Goal: Transaction & Acquisition: Purchase product/service

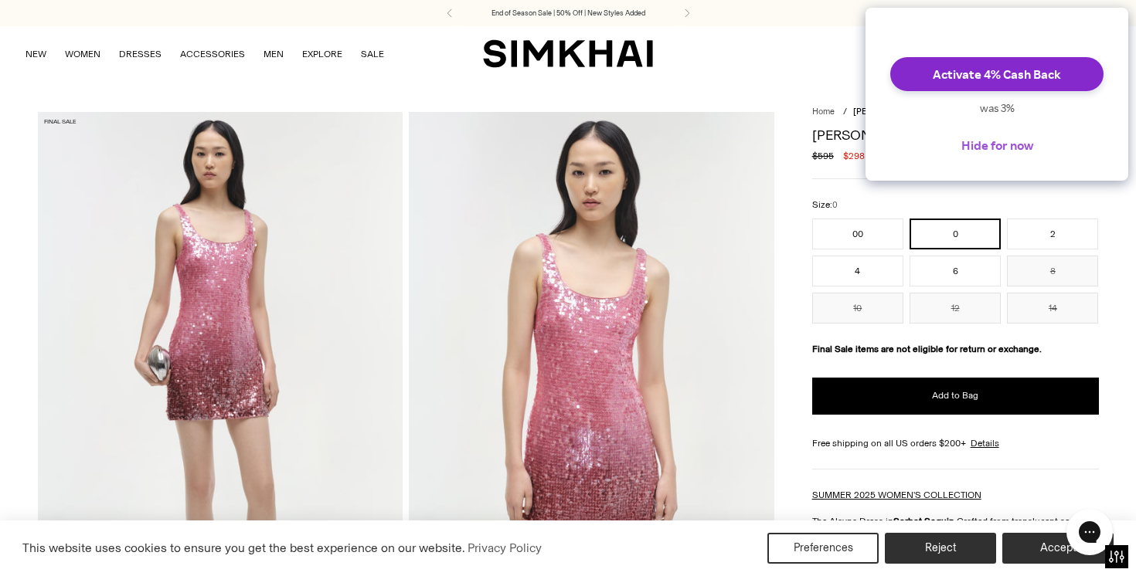
click at [963, 151] on button "Hide for now" at bounding box center [997, 145] width 97 height 34
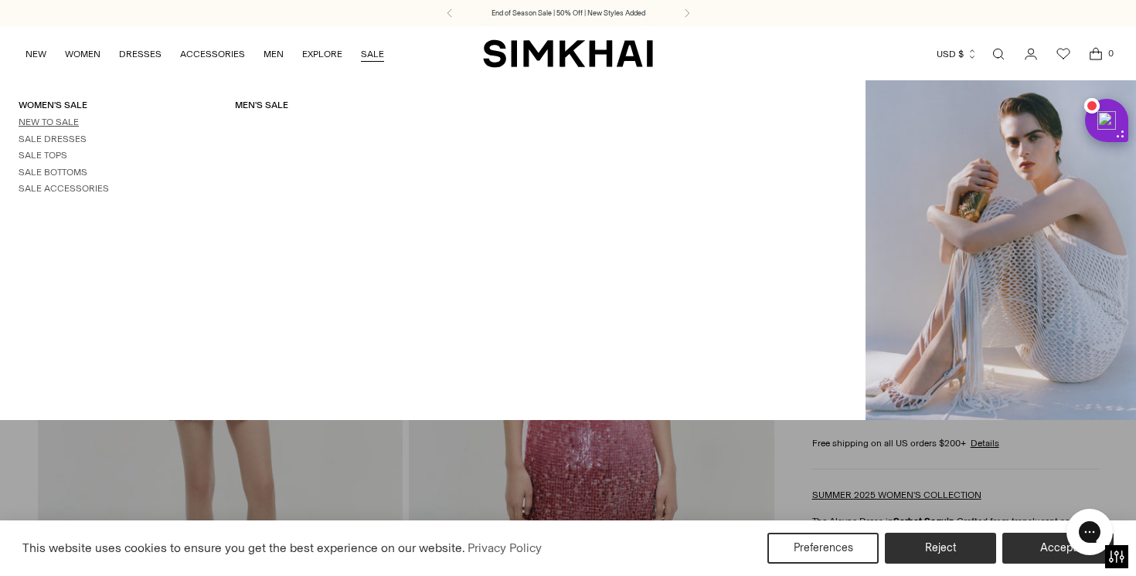
click at [72, 120] on link "New to Sale" at bounding box center [49, 122] width 60 height 11
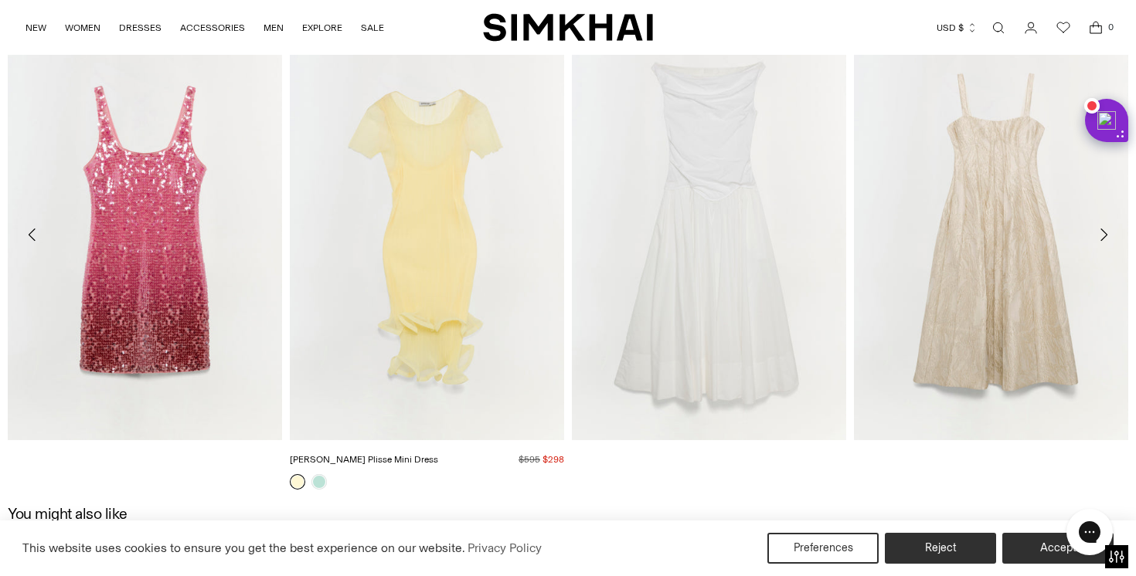
scroll to position [2383, 0]
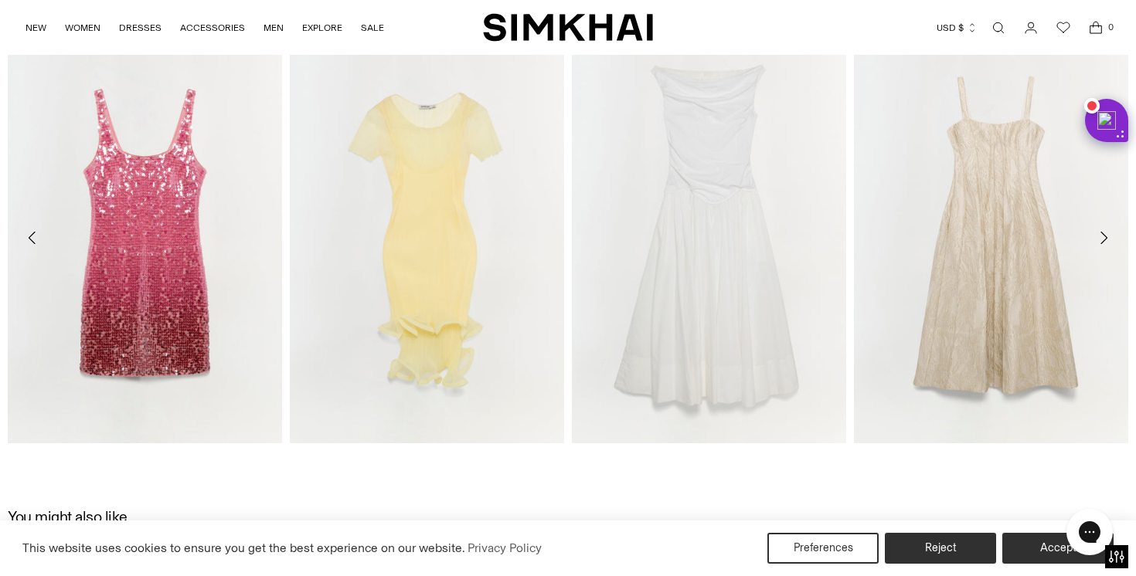
click at [1109, 231] on icon "Move to next carousel slide" at bounding box center [1103, 238] width 19 height 19
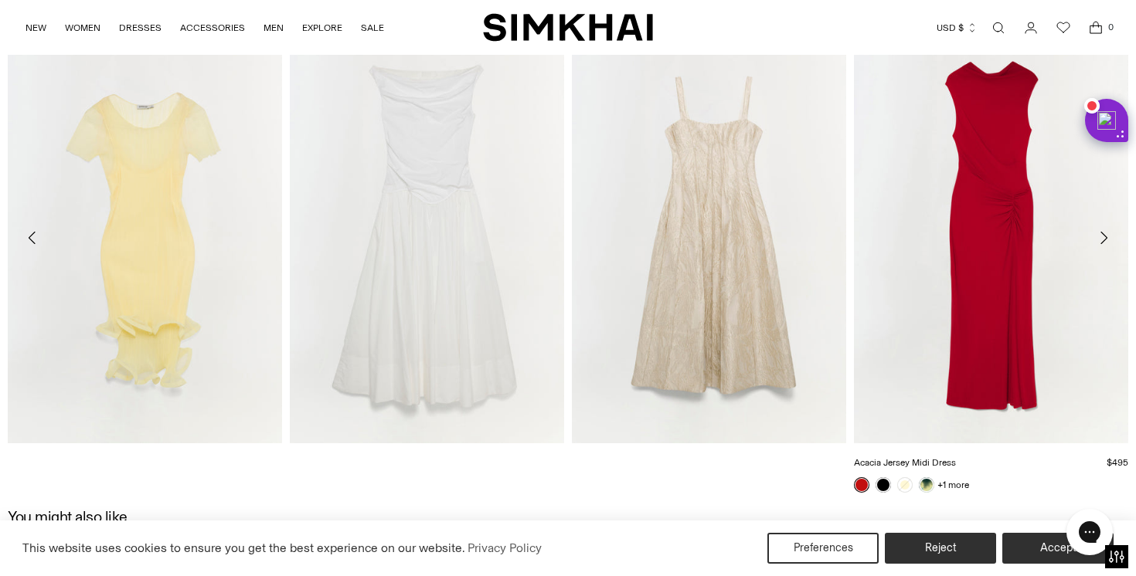
click at [0, 0] on img "Acacia Jersey Midi Dress" at bounding box center [0, 0] width 0 height 0
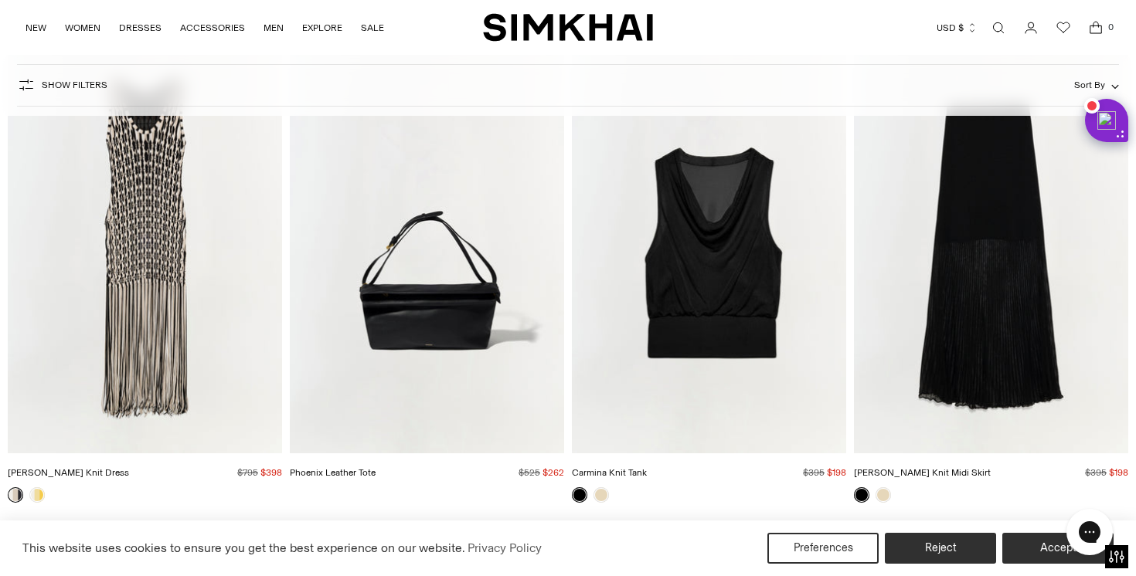
scroll to position [5561, 0]
click at [885, 489] on link at bounding box center [882, 494] width 15 height 15
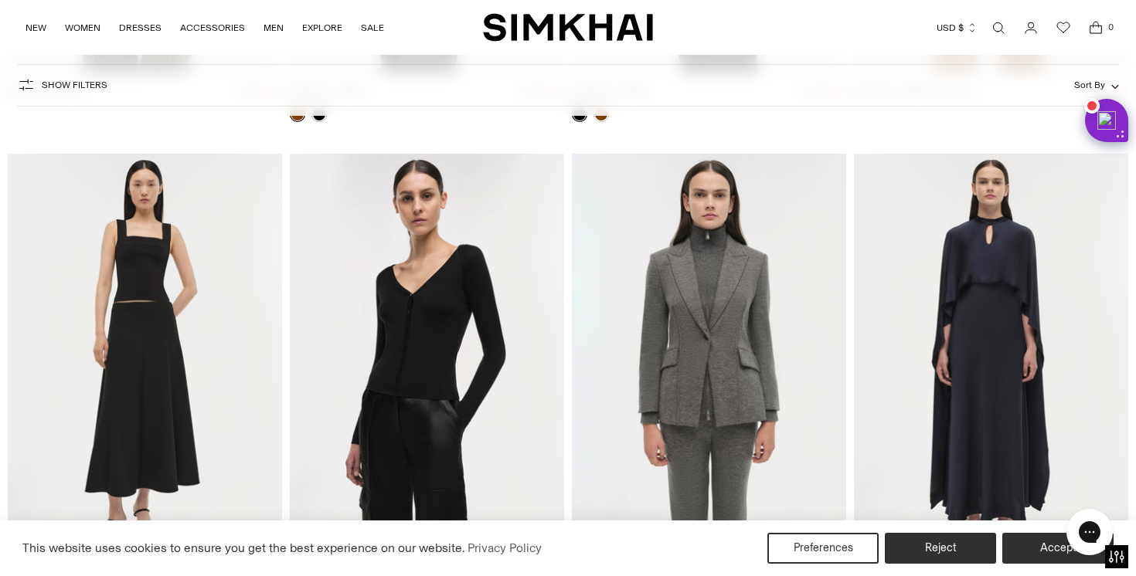
scroll to position [23582, 0]
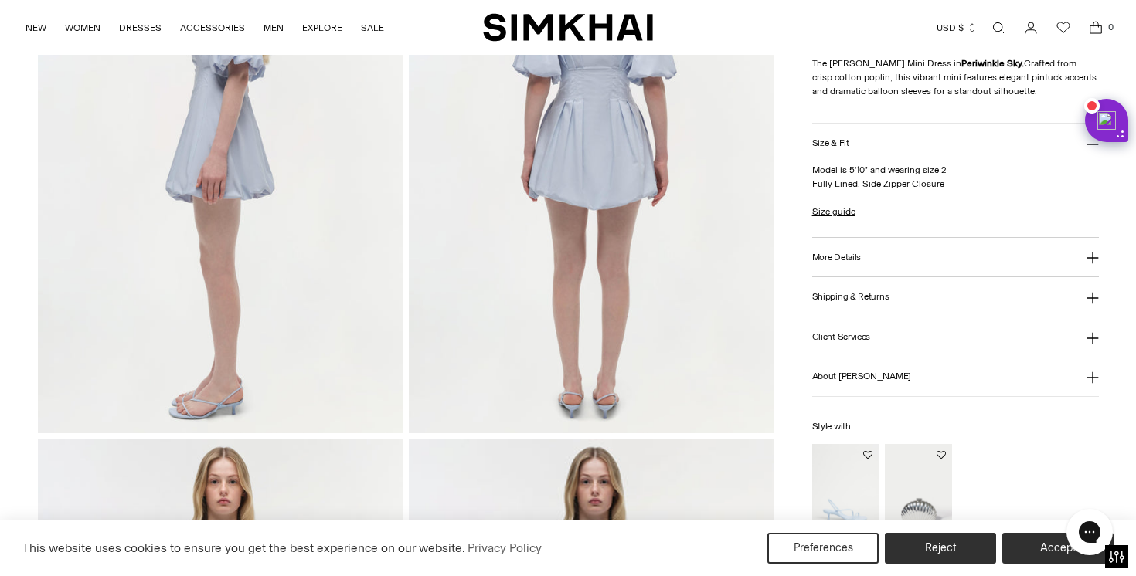
scroll to position [1055, 0]
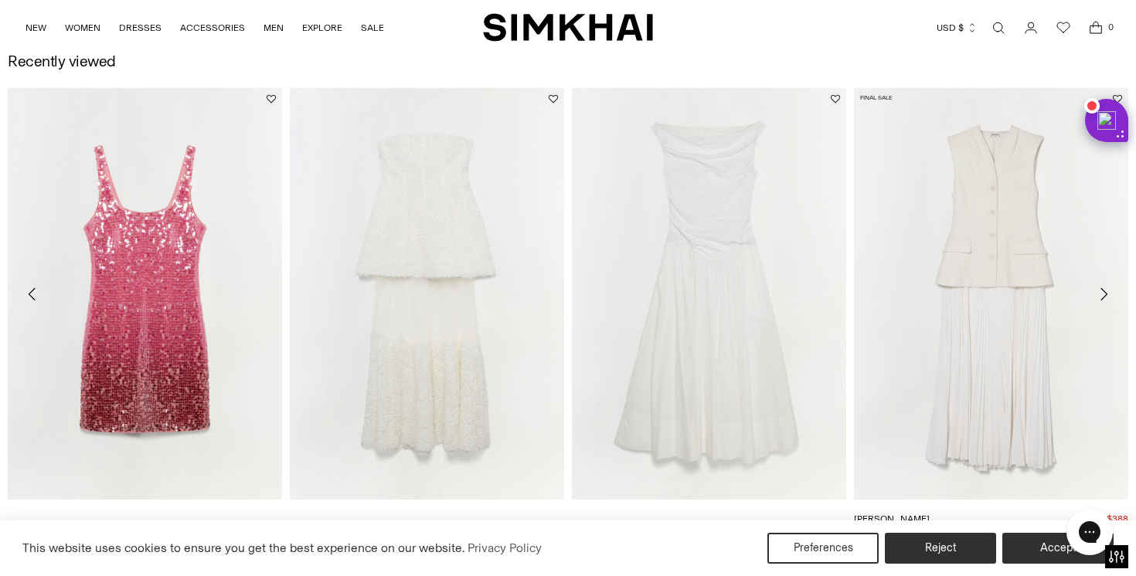
scroll to position [1880, 0]
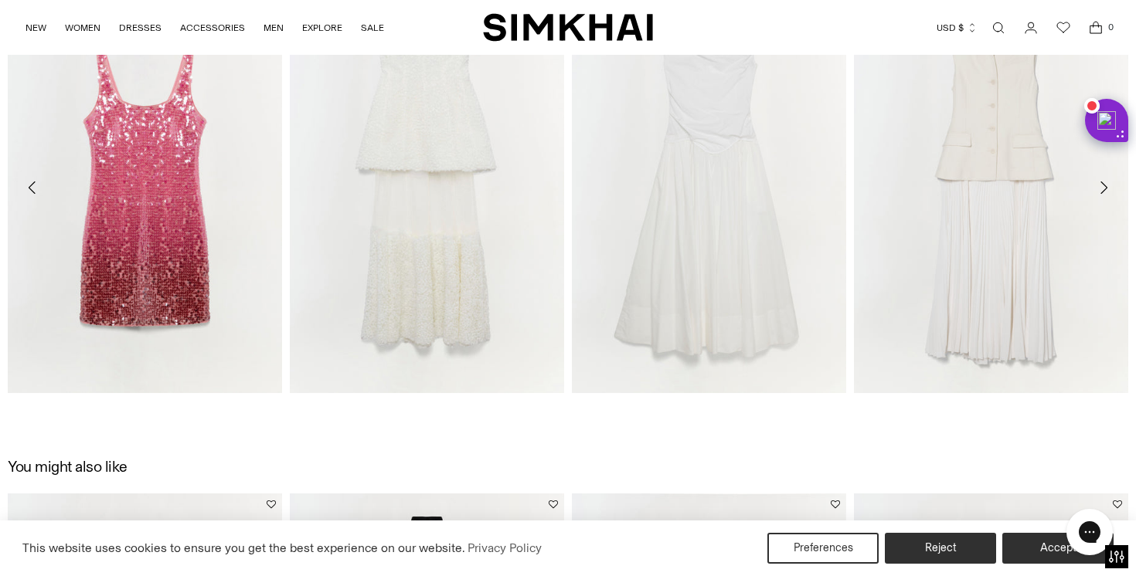
click at [1105, 188] on icon "Move to next carousel slide" at bounding box center [1103, 187] width 19 height 19
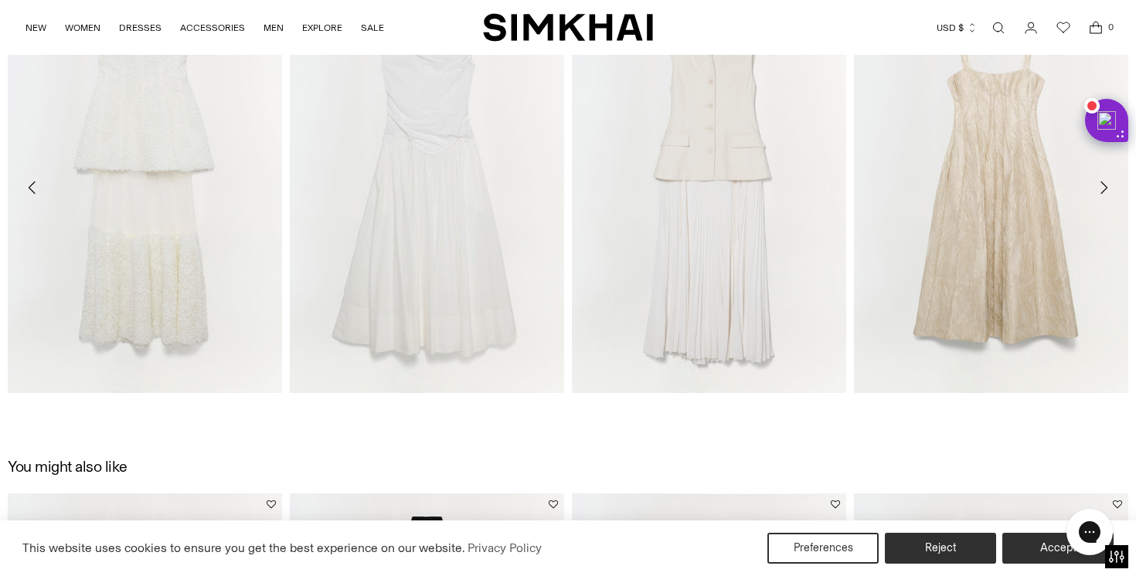
click at [1105, 188] on icon "Move to next carousel slide" at bounding box center [1103, 187] width 19 height 19
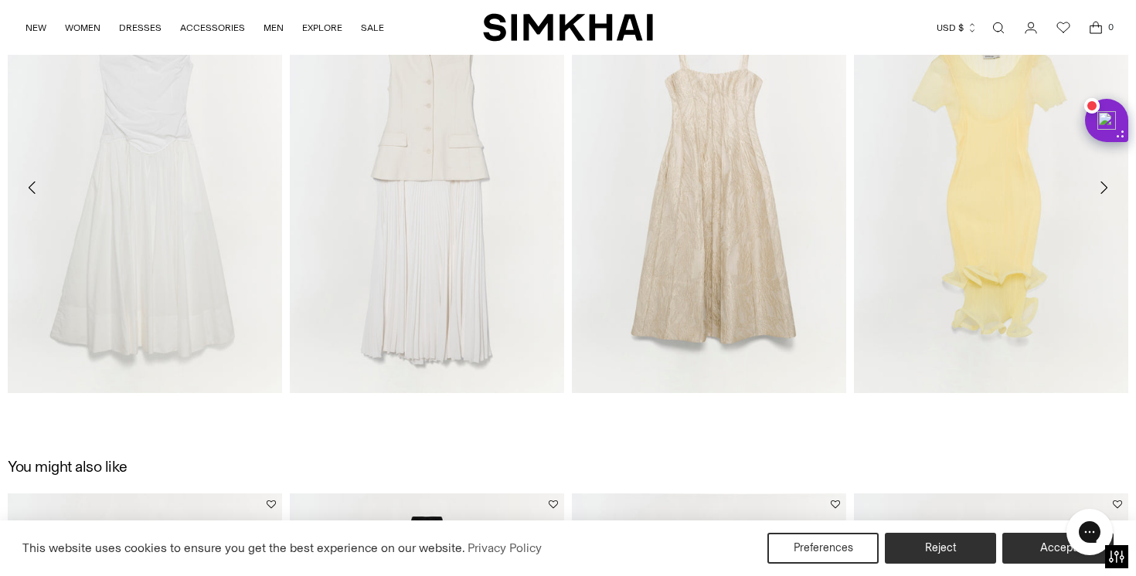
click at [1105, 188] on icon "Move to next carousel slide" at bounding box center [1103, 187] width 19 height 19
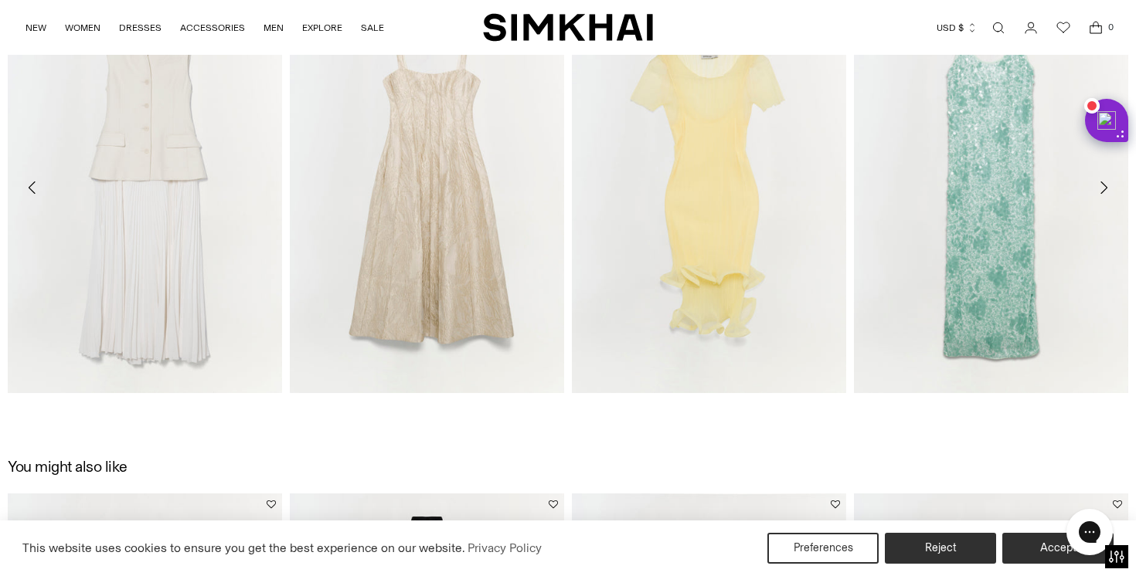
click at [1105, 188] on icon "Move to next carousel slide" at bounding box center [1103, 187] width 19 height 19
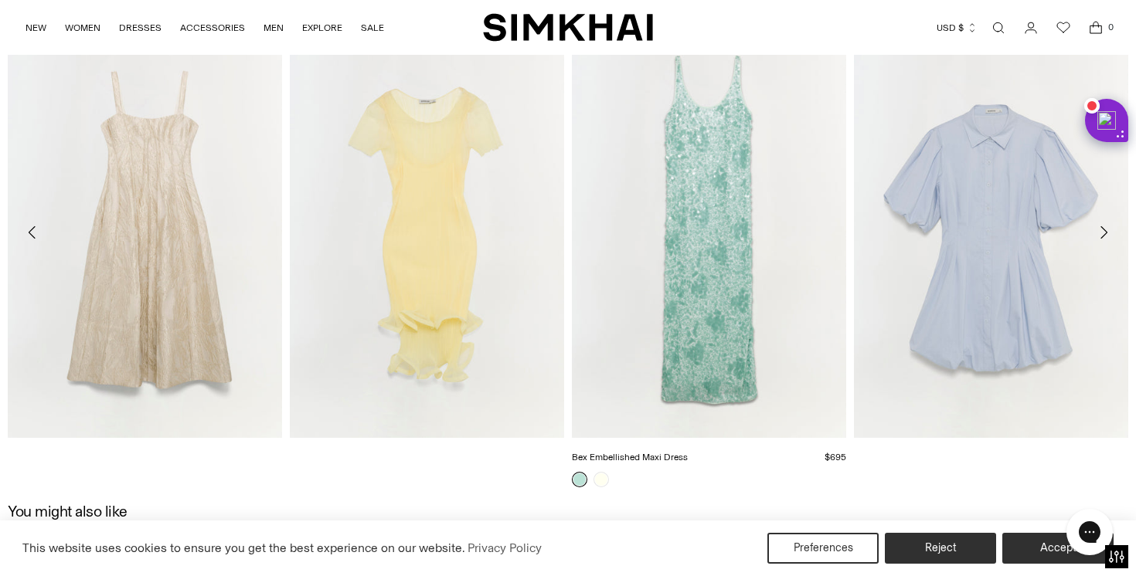
scroll to position [1822, 0]
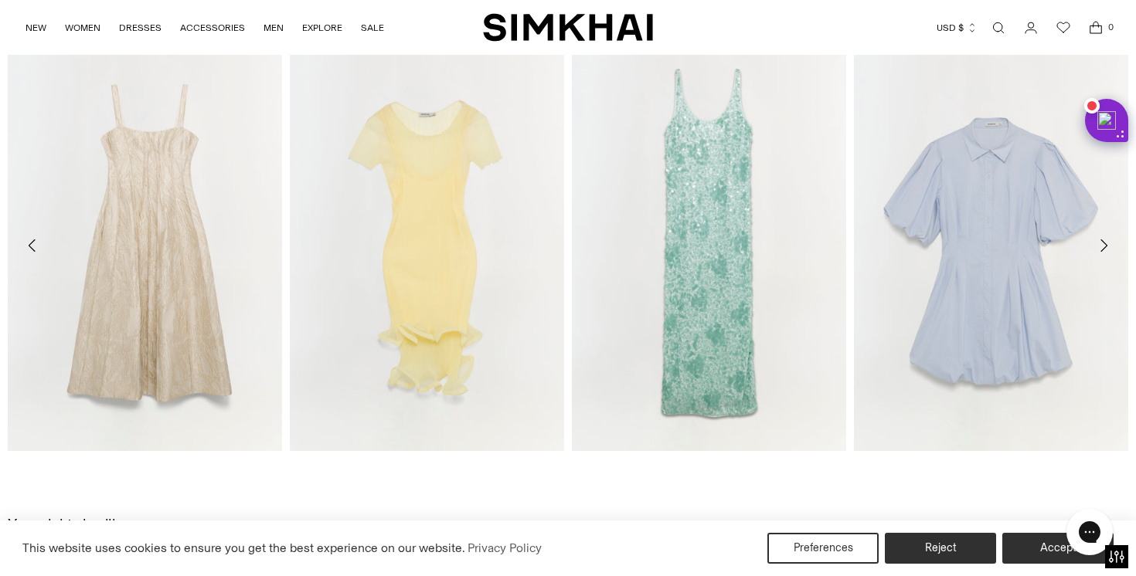
click at [1109, 246] on icon "Move to next carousel slide" at bounding box center [1103, 245] width 19 height 19
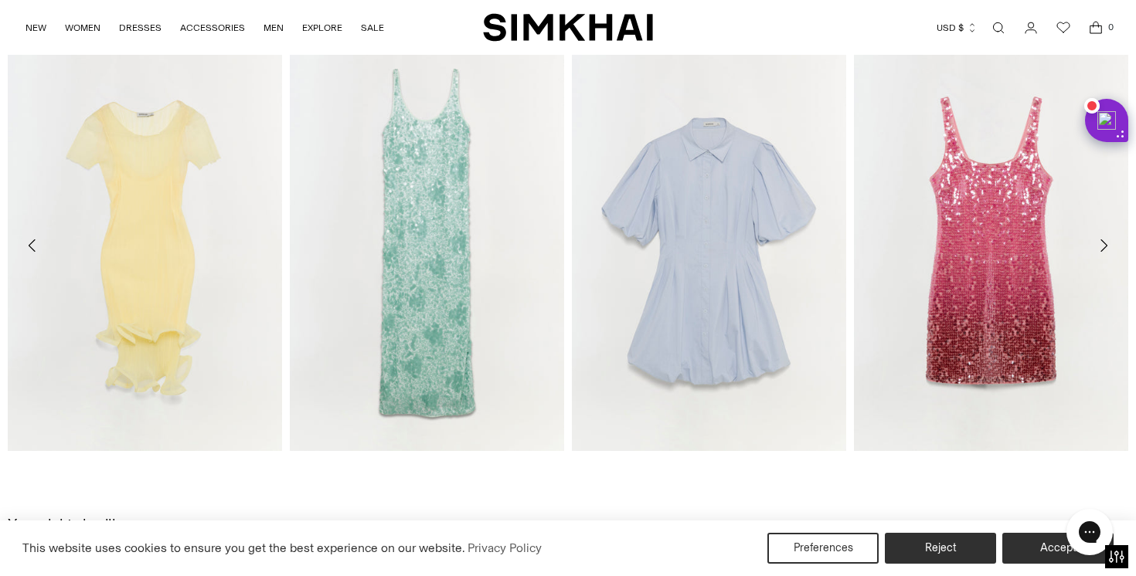
click at [1109, 246] on icon "Move to next carousel slide" at bounding box center [1103, 245] width 19 height 19
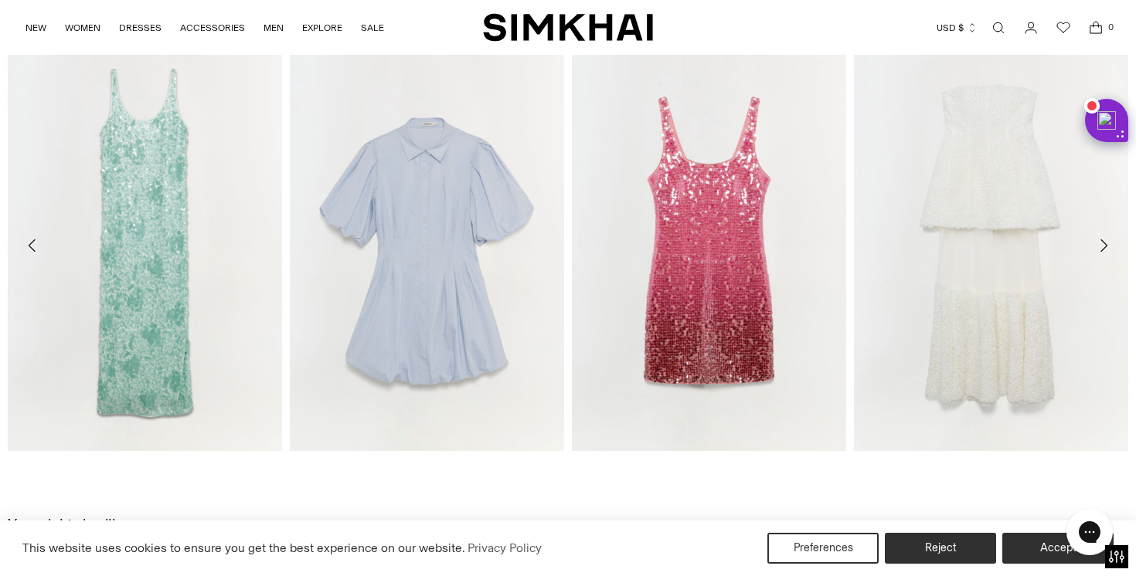
click at [1109, 246] on icon "Move to next carousel slide" at bounding box center [1103, 245] width 19 height 19
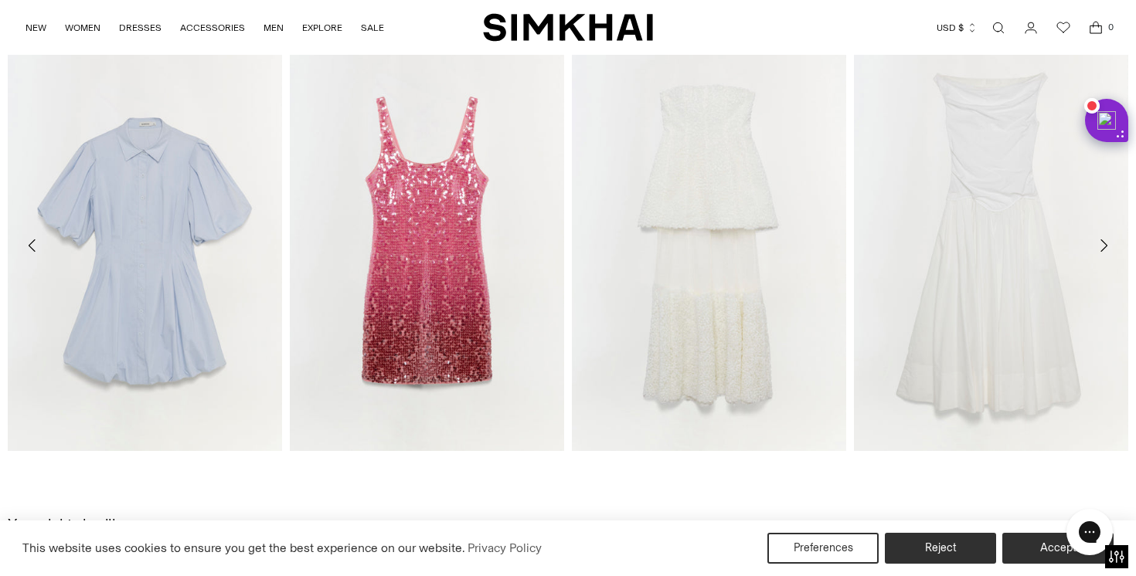
click at [1109, 246] on icon "Move to next carousel slide" at bounding box center [1103, 245] width 19 height 19
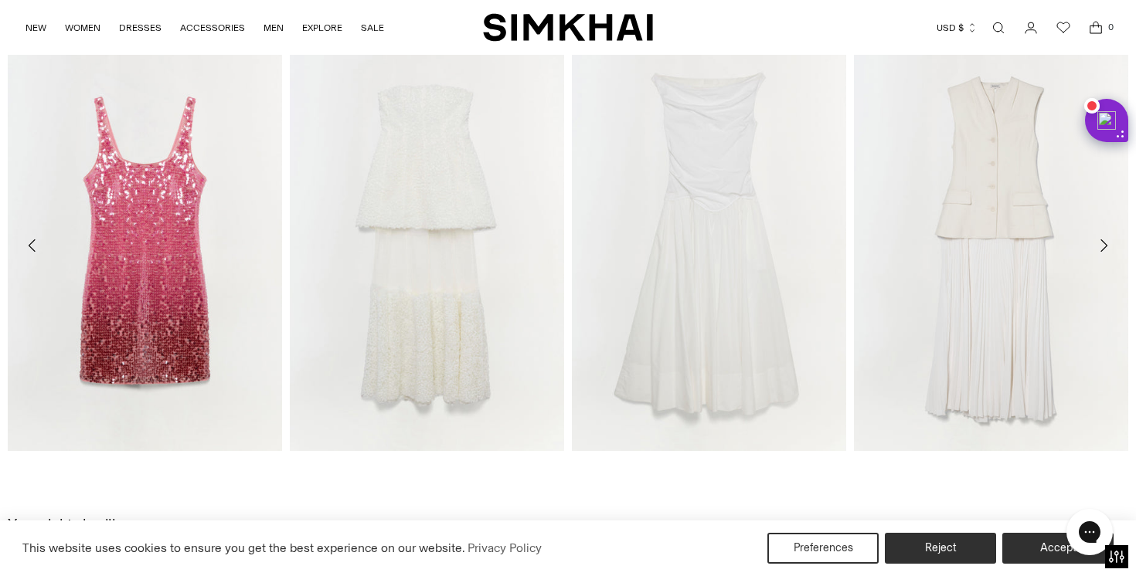
click at [1109, 246] on icon "Move to next carousel slide" at bounding box center [1103, 245] width 19 height 19
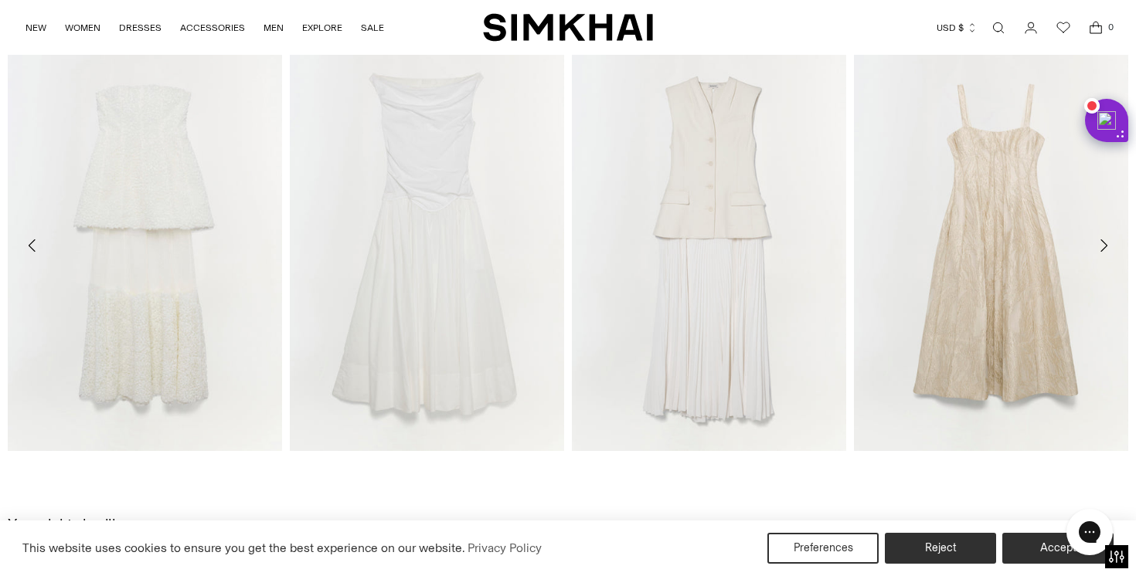
click at [1109, 246] on icon "Move to next carousel slide" at bounding box center [1103, 245] width 19 height 19
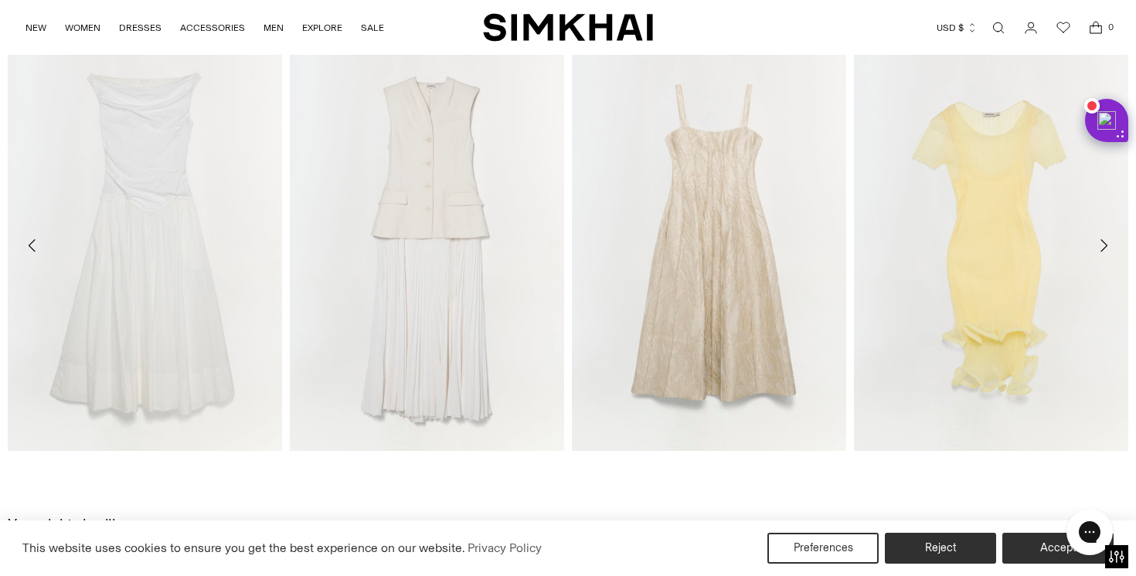
click at [1109, 246] on icon "Move to next carousel slide" at bounding box center [1103, 245] width 19 height 19
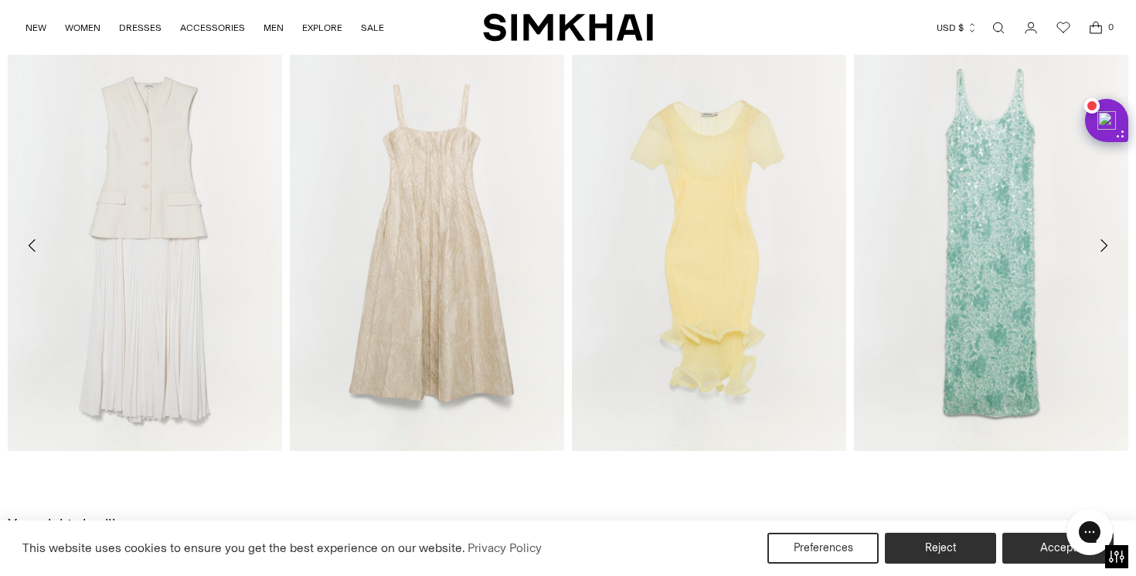
click at [1109, 246] on icon "Move to next carousel slide" at bounding box center [1103, 245] width 19 height 19
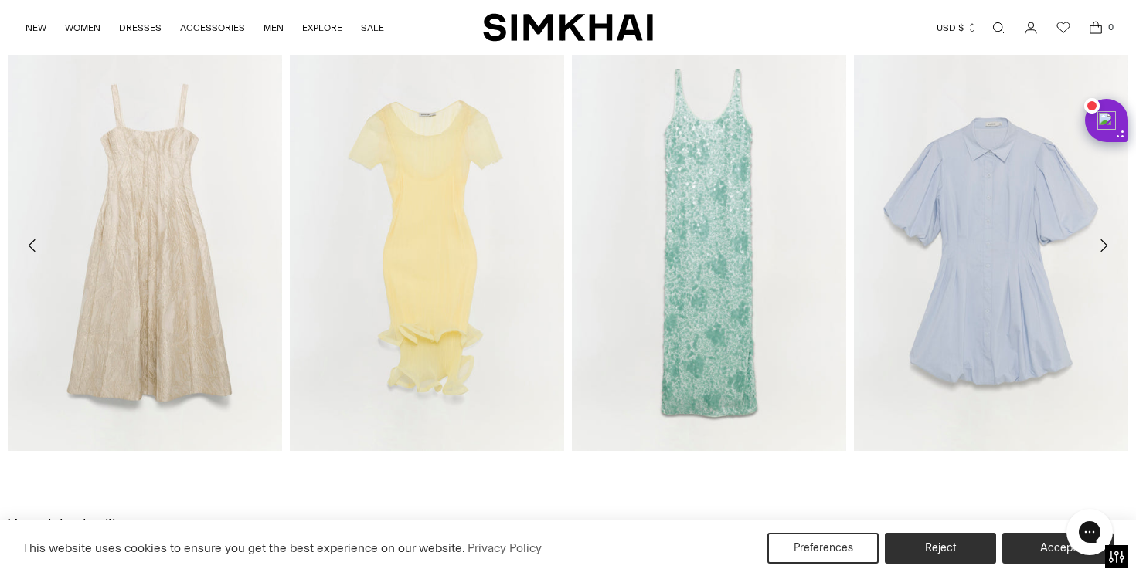
click at [1109, 246] on icon "Move to next carousel slide" at bounding box center [1103, 245] width 19 height 19
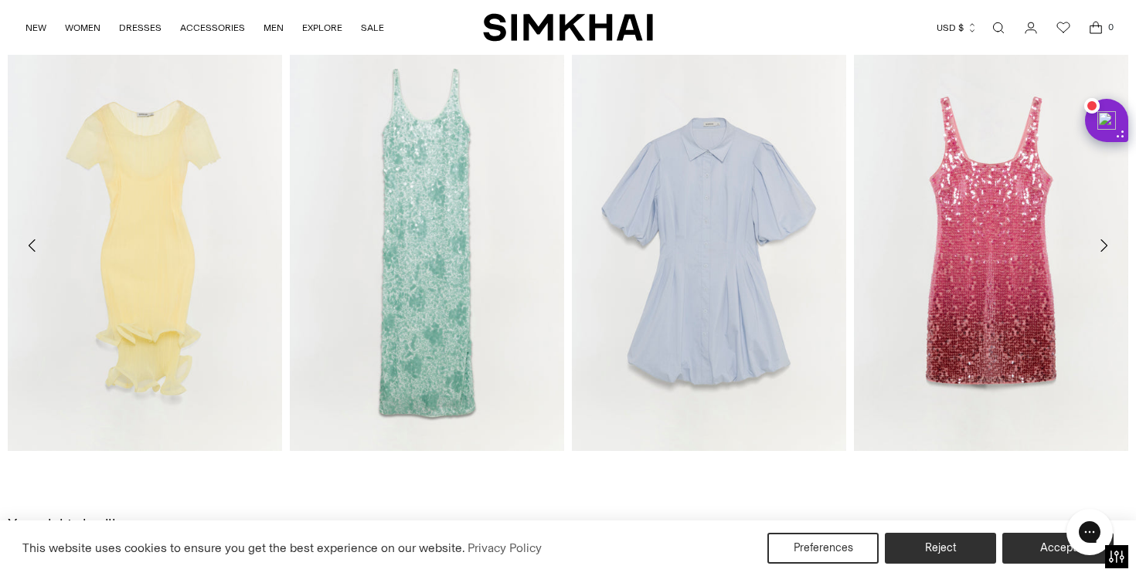
click at [1109, 246] on icon "Move to next carousel slide" at bounding box center [1103, 245] width 19 height 19
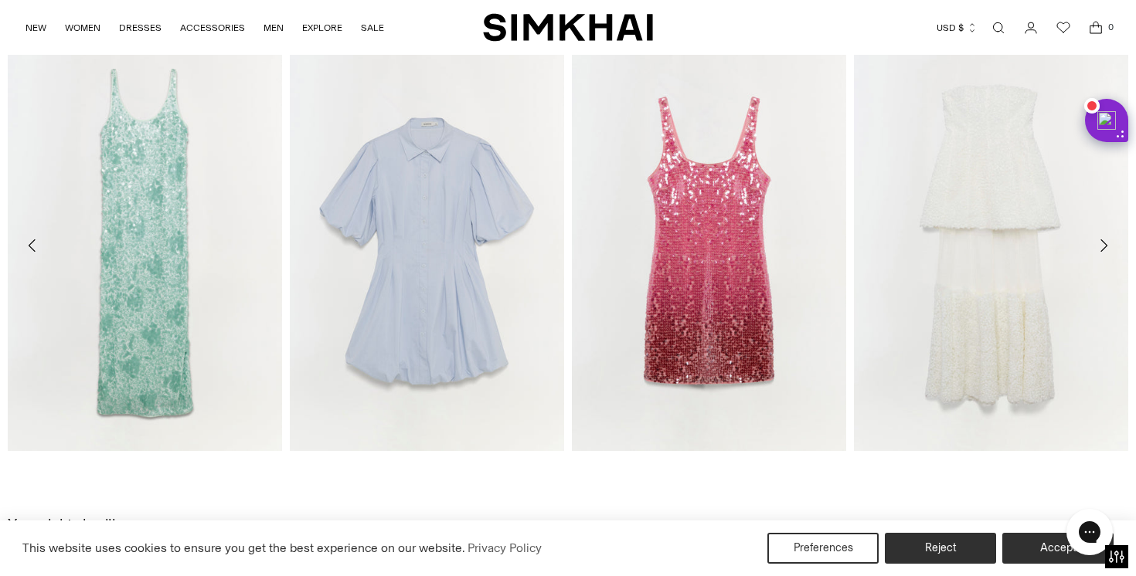
click at [1109, 246] on icon "Move to next carousel slide" at bounding box center [1103, 245] width 19 height 19
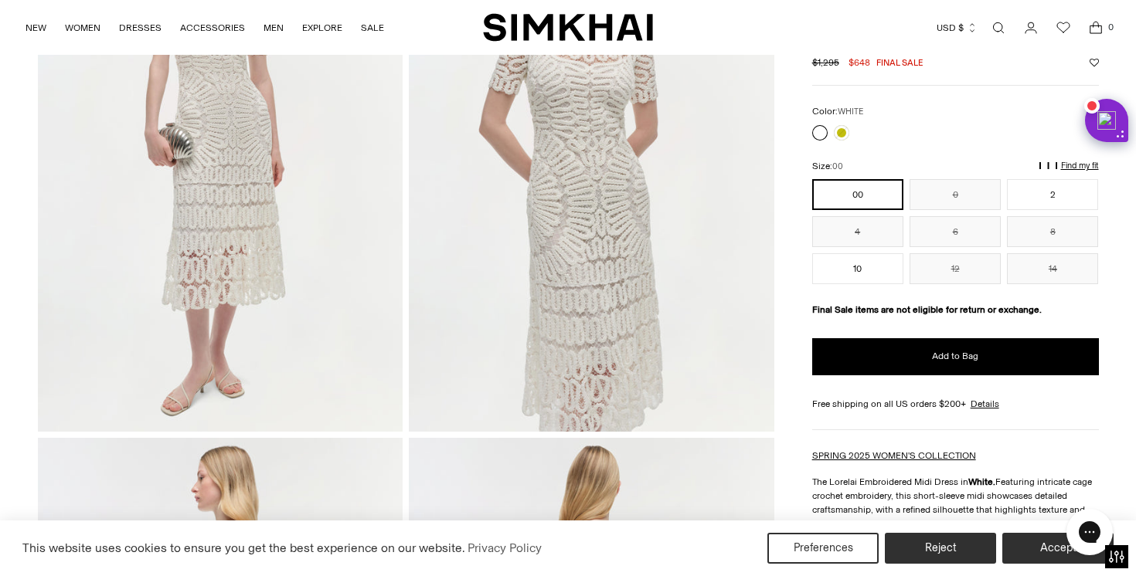
scroll to position [0, 0]
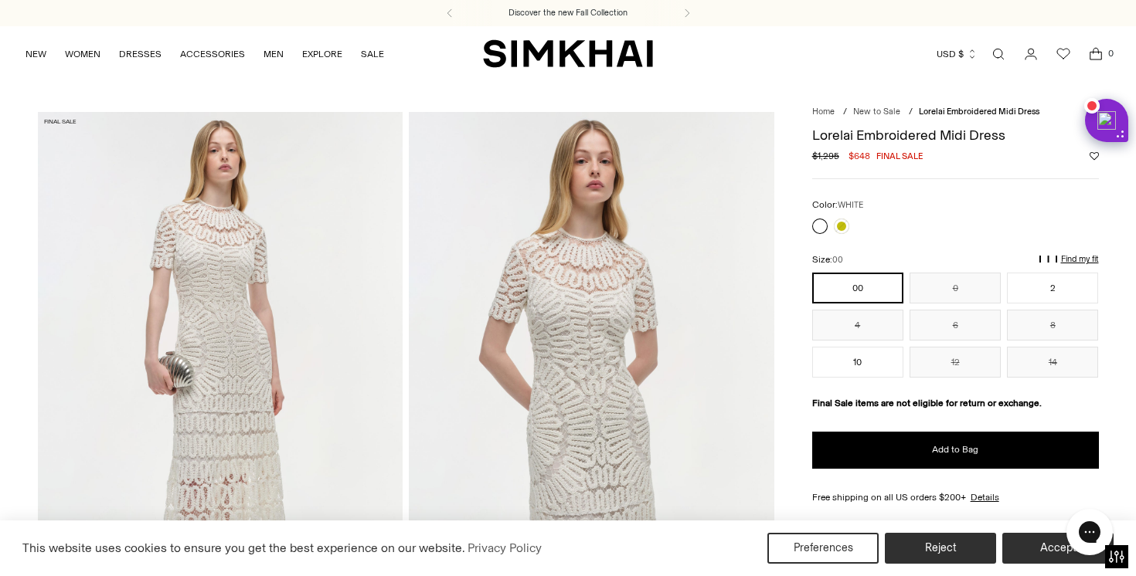
click at [908, 256] on p "Find my fit" at bounding box center [899, 267] width 18 height 28
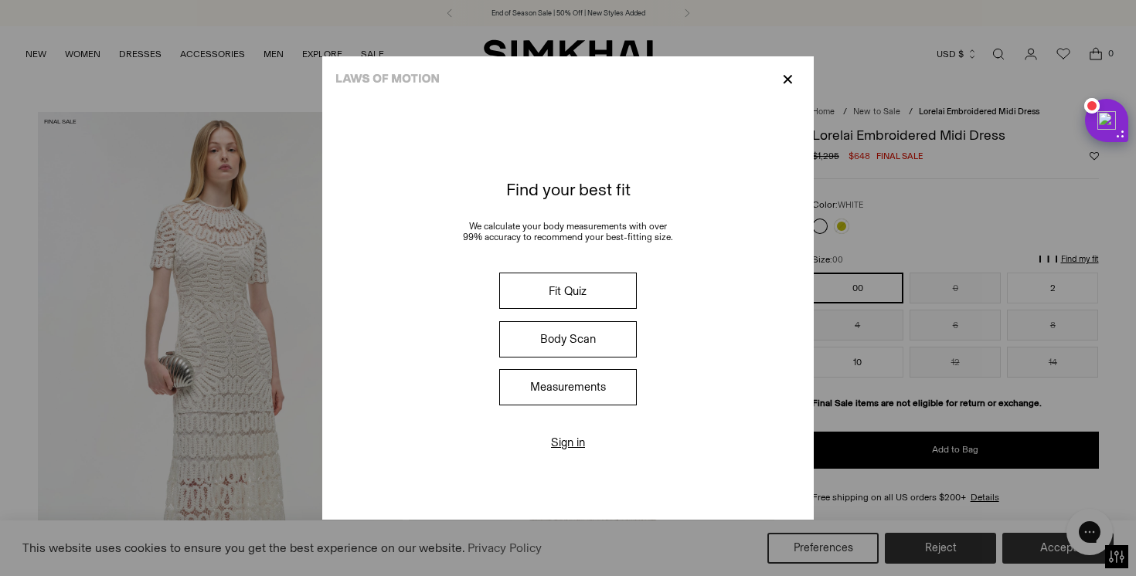
click at [613, 393] on button "Measurements" at bounding box center [568, 387] width 138 height 36
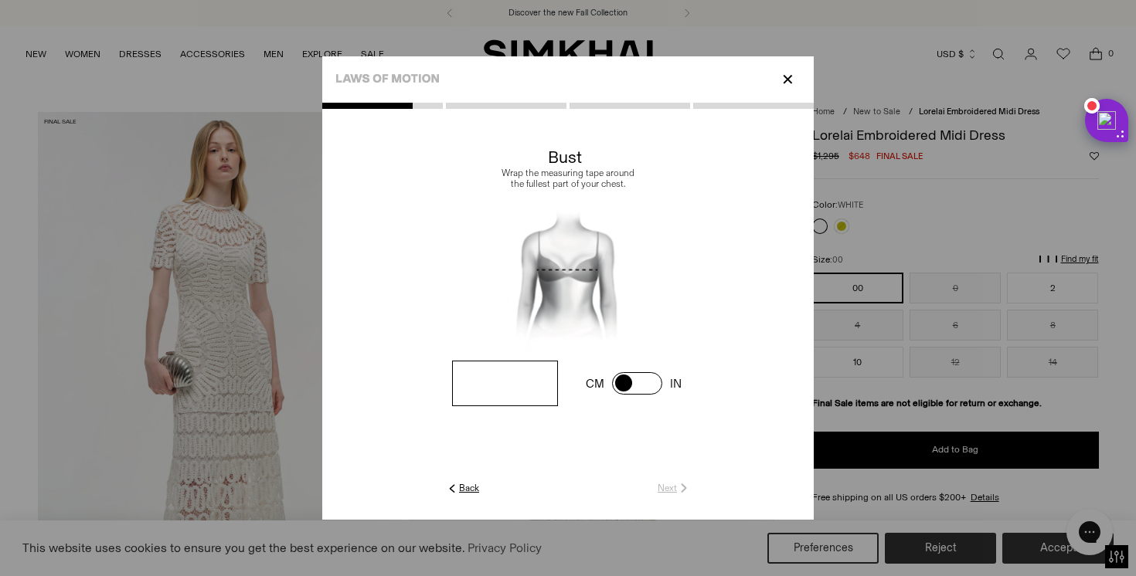
click at [644, 380] on span at bounding box center [637, 383] width 50 height 22
click at [495, 377] on input "number" at bounding box center [505, 384] width 106 height 46
type input "**"
click at [664, 482] on link "Next" at bounding box center [673, 488] width 33 height 14
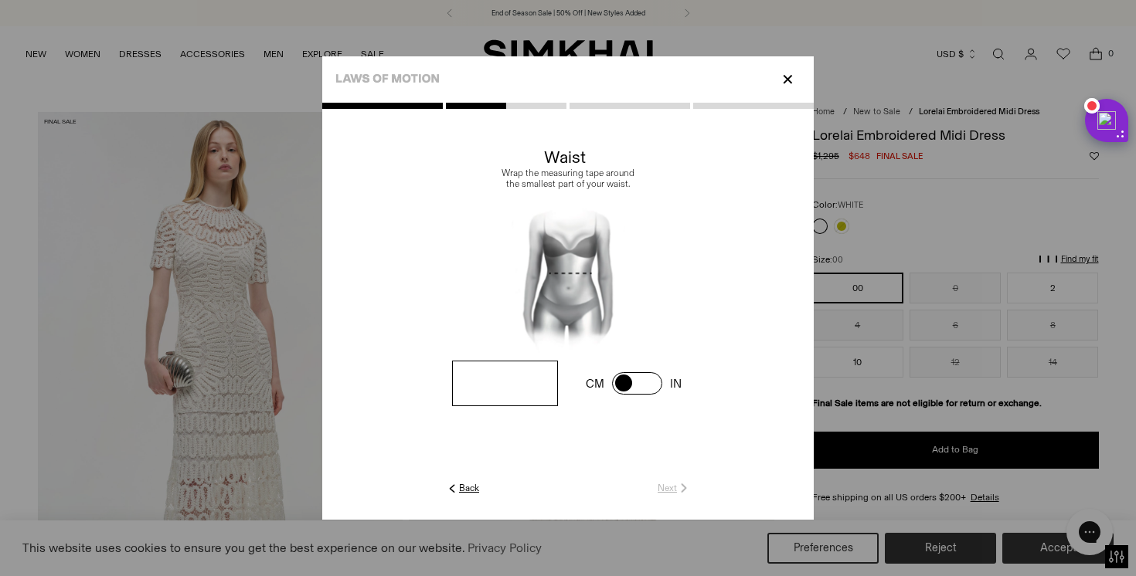
click at [0, 0] on input "number" at bounding box center [0, 0] width 0 height 0
type input "**"
click at [667, 488] on link "Next" at bounding box center [673, 488] width 33 height 14
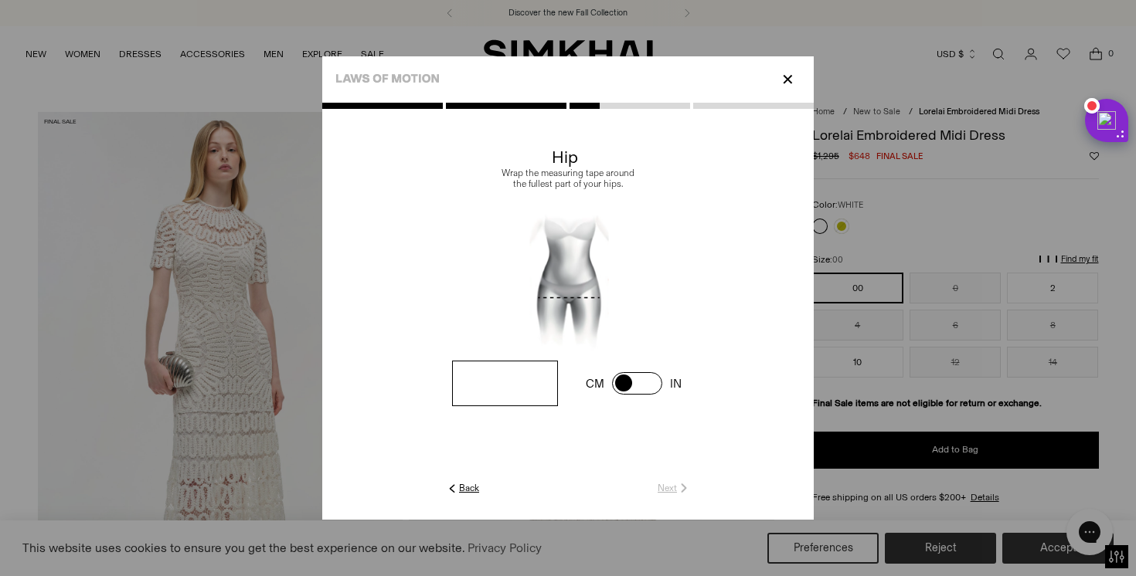
click at [0, 0] on input "number" at bounding box center [0, 0] width 0 height 0
type input "**"
click at [662, 491] on link "Next" at bounding box center [673, 488] width 33 height 14
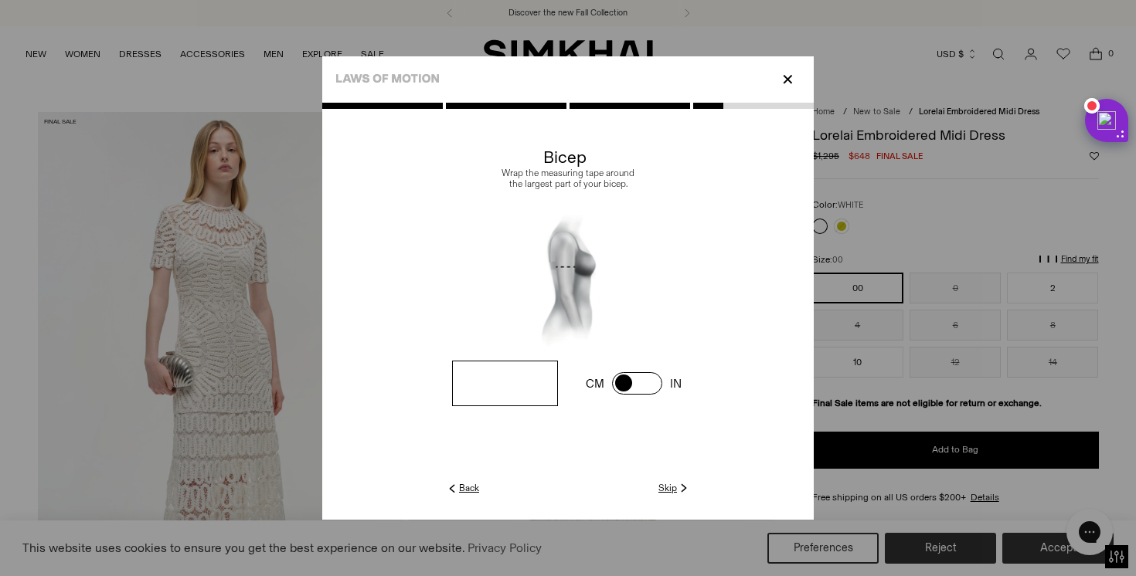
click at [678, 497] on div at bounding box center [567, 311] width 491 height 417
click at [664, 484] on link "Skip" at bounding box center [674, 488] width 32 height 14
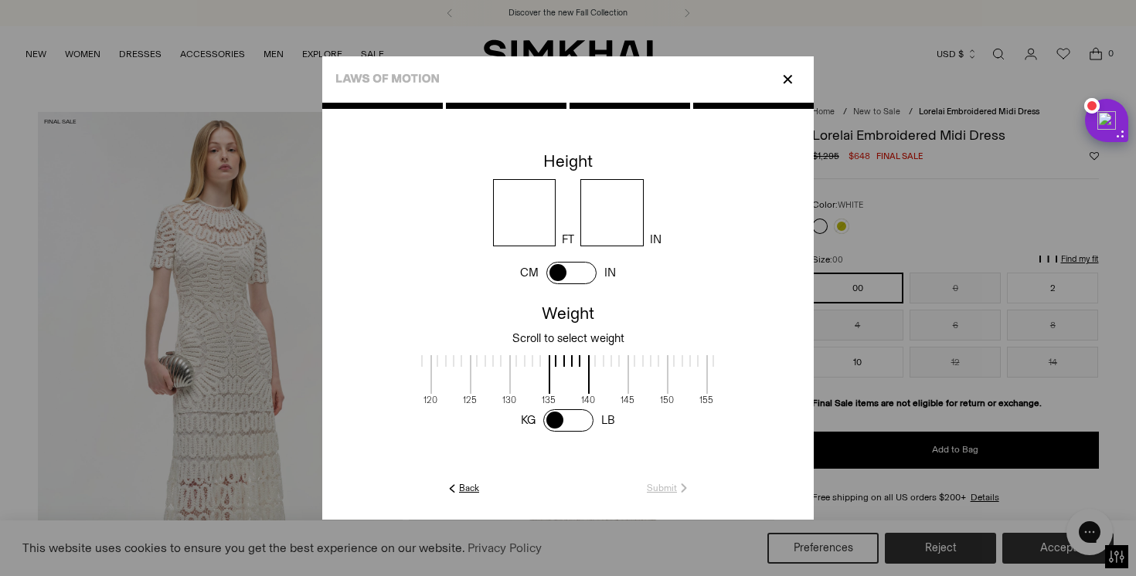
click at [516, 223] on input "number" at bounding box center [524, 212] width 63 height 67
type input "*"
click at [615, 229] on input "number" at bounding box center [611, 212] width 63 height 67
type input "*"
click at [575, 386] on span at bounding box center [569, 374] width 41 height 39
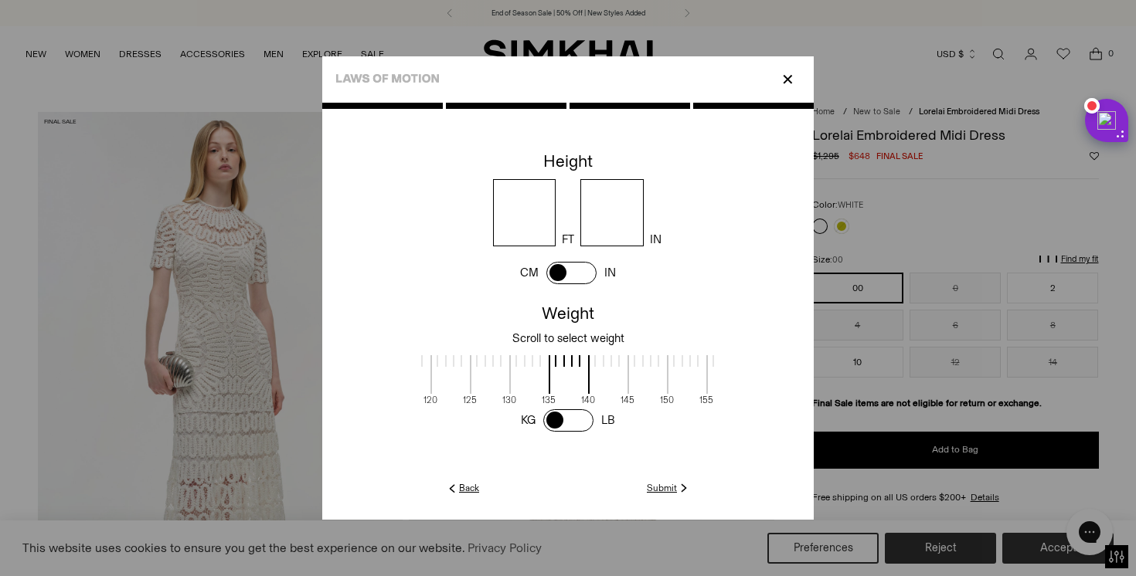
click at [573, 423] on span at bounding box center [568, 420] width 50 height 22
drag, startPoint x: 589, startPoint y: 379, endPoint x: 720, endPoint y: 375, distance: 130.6
click at [720, 375] on cc-weight at bounding box center [567, 367] width 491 height 136
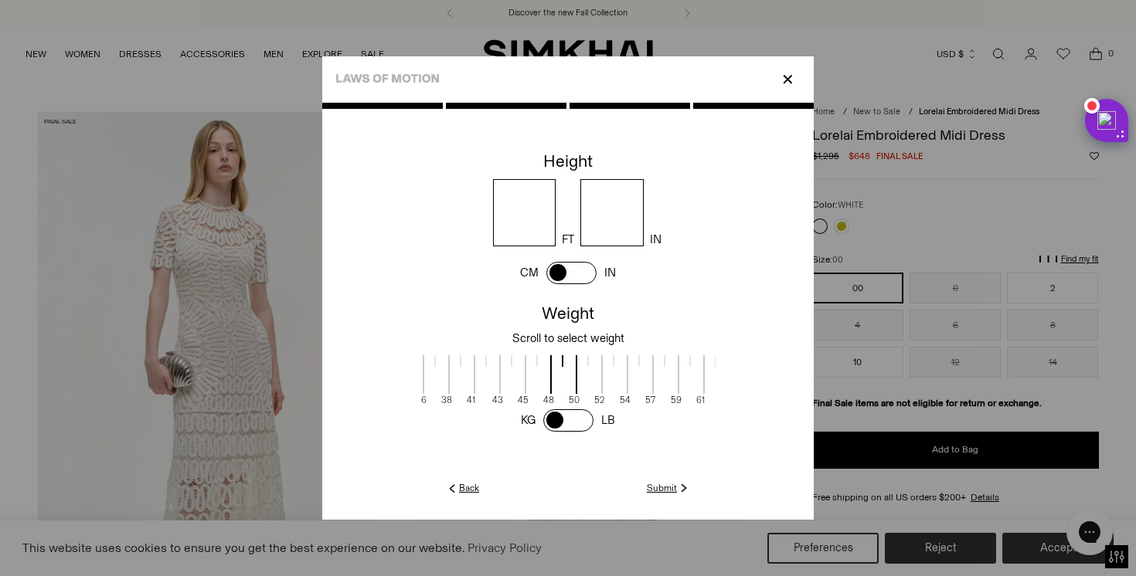
drag, startPoint x: 599, startPoint y: 387, endPoint x: 622, endPoint y: 387, distance: 23.2
click at [622, 387] on span at bounding box center [614, 374] width 27 height 39
click at [664, 490] on link "Submit" at bounding box center [669, 488] width 44 height 14
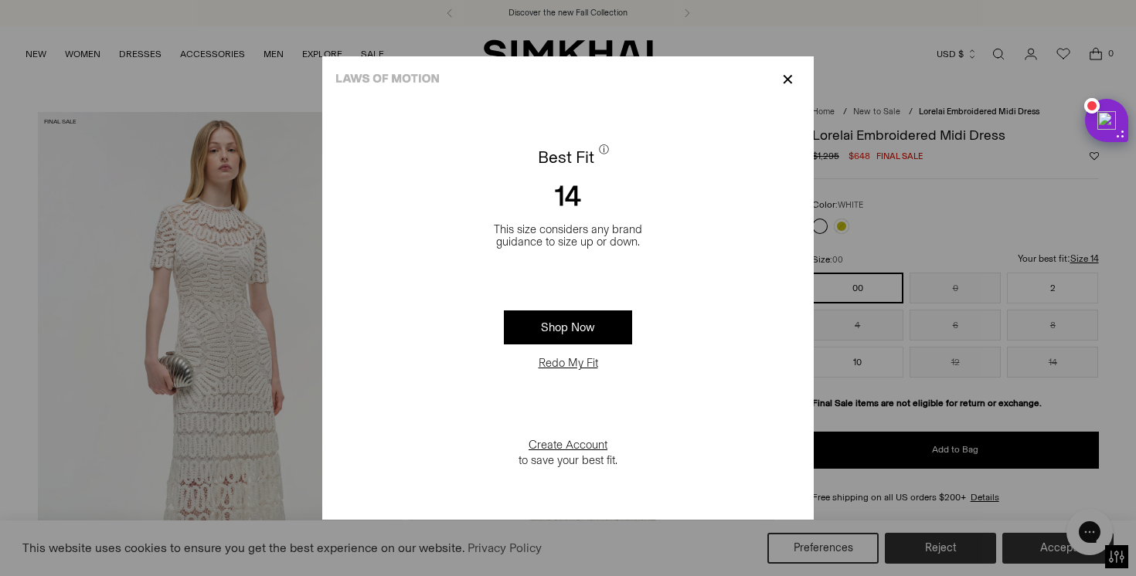
click at [789, 73] on p "✕" at bounding box center [787, 79] width 21 height 26
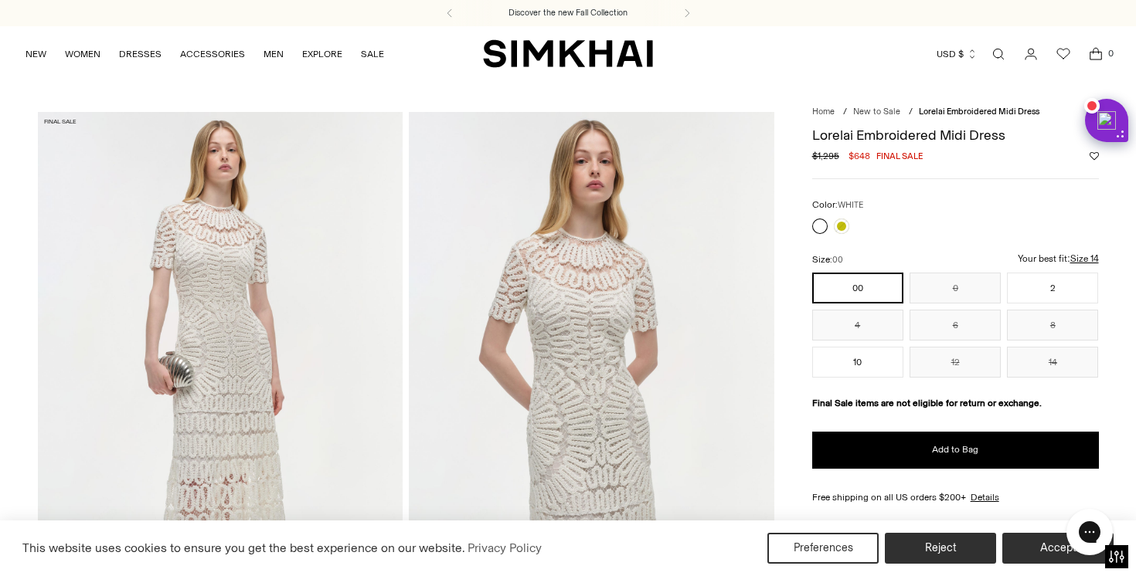
click at [850, 404] on strong "Final Sale items are not eligible for return or exchange." at bounding box center [926, 403] width 229 height 11
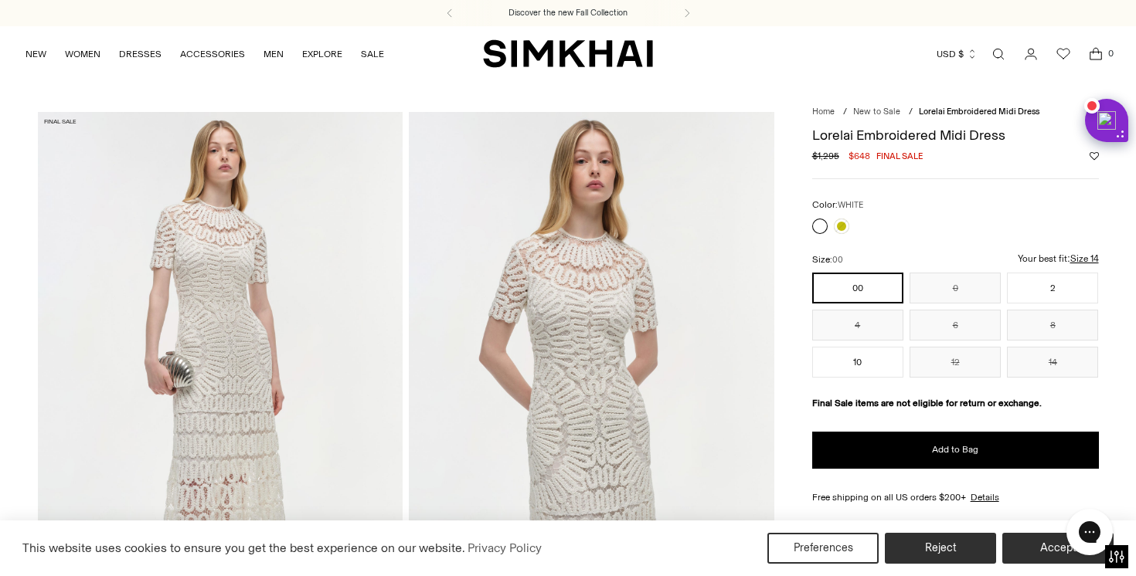
click at [919, 263] on u "Size 14" at bounding box center [904, 268] width 29 height 10
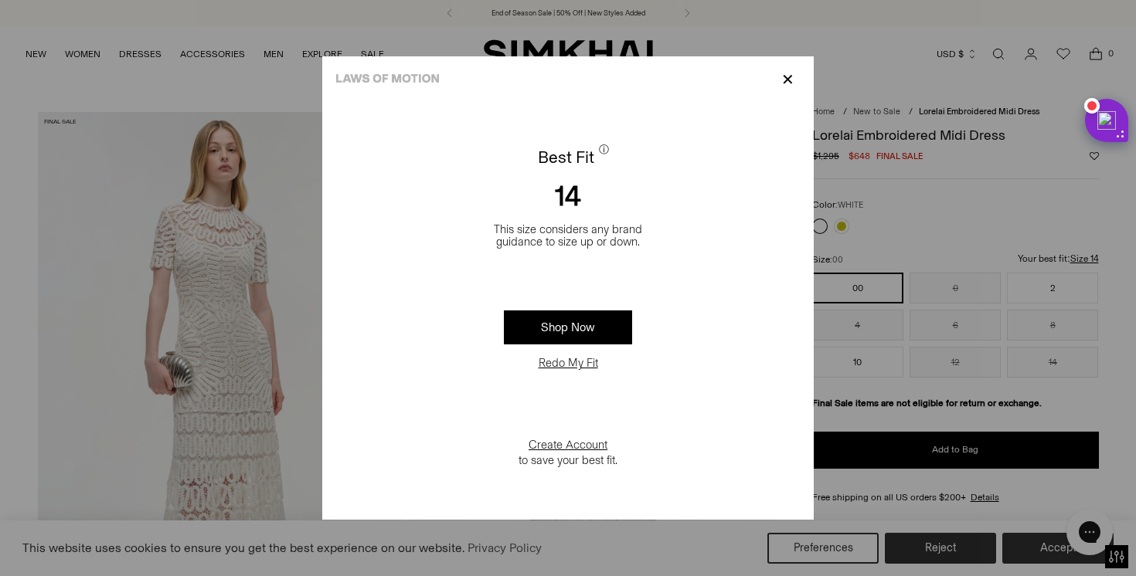
click at [783, 73] on p "✕" at bounding box center [787, 79] width 21 height 26
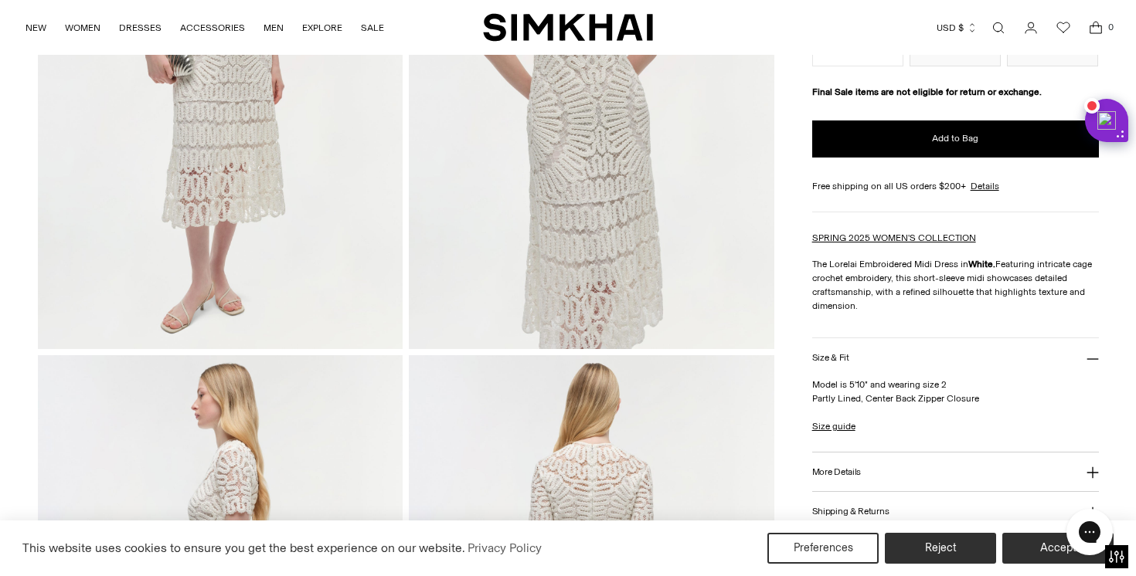
scroll to position [330, 0]
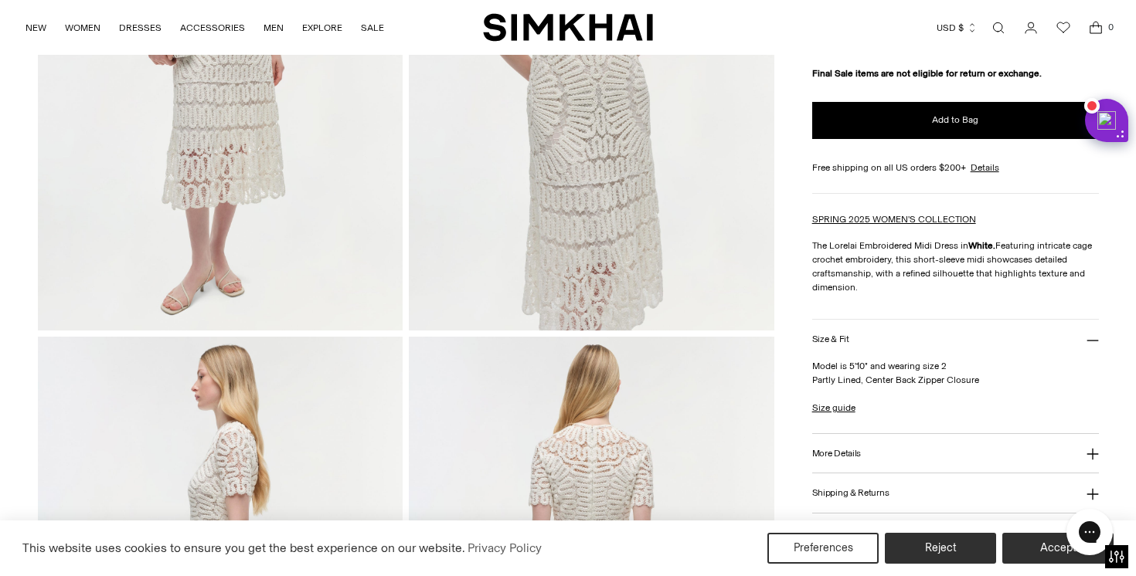
click at [823, 333] on button "Size & Fit" at bounding box center [955, 339] width 287 height 39
click at [842, 406] on link "Size guide" at bounding box center [833, 408] width 43 height 14
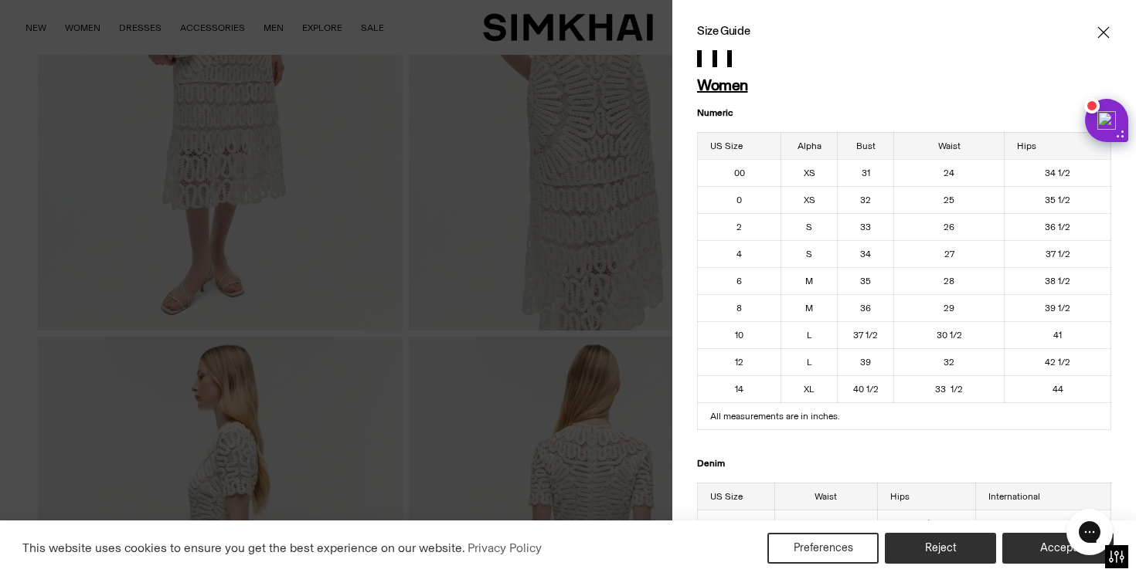
click at [861, 169] on td "31" at bounding box center [865, 172] width 56 height 27
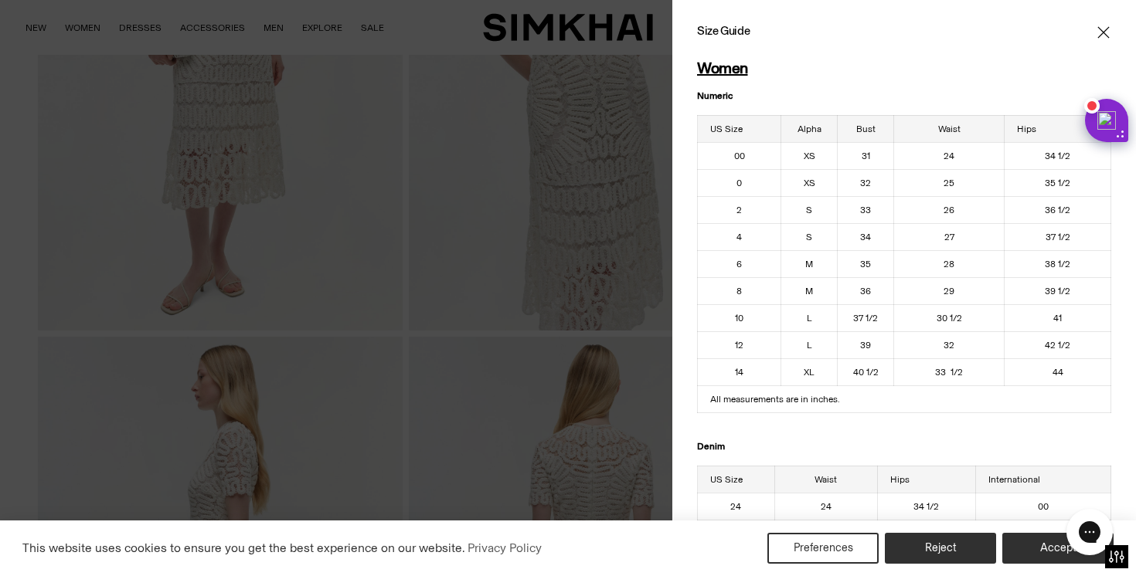
click at [861, 169] on td "31" at bounding box center [865, 155] width 56 height 27
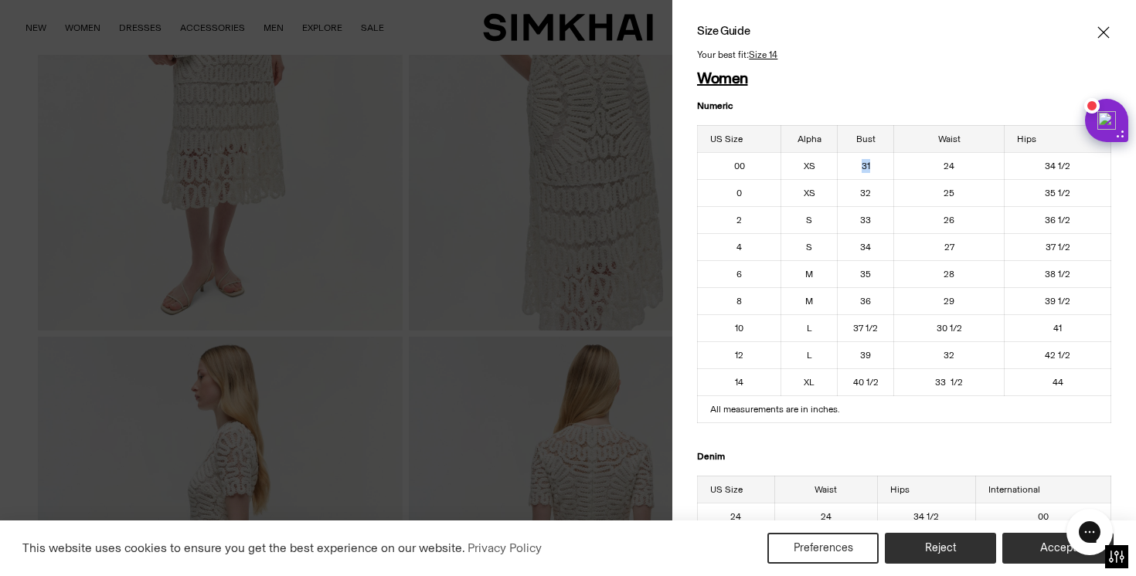
click at [953, 164] on td "24" at bounding box center [948, 165] width 110 height 27
click at [945, 167] on td "24" at bounding box center [948, 165] width 110 height 27
copy td "24"
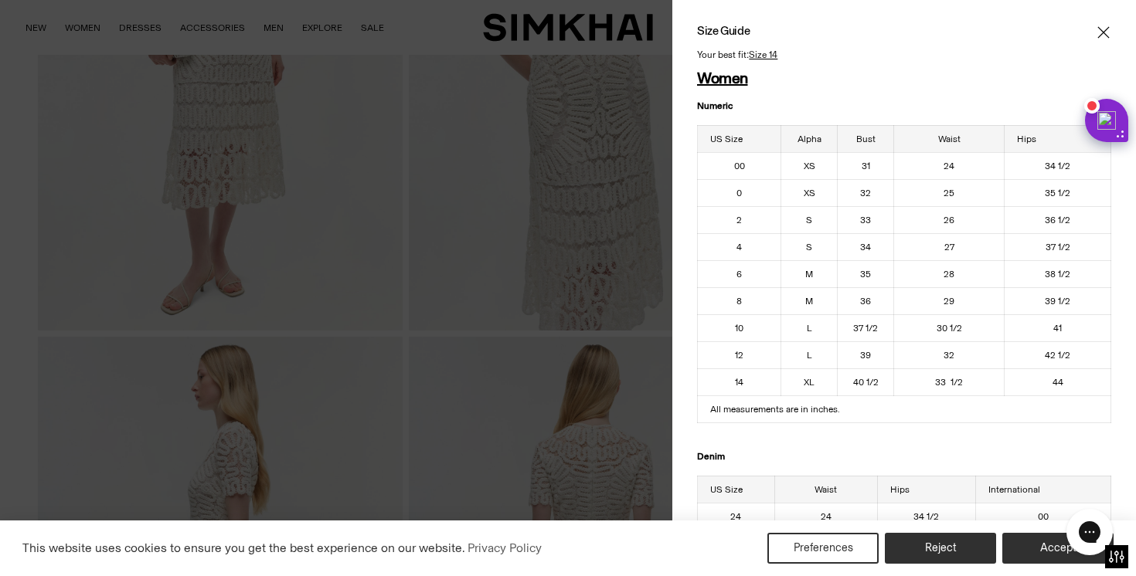
click at [1054, 162] on td "34 1/2" at bounding box center [1057, 165] width 107 height 27
copy tbody "34 1/2"
click at [861, 161] on td "31" at bounding box center [865, 165] width 56 height 27
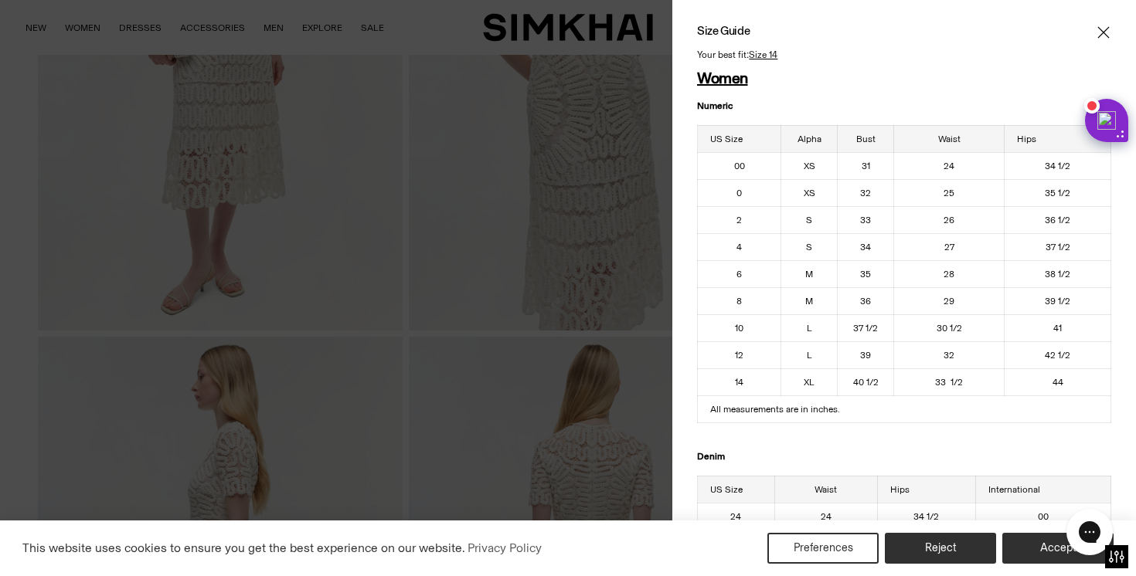
click at [861, 161] on td "31" at bounding box center [865, 165] width 56 height 27
copy td "31"
click at [629, 238] on div at bounding box center [568, 288] width 1136 height 576
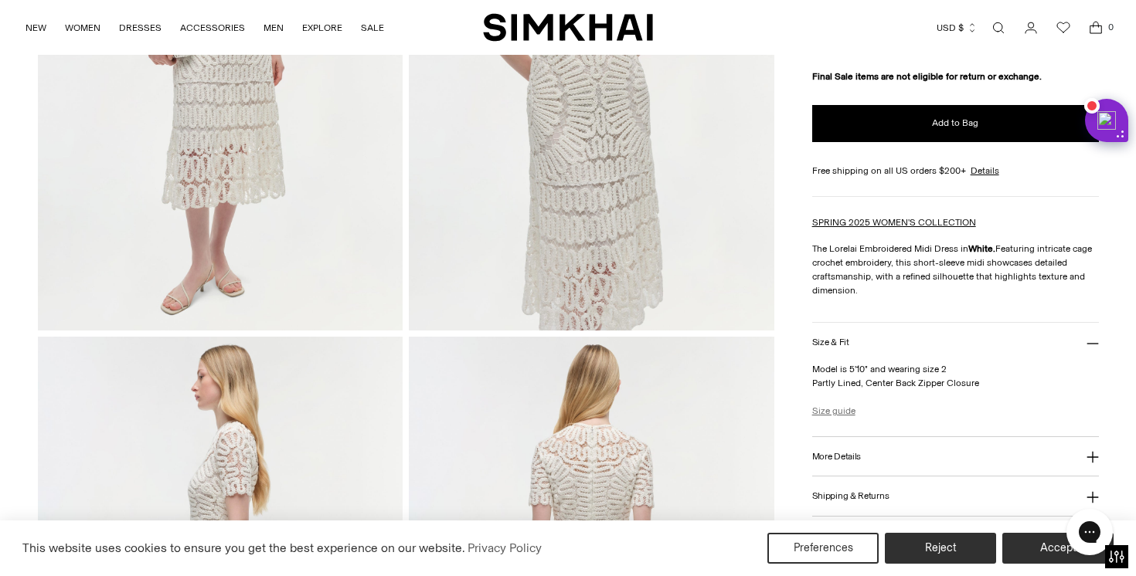
scroll to position [0, 0]
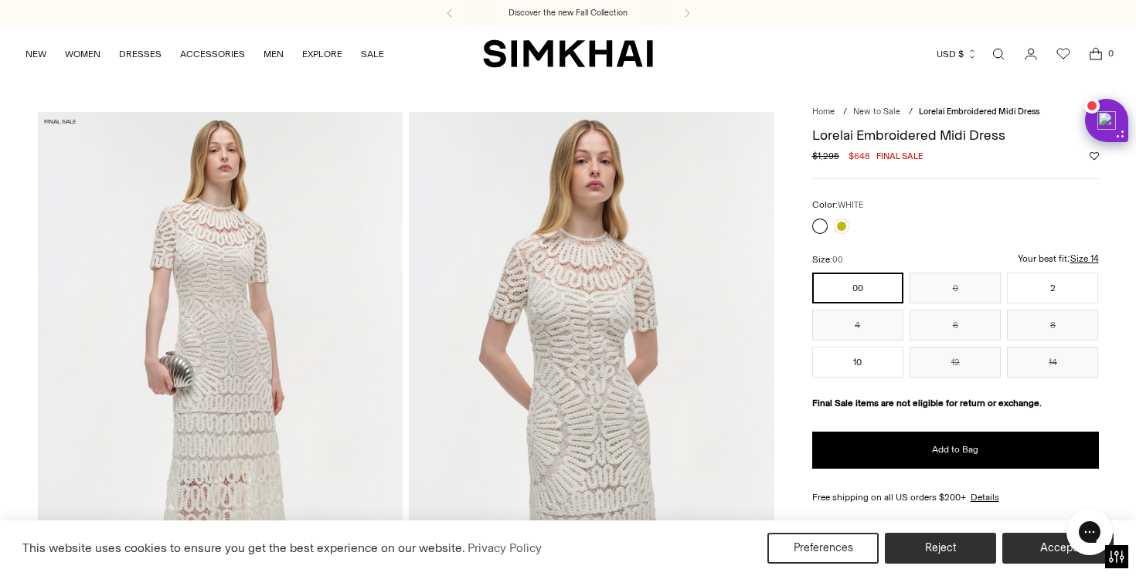
click at [987, 134] on h1 "Lorelai Embroidered Midi Dress" at bounding box center [955, 135] width 287 height 14
copy div "Lorelai Embroidered Midi Dress"
click at [827, 132] on h1 "Lorelai Embroidered Midi Dress" at bounding box center [955, 135] width 287 height 14
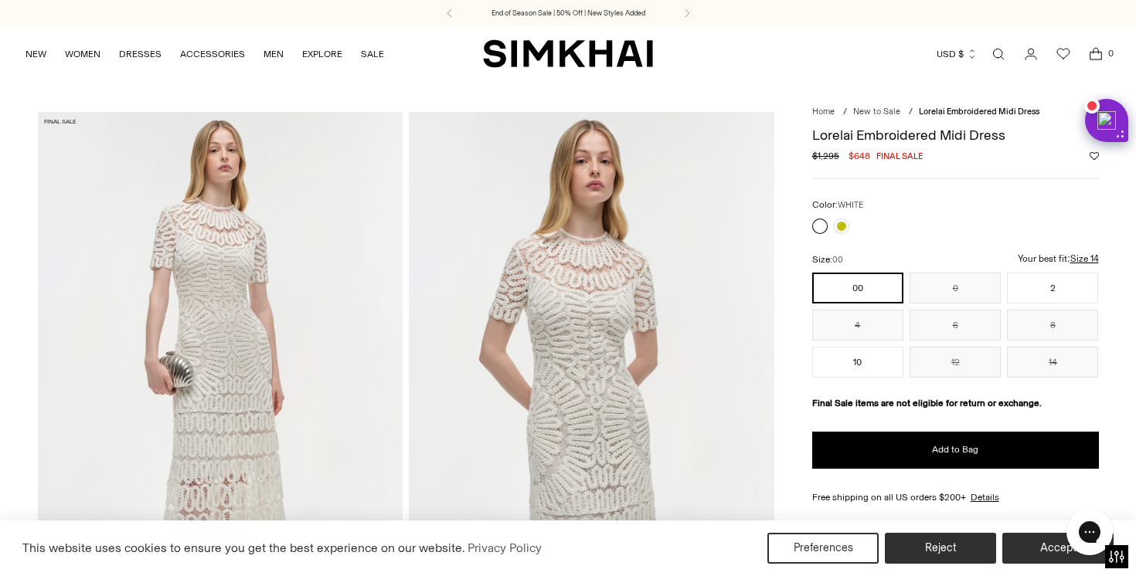
click at [827, 132] on h1 "Lorelai Embroidered Midi Dress" at bounding box center [955, 135] width 287 height 14
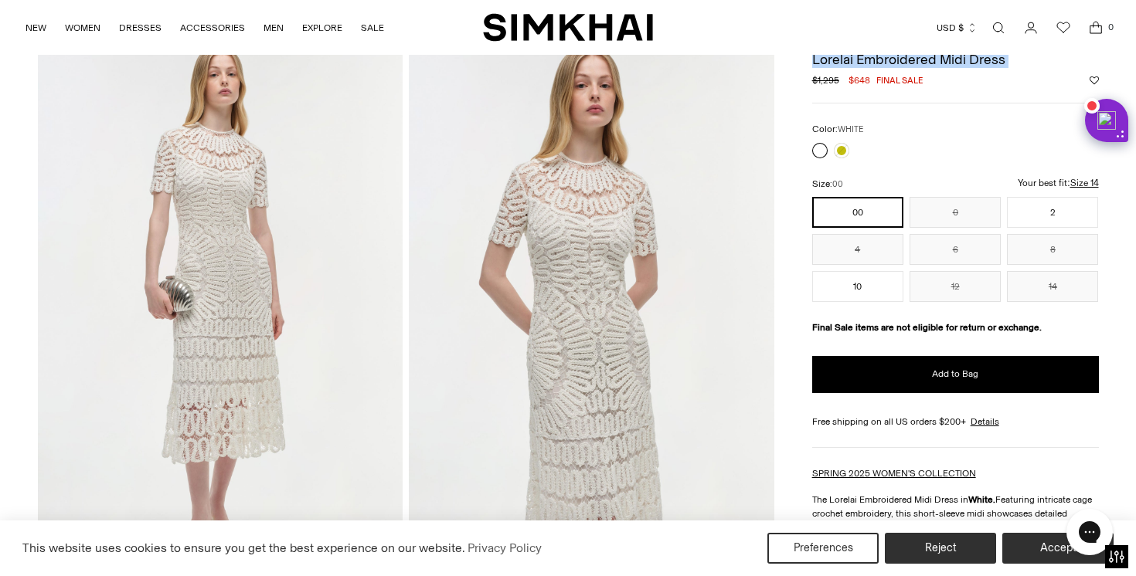
scroll to position [76, 0]
click at [919, 186] on u "Size 14" at bounding box center [904, 191] width 29 height 10
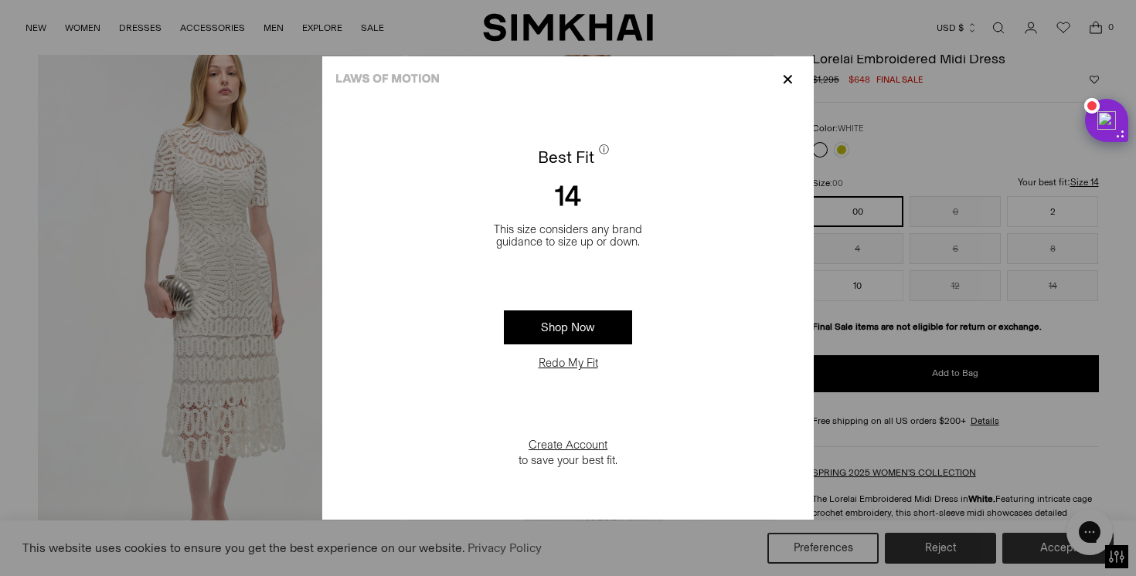
click at [576, 358] on button "Redo My Fit" at bounding box center [568, 362] width 69 height 15
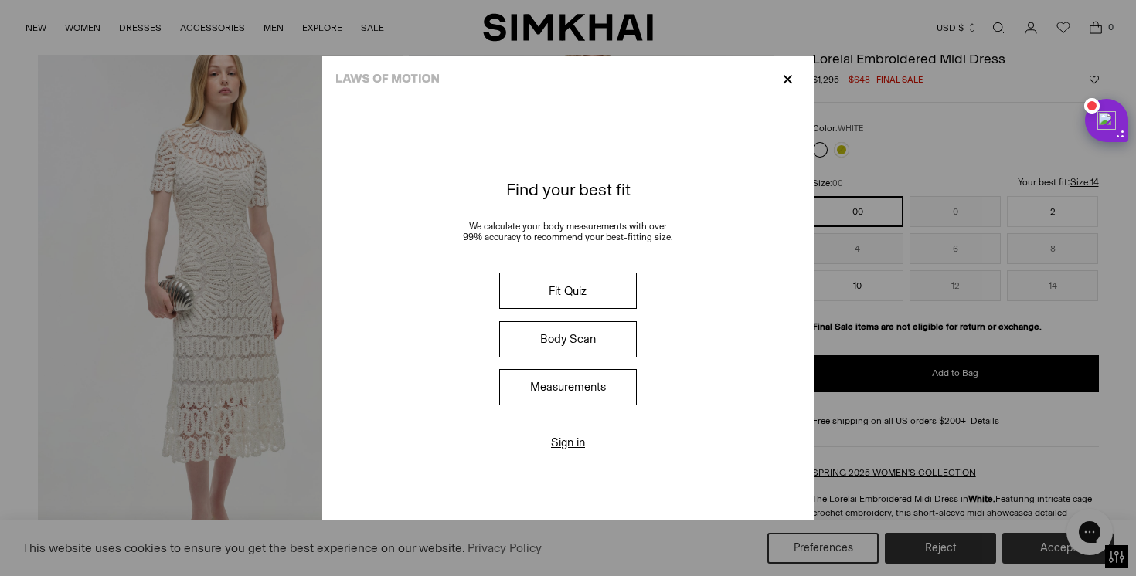
click at [560, 282] on button "Fit Quiz" at bounding box center [568, 291] width 138 height 36
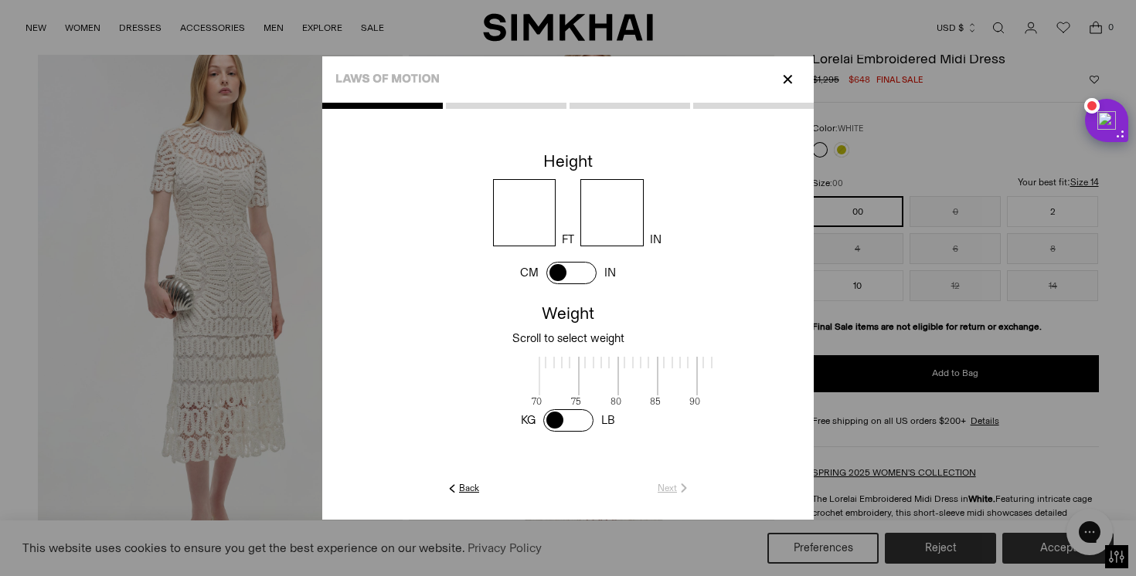
scroll to position [2, 502]
click at [521, 233] on input "number" at bounding box center [524, 212] width 63 height 67
type input "*"
click at [592, 220] on input "number" at bounding box center [611, 212] width 63 height 67
type input "*"
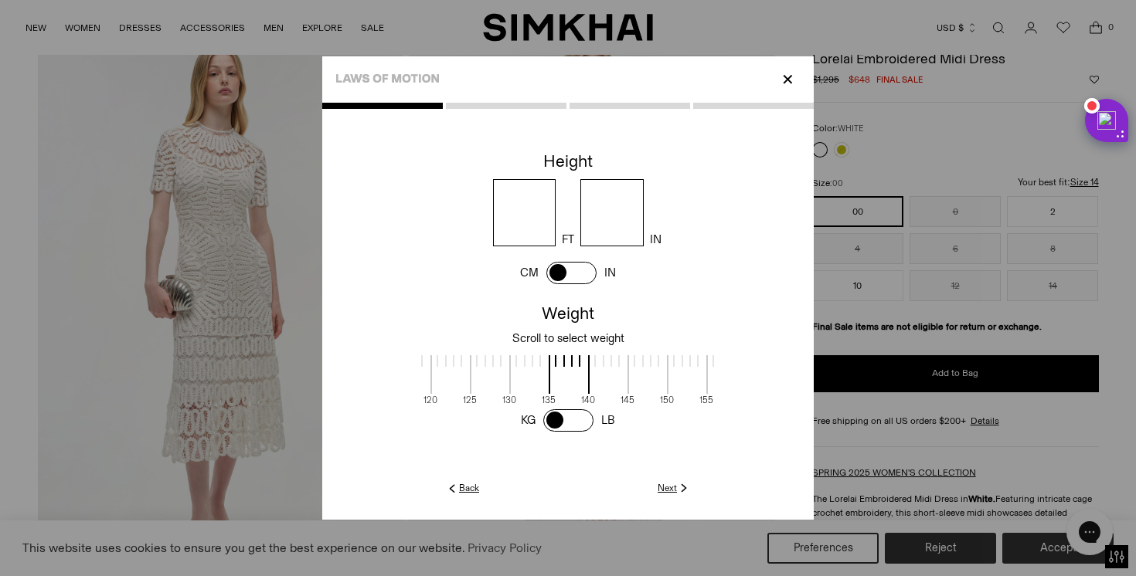
click at [583, 277] on span at bounding box center [571, 273] width 50 height 22
click at [582, 216] on input "******" at bounding box center [564, 212] width 140 height 67
type input "***"
click at [707, 214] on div "*** CM" at bounding box center [580, 212] width 467 height 67
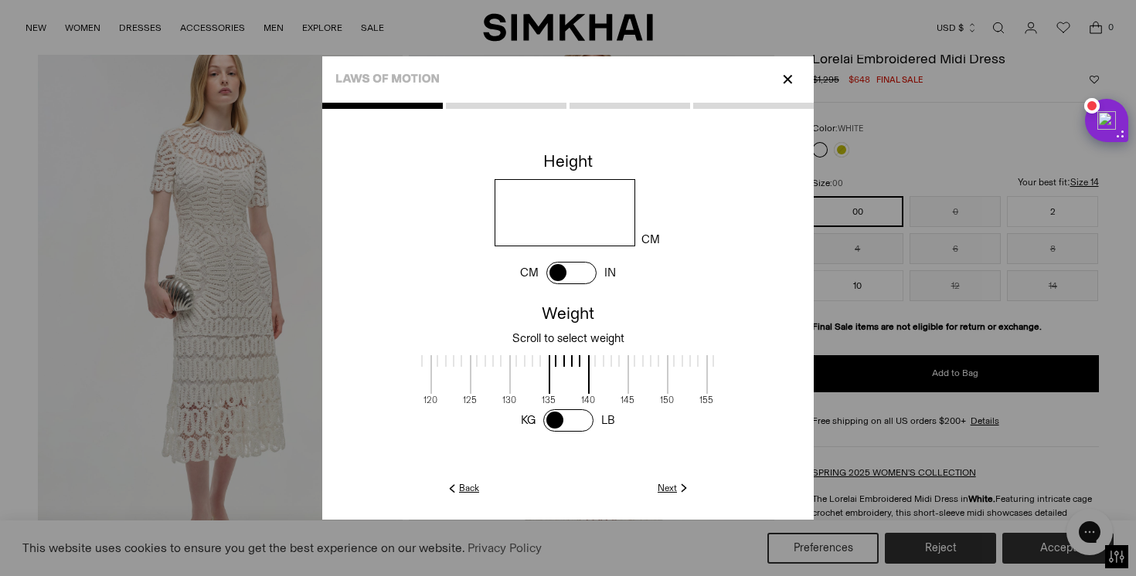
click at [549, 422] on span at bounding box center [568, 420] width 50 height 22
drag, startPoint x: 561, startPoint y: 386, endPoint x: 726, endPoint y: 387, distance: 165.3
click at [726, 387] on cc-weight at bounding box center [567, 367] width 491 height 136
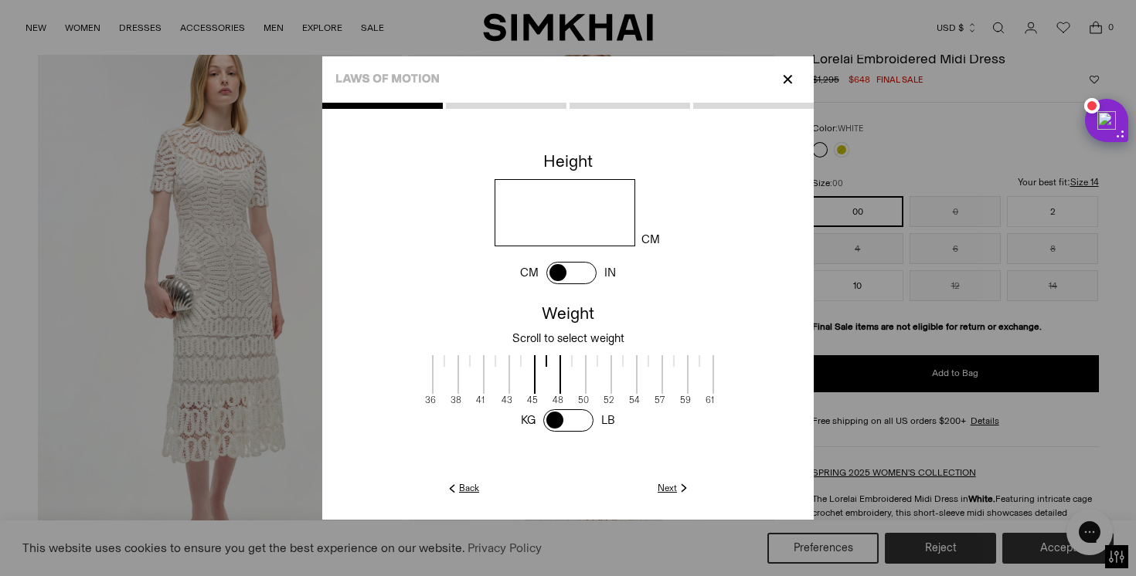
click at [552, 385] on span at bounding box center [547, 374] width 27 height 39
click at [571, 386] on span at bounding box center [572, 374] width 27 height 39
drag, startPoint x: 571, startPoint y: 386, endPoint x: 548, endPoint y: 387, distance: 23.2
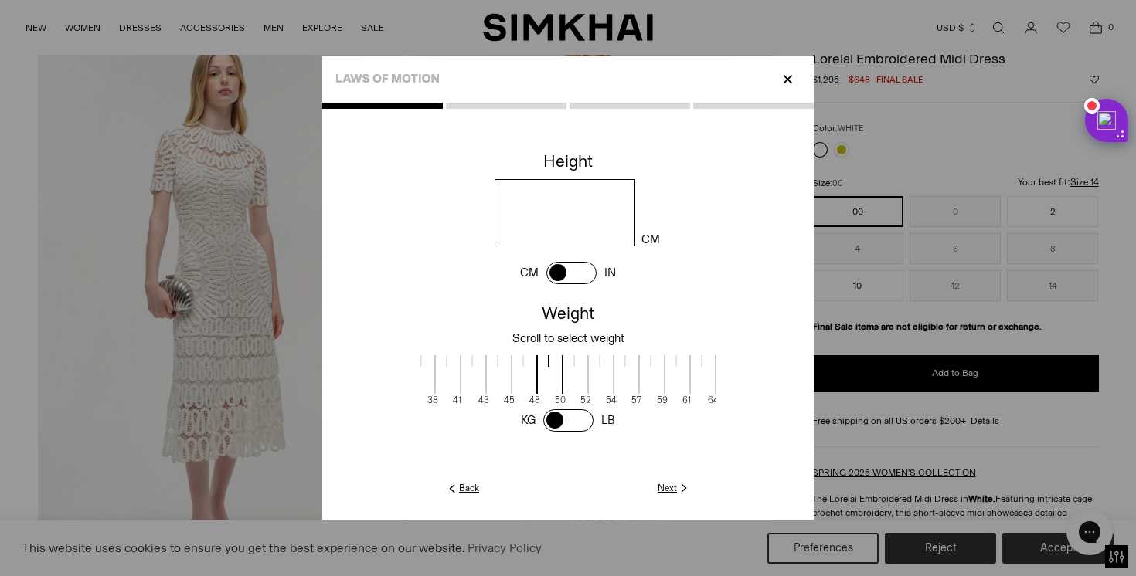
click at [548, 387] on span at bounding box center [549, 374] width 27 height 39
click at [667, 492] on link "Next" at bounding box center [673, 488] width 33 height 14
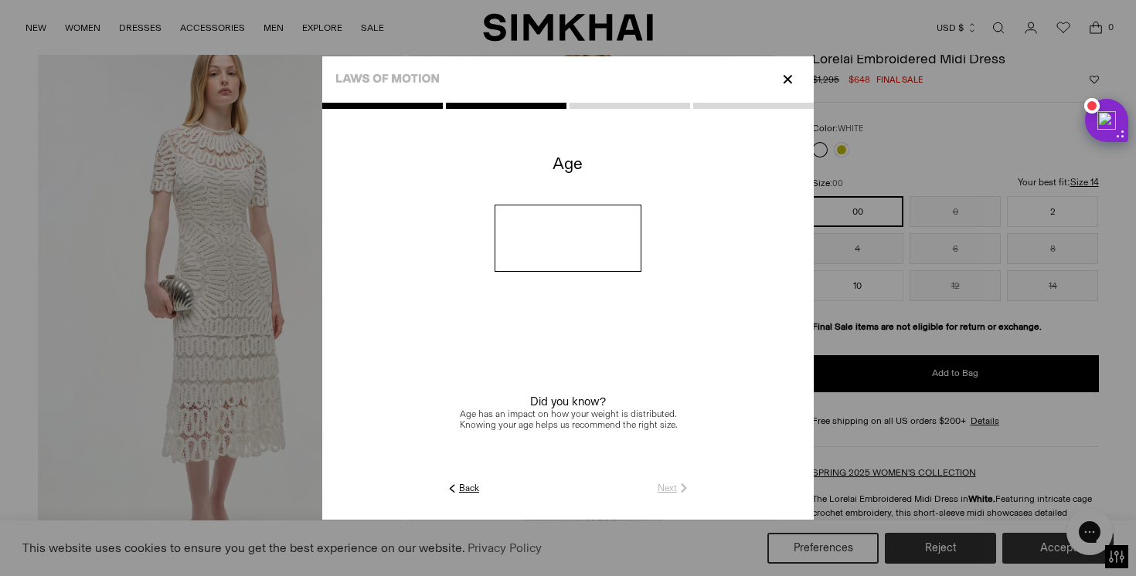
click at [583, 225] on input "number" at bounding box center [568, 238] width 148 height 67
type input "**"
click at [671, 494] on link "Next" at bounding box center [673, 488] width 33 height 14
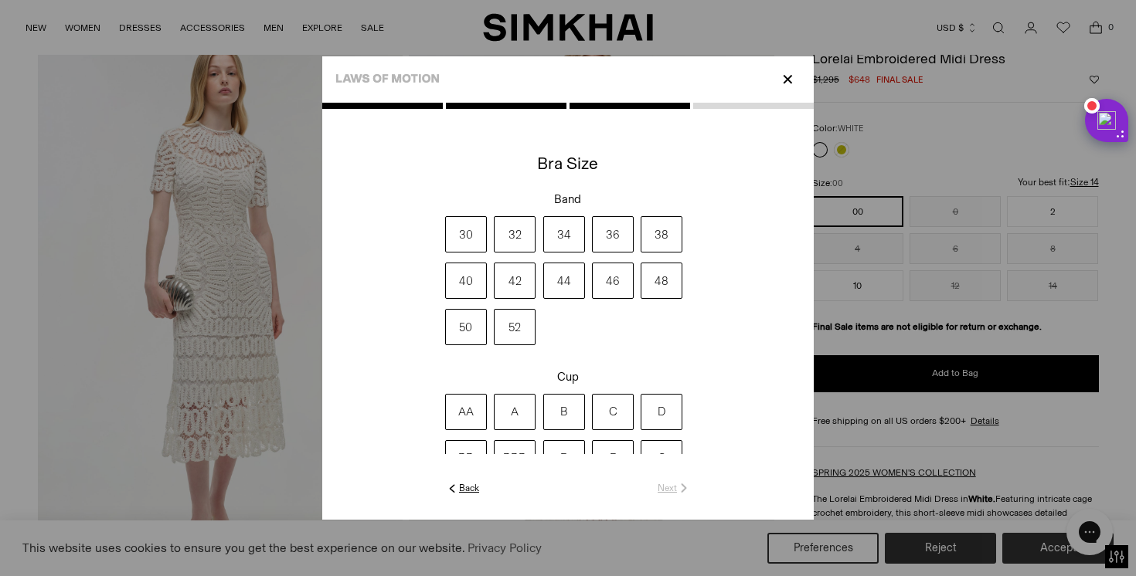
click at [563, 246] on label "34" at bounding box center [564, 234] width 42 height 36
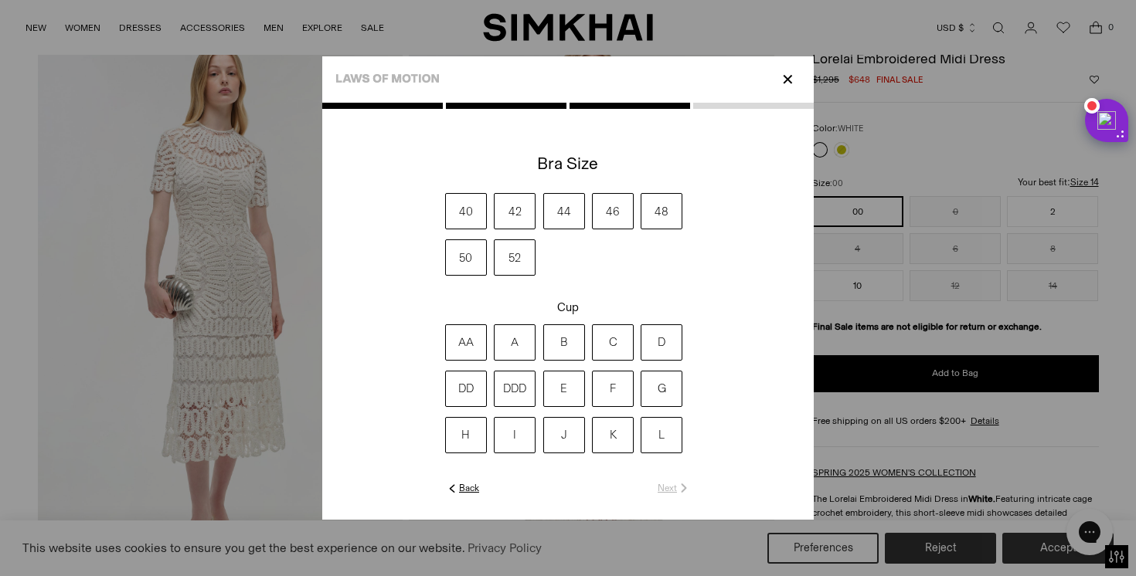
click at [506, 344] on label "A" at bounding box center [515, 342] width 42 height 36
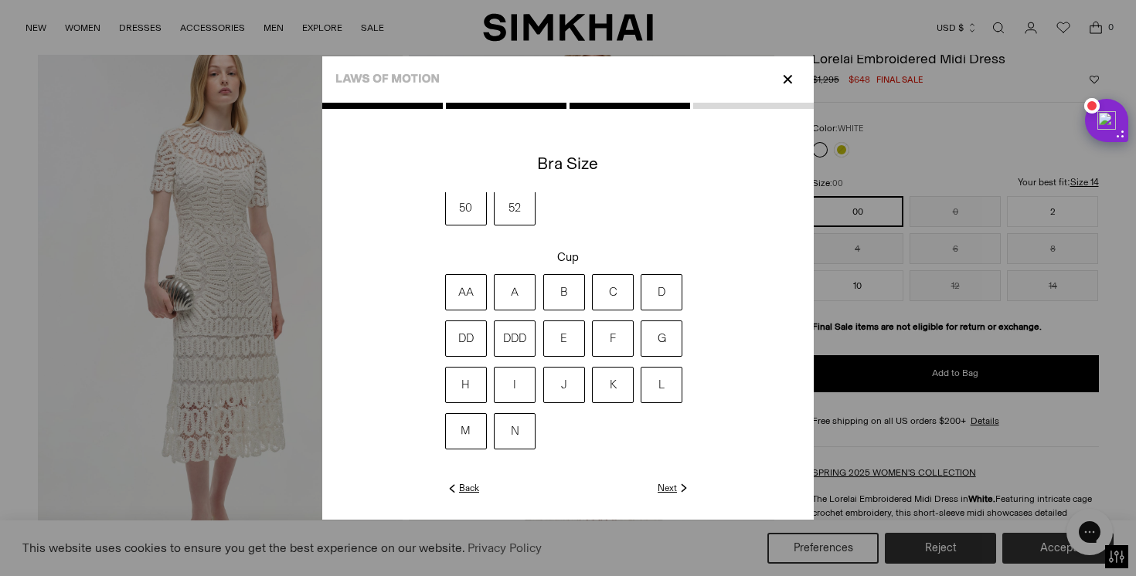
click at [674, 484] on link "Next" at bounding box center [673, 488] width 33 height 14
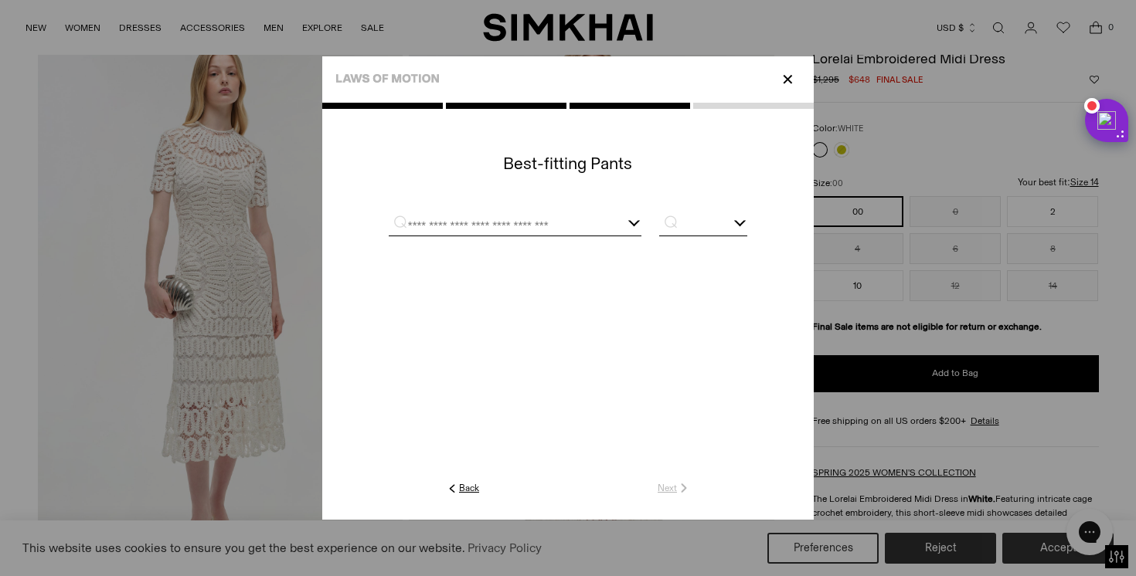
click at [561, 233] on input "text" at bounding box center [496, 225] width 215 height 19
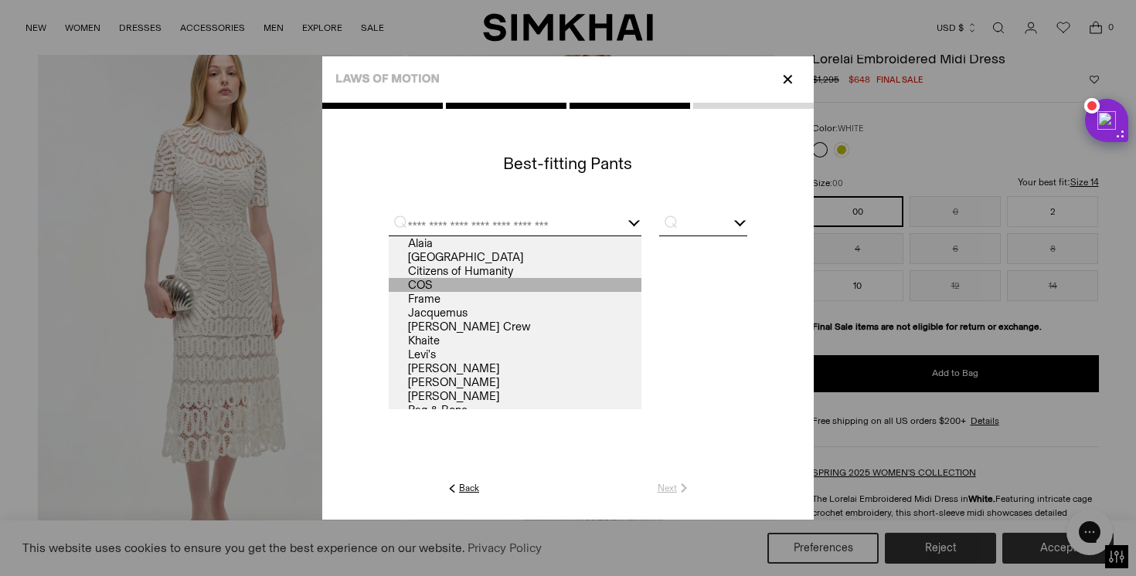
click at [610, 278] on link "COS" at bounding box center [515, 285] width 253 height 14
type input "***"
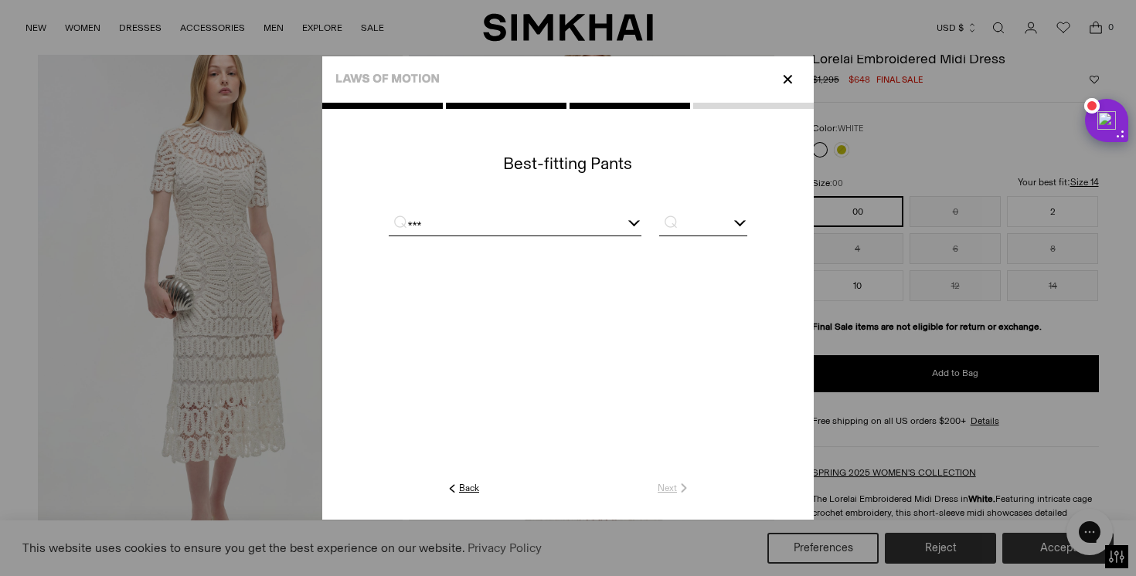
click at [704, 222] on input "text" at bounding box center [703, 225] width 88 height 19
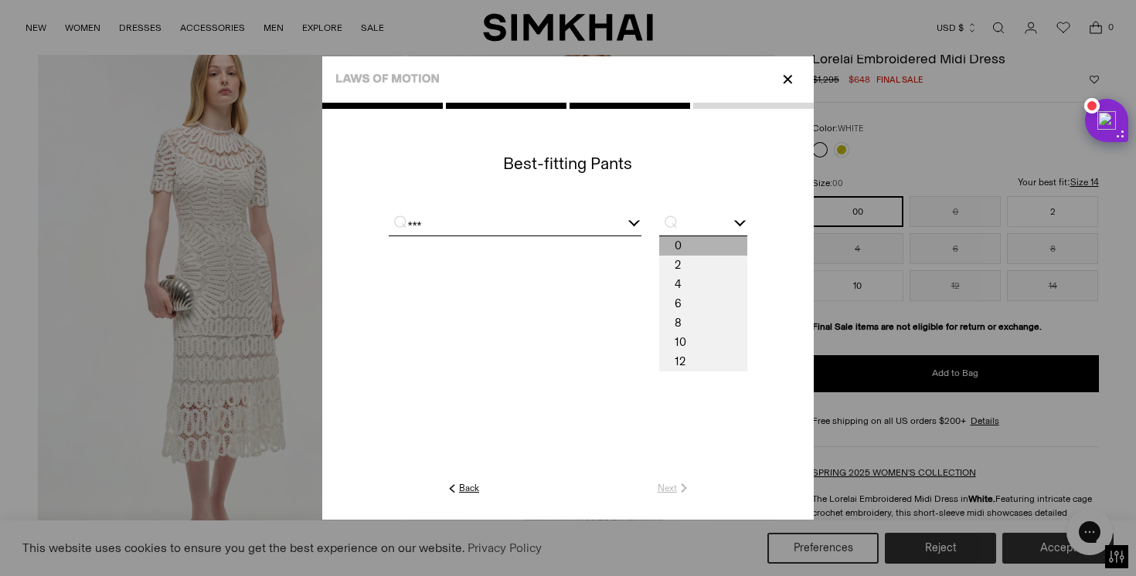
click at [708, 253] on span "0" at bounding box center [703, 245] width 88 height 19
type input "*"
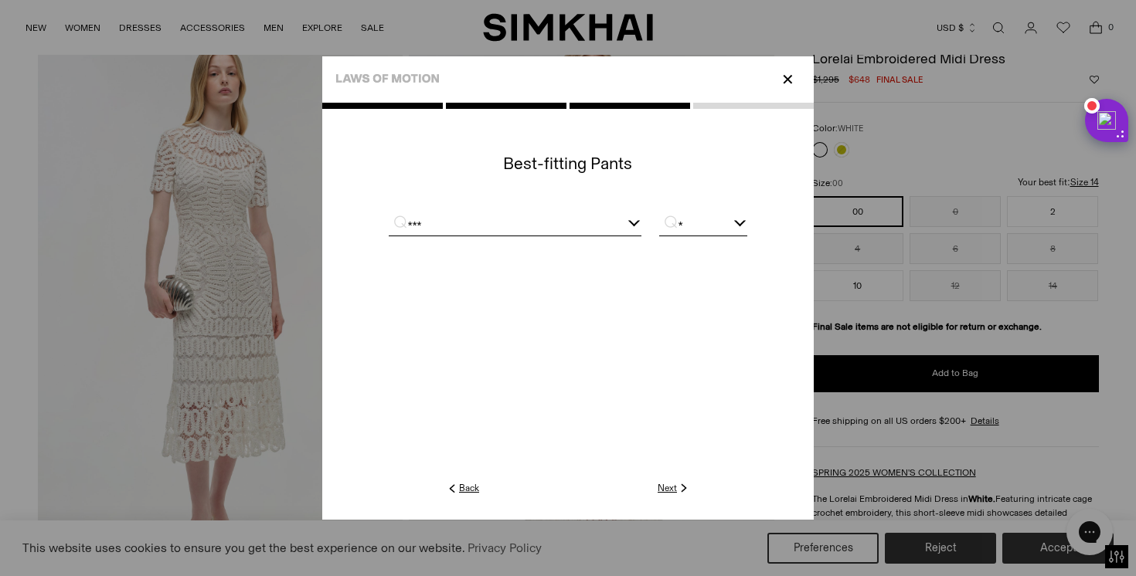
click at [671, 478] on bc-dropdown at bounding box center [567, 313] width 491 height 333
click at [668, 486] on link "Next" at bounding box center [673, 488] width 33 height 14
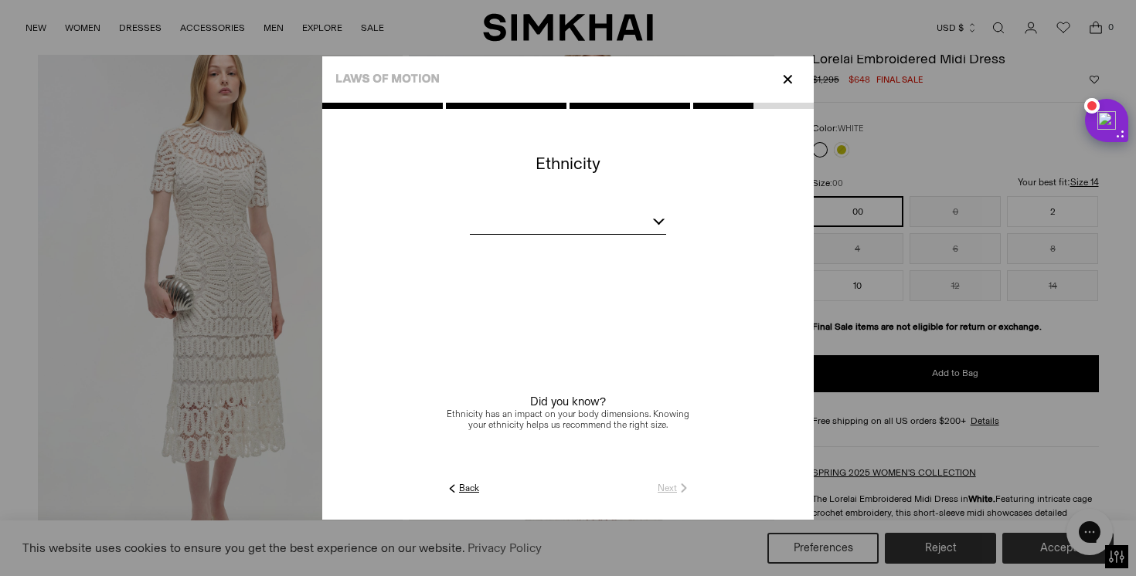
click at [613, 246] on bc-ethnicity at bounding box center [567, 313] width 491 height 333
click at [619, 228] on div at bounding box center [568, 224] width 196 height 19
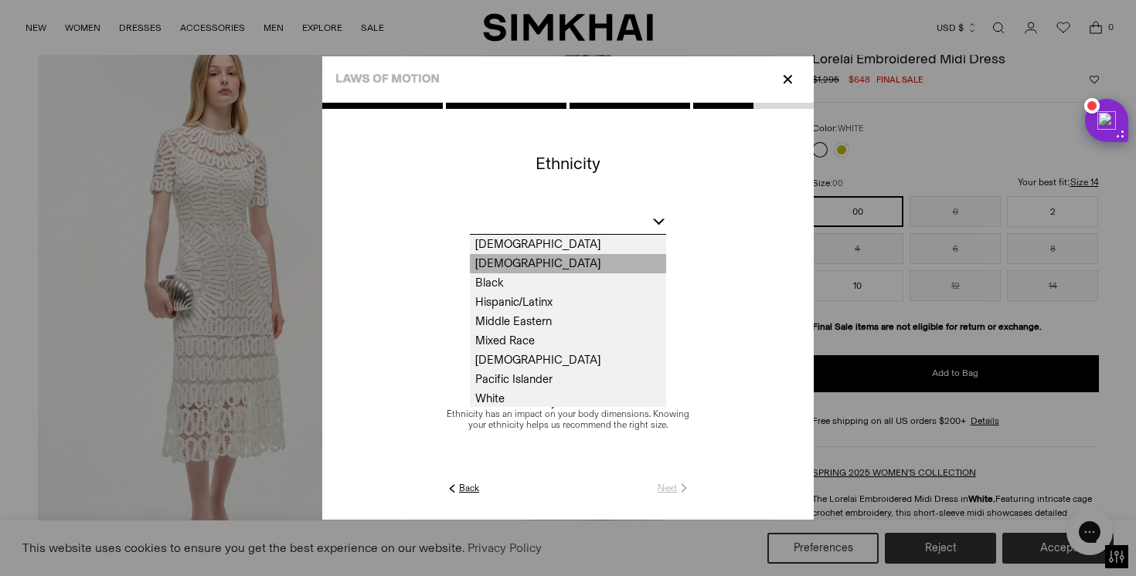
click at [604, 259] on span "Asian" at bounding box center [568, 263] width 196 height 19
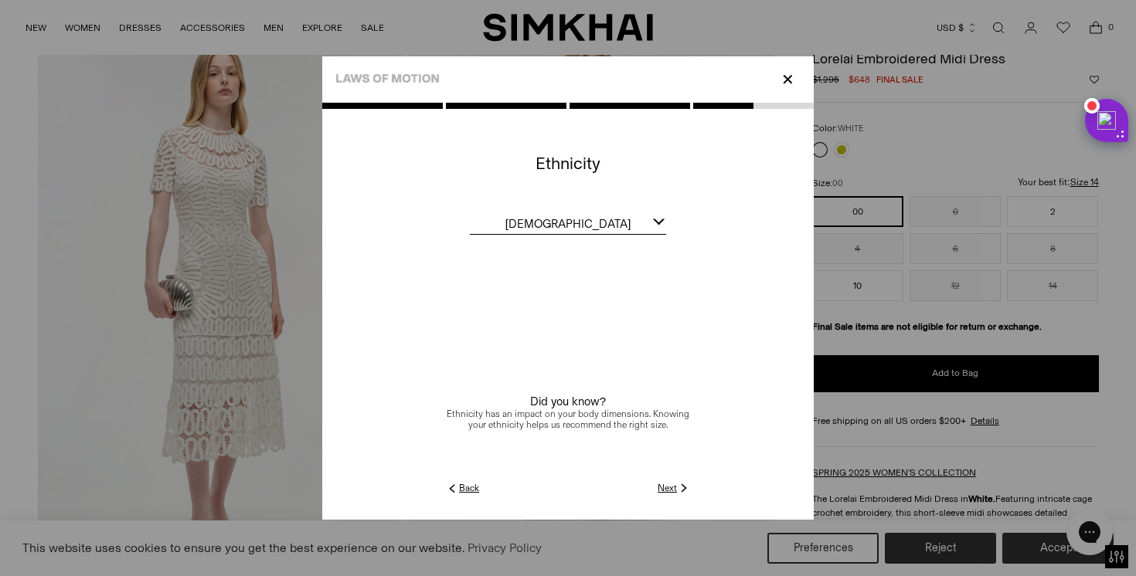
click at [666, 487] on link "Next" at bounding box center [673, 488] width 33 height 14
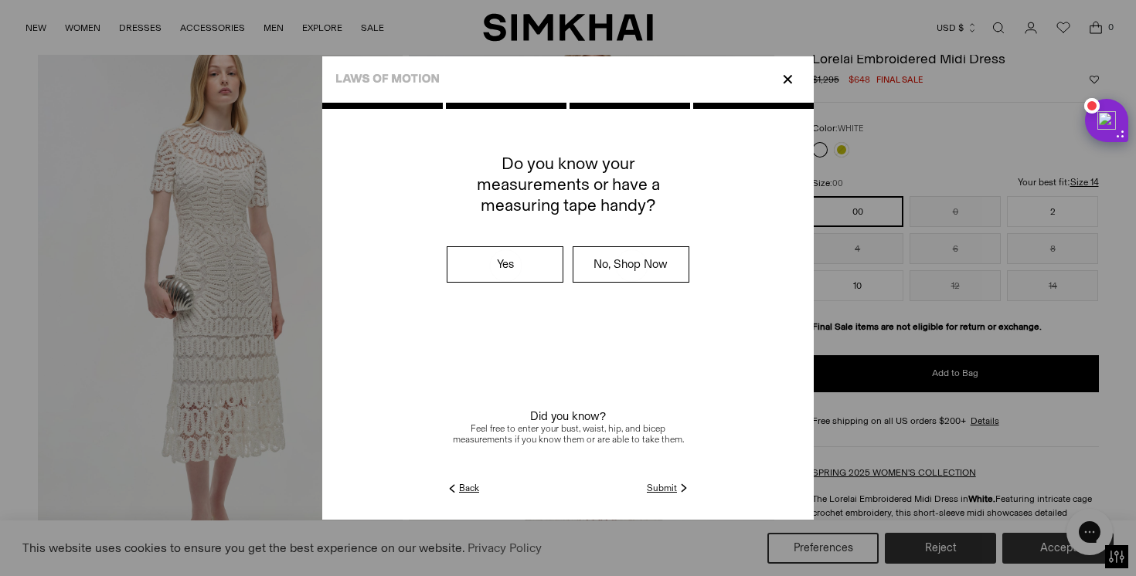
click at [669, 485] on link "Submit" at bounding box center [669, 488] width 44 height 14
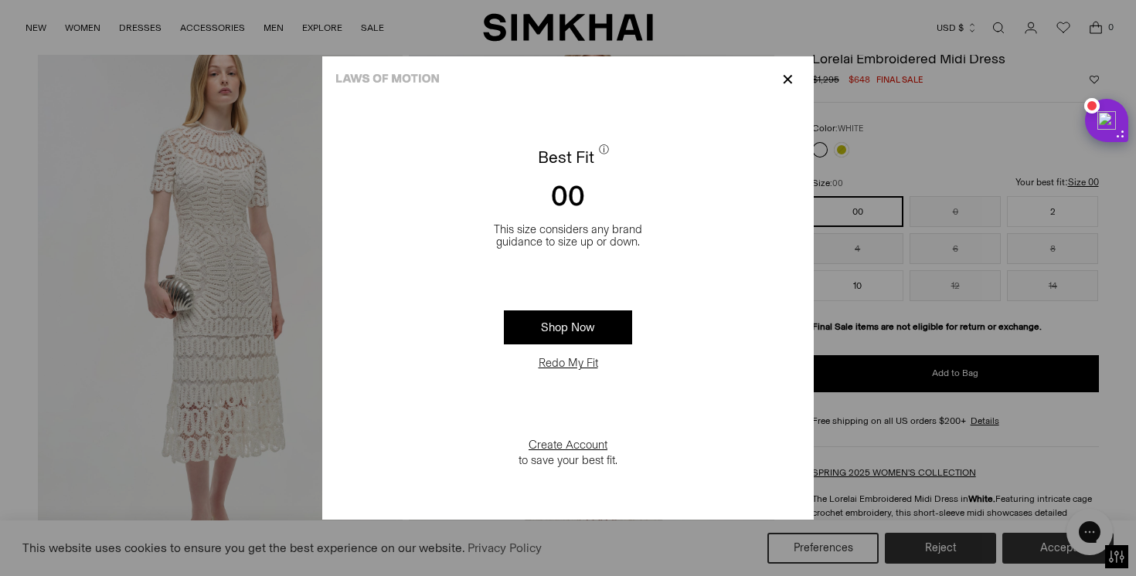
click at [562, 225] on p "This size considers any brand" at bounding box center [568, 229] width 148 height 12
click at [527, 236] on p "guidance to size up or down." at bounding box center [568, 242] width 148 height 12
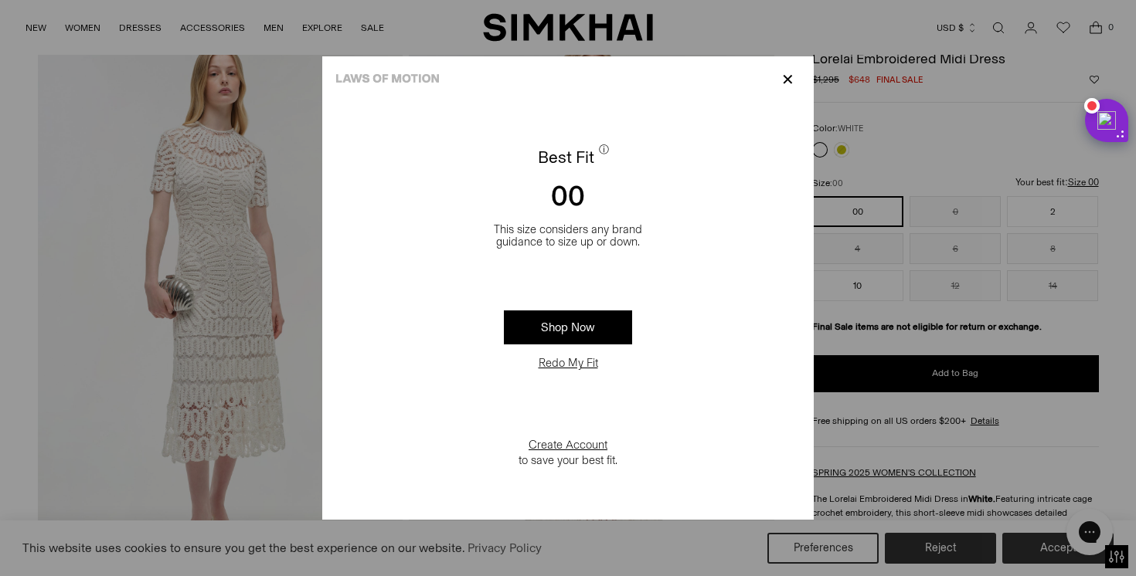
click at [581, 241] on p "guidance to size up or down." at bounding box center [568, 242] width 148 height 12
click at [831, 174] on div at bounding box center [568, 288] width 1136 height 576
click at [786, 83] on p "✕" at bounding box center [787, 79] width 21 height 26
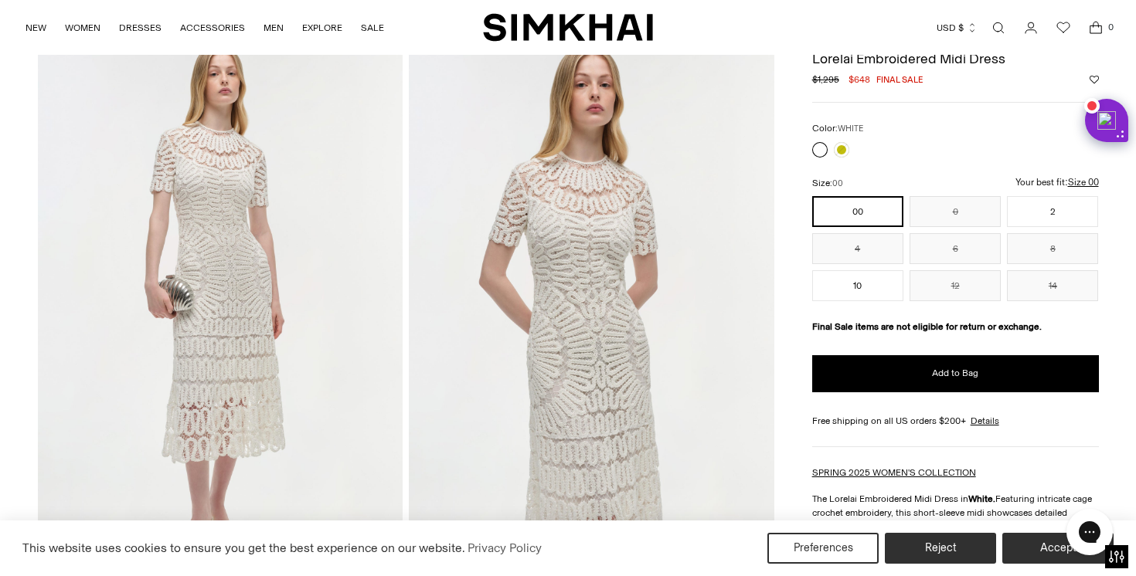
click at [597, 202] on img at bounding box center [591, 310] width 365 height 548
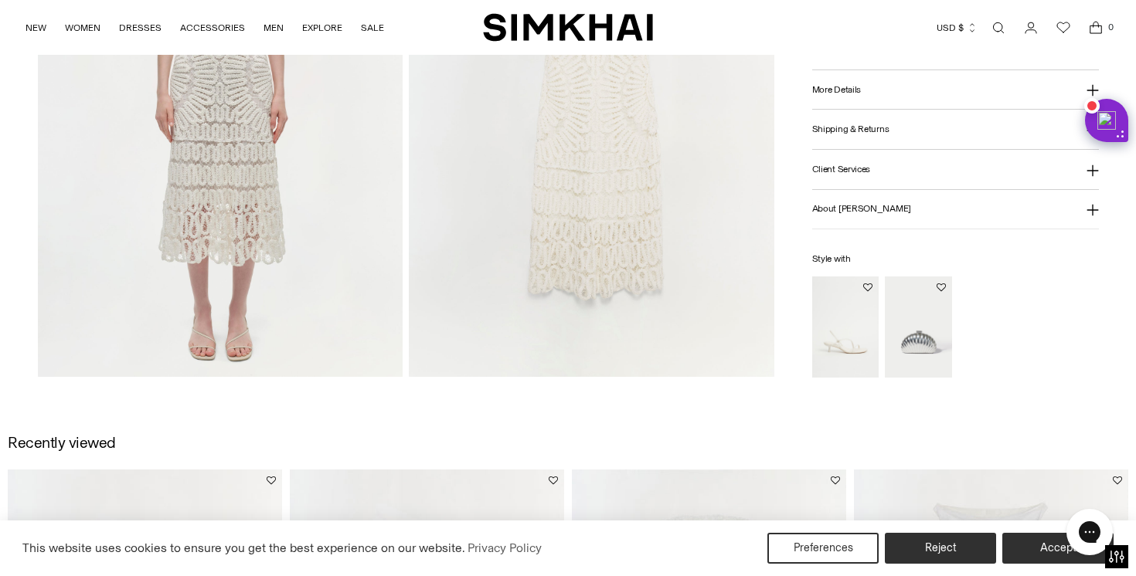
scroll to position [0, 0]
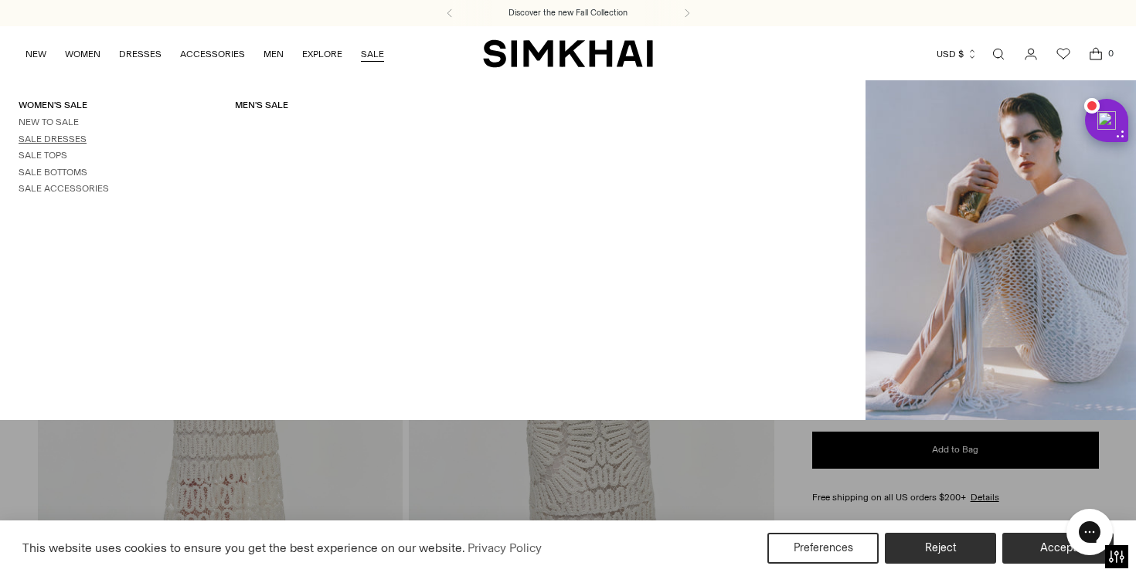
click at [53, 136] on link "Sale Dresses" at bounding box center [53, 139] width 68 height 11
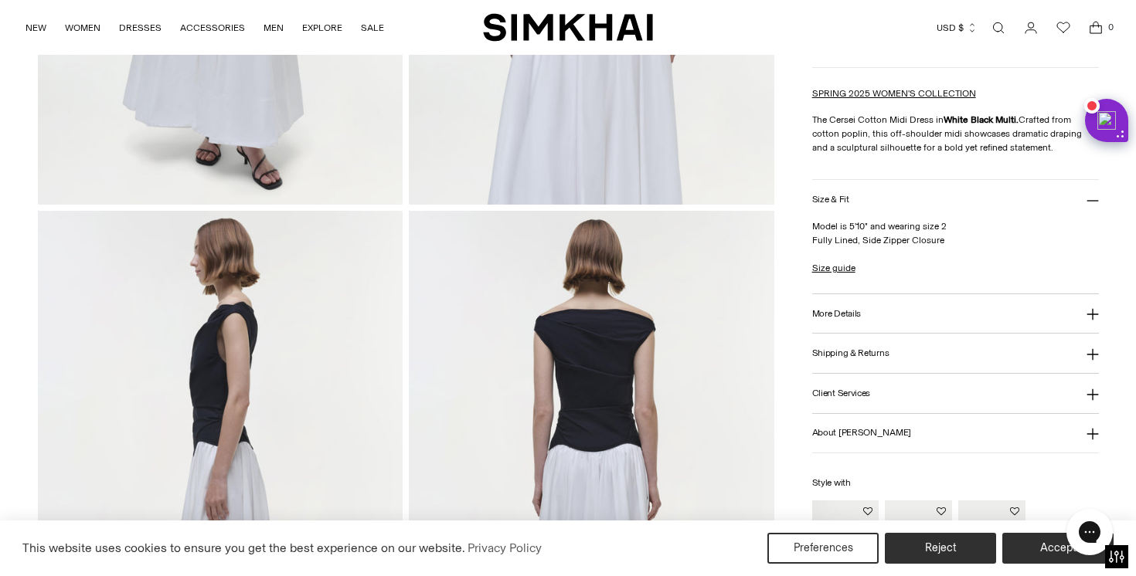
scroll to position [607, 0]
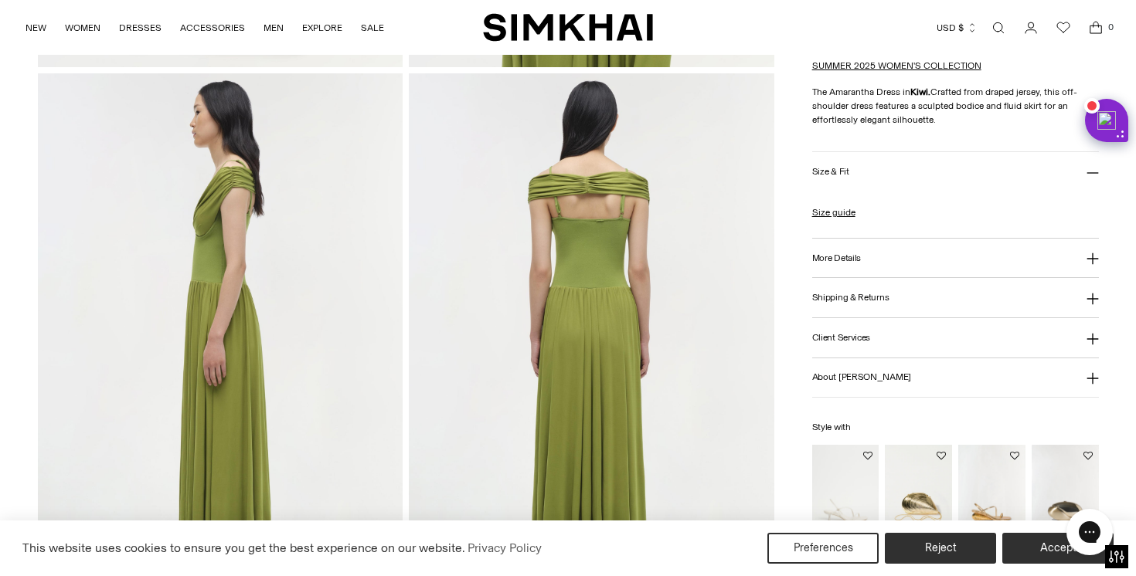
scroll to position [741, 0]
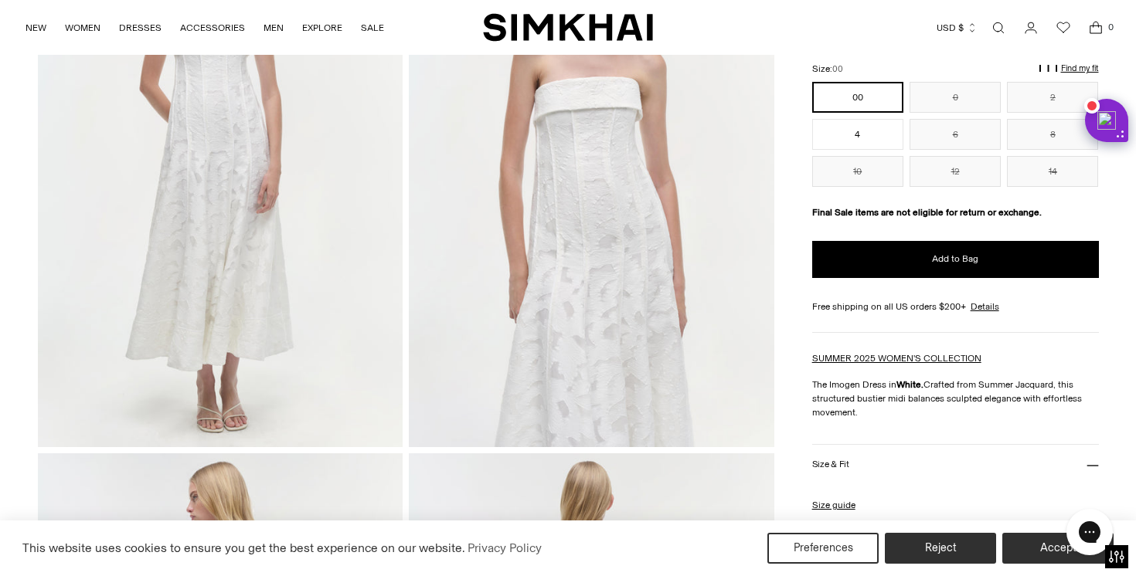
scroll to position [49, 0]
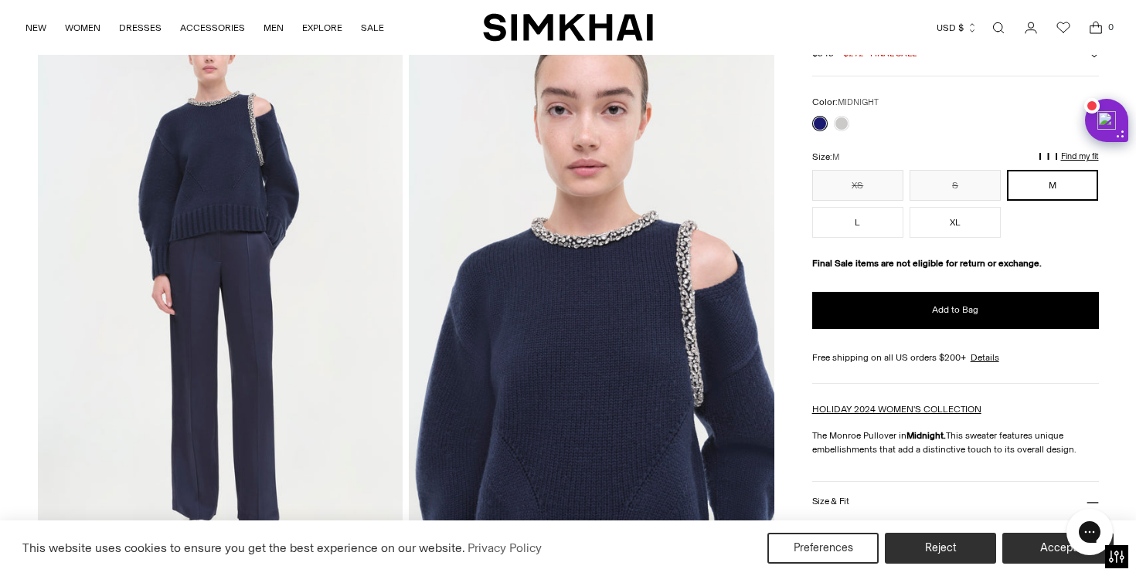
scroll to position [150, 0]
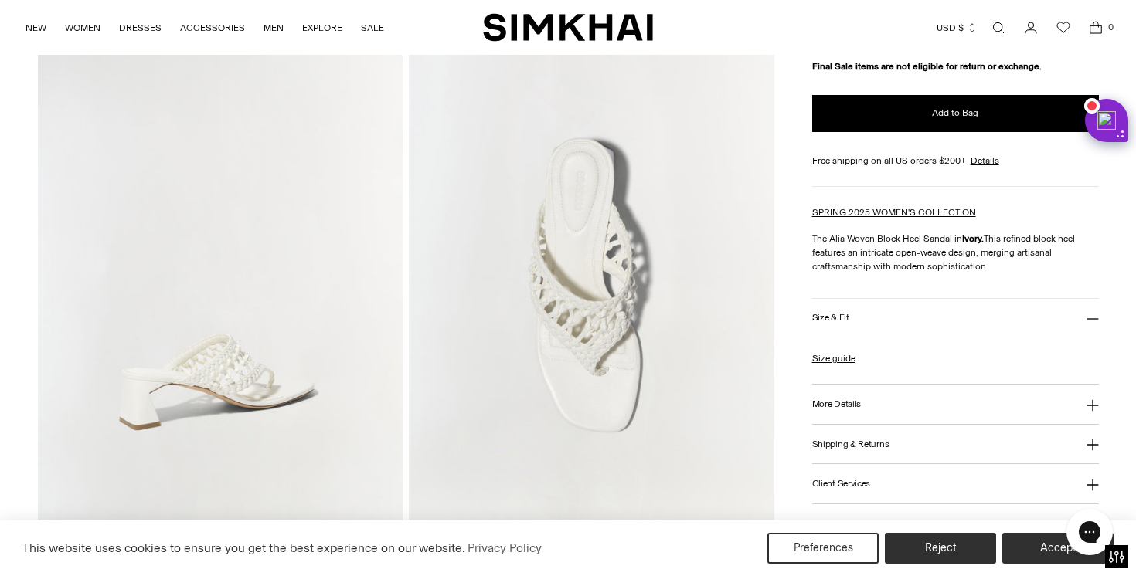
scroll to position [1213, 0]
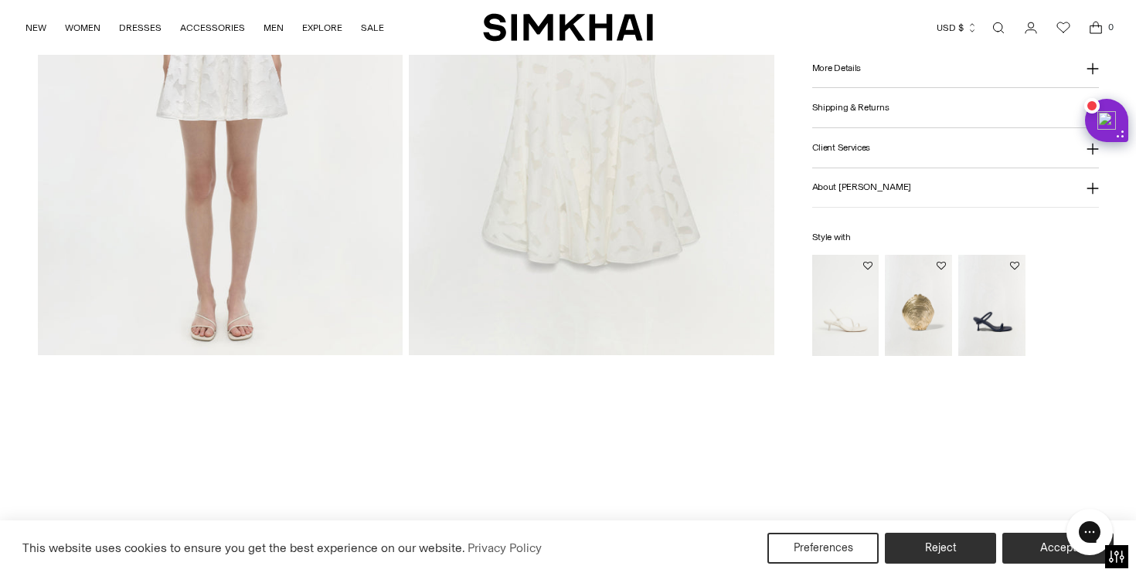
scroll to position [1575, 0]
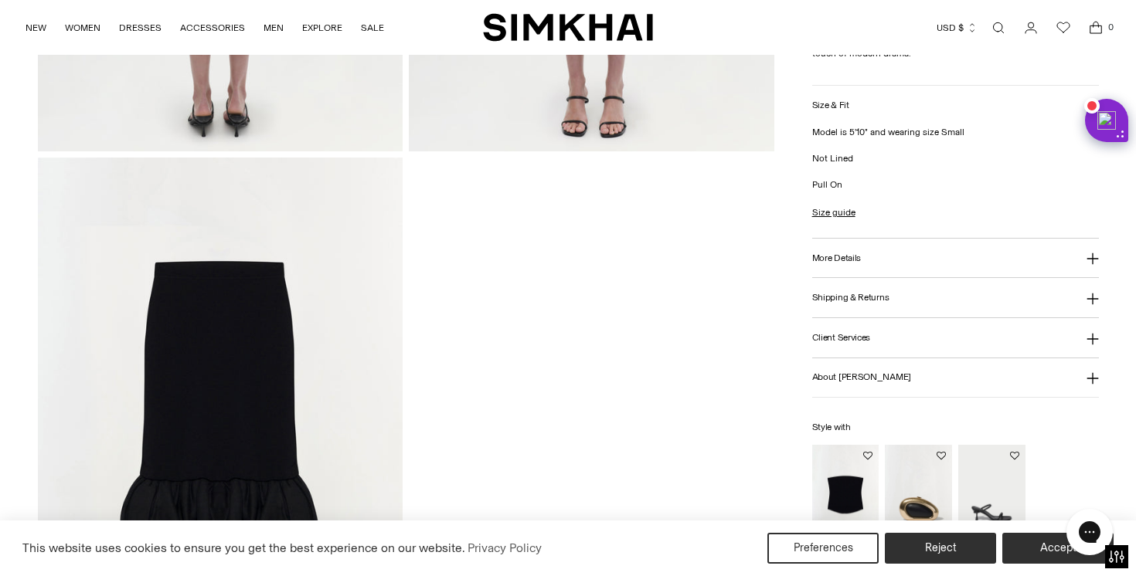
scroll to position [1680, 0]
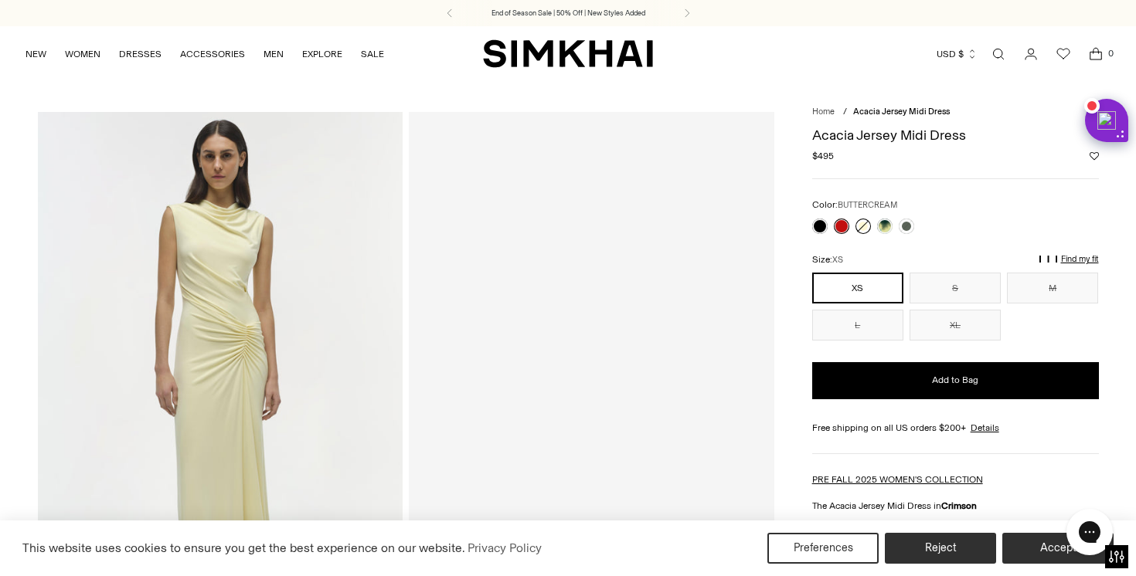
click at [861, 225] on link at bounding box center [862, 226] width 15 height 15
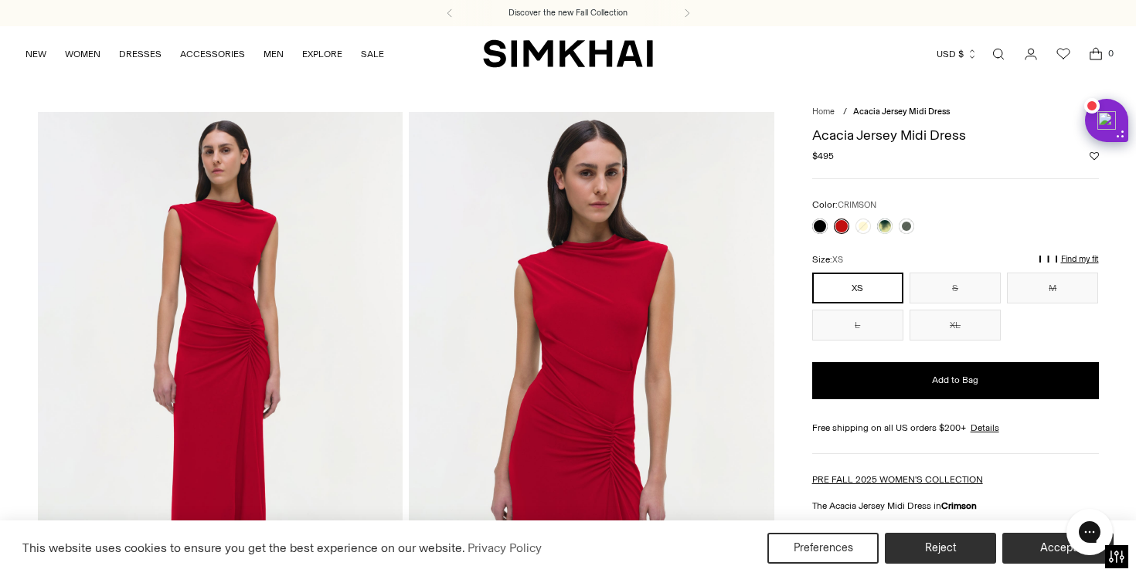
click at [848, 222] on link at bounding box center [841, 226] width 15 height 15
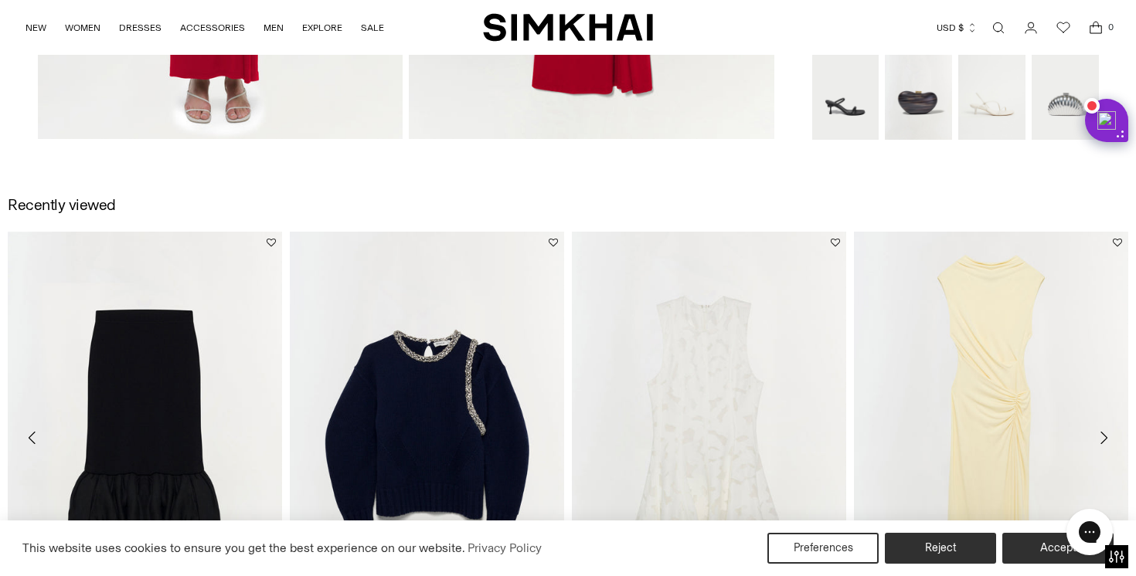
scroll to position [1758, 0]
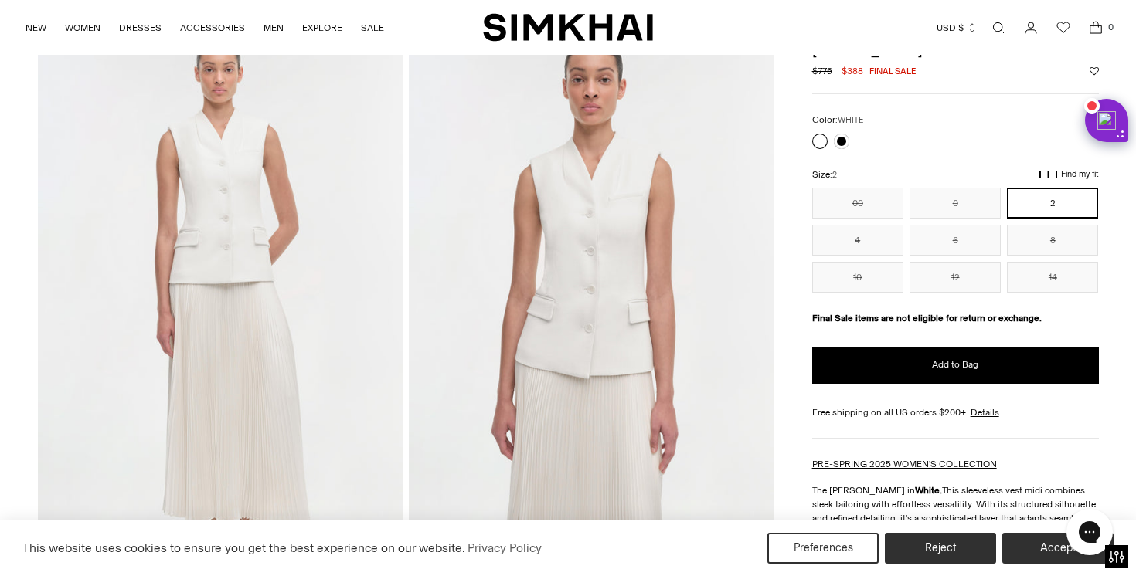
scroll to position [261, 0]
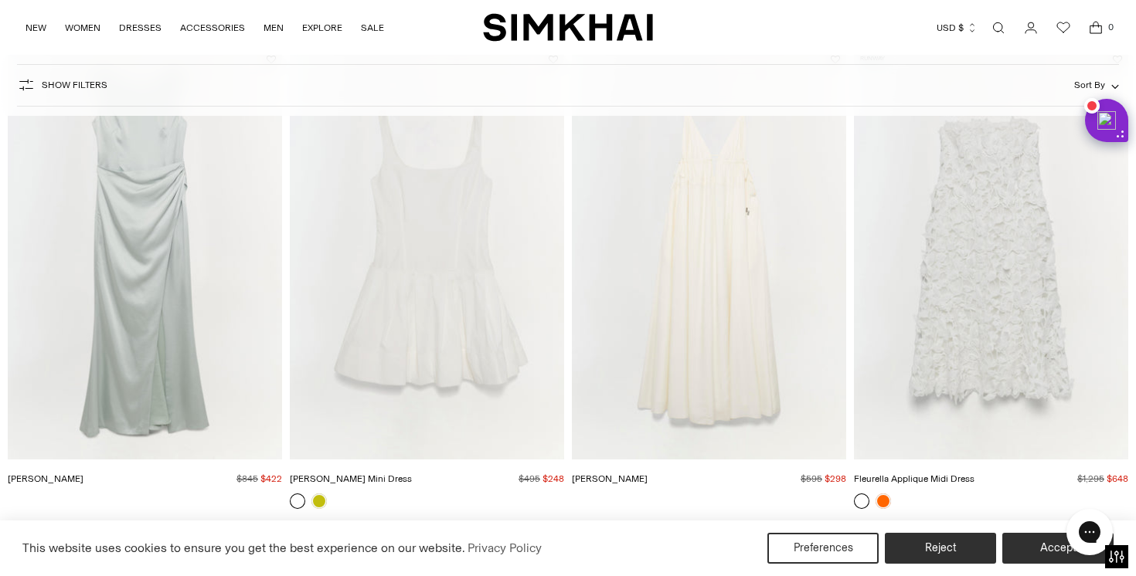
scroll to position [924, 0]
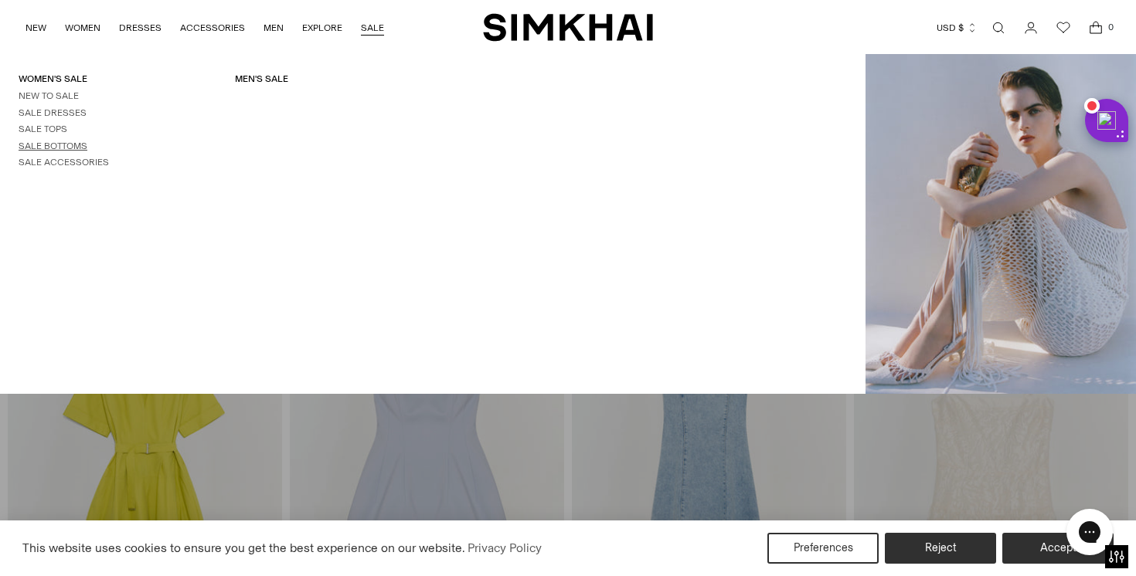
click at [64, 148] on link "Sale Bottoms" at bounding box center [53, 146] width 69 height 11
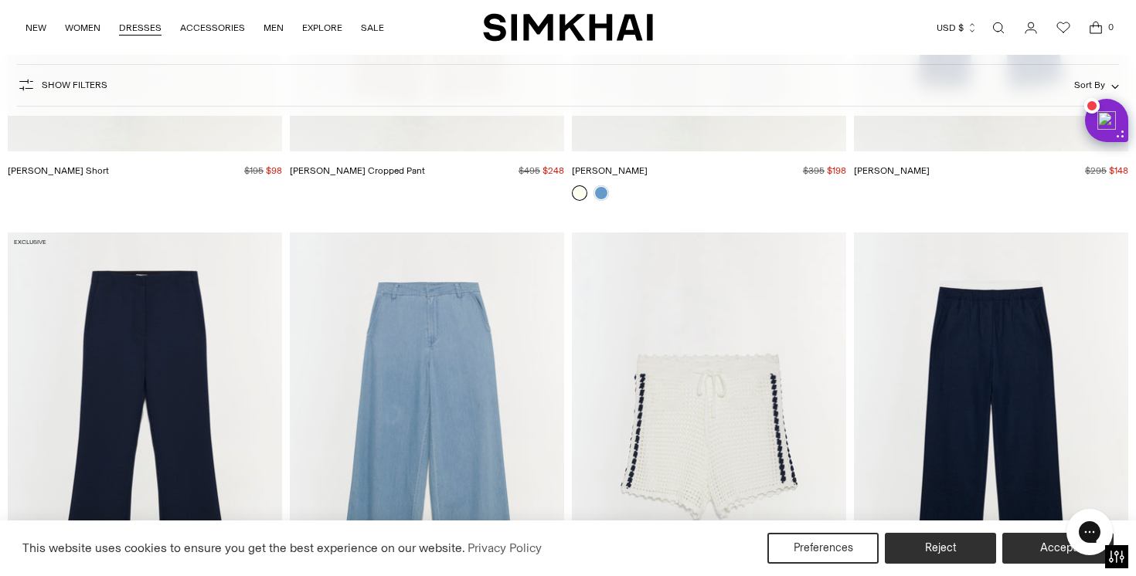
scroll to position [4766, 0]
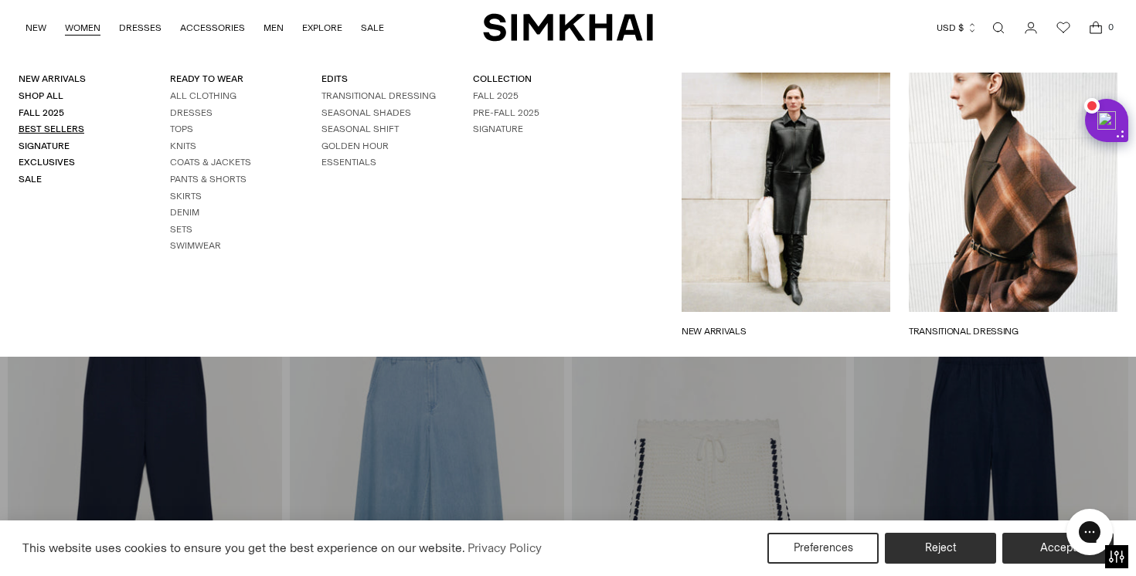
click at [61, 133] on link "Best Sellers" at bounding box center [52, 129] width 66 height 11
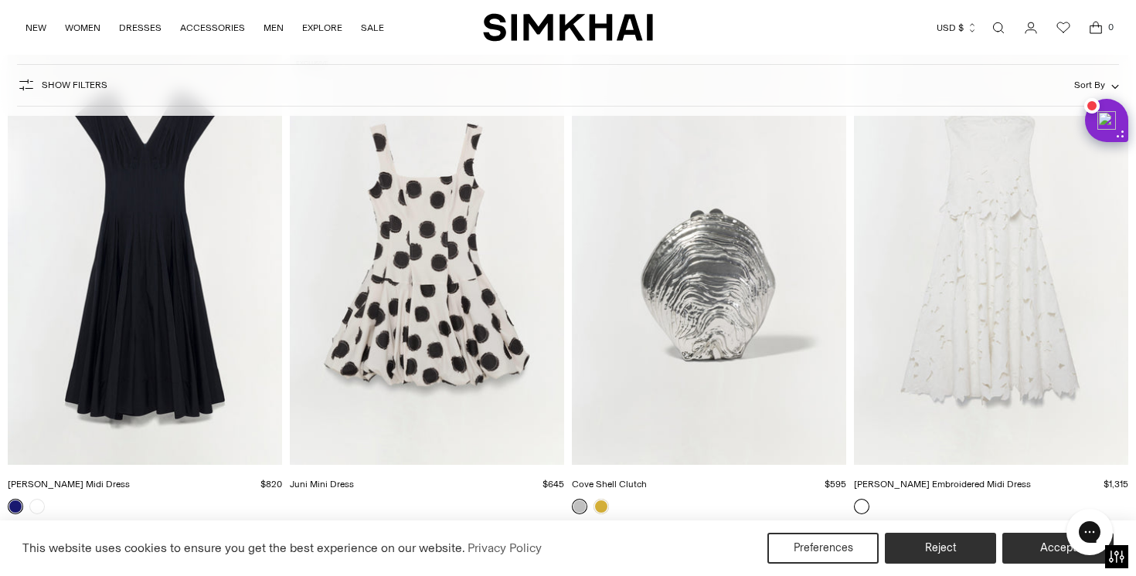
scroll to position [10795, 0]
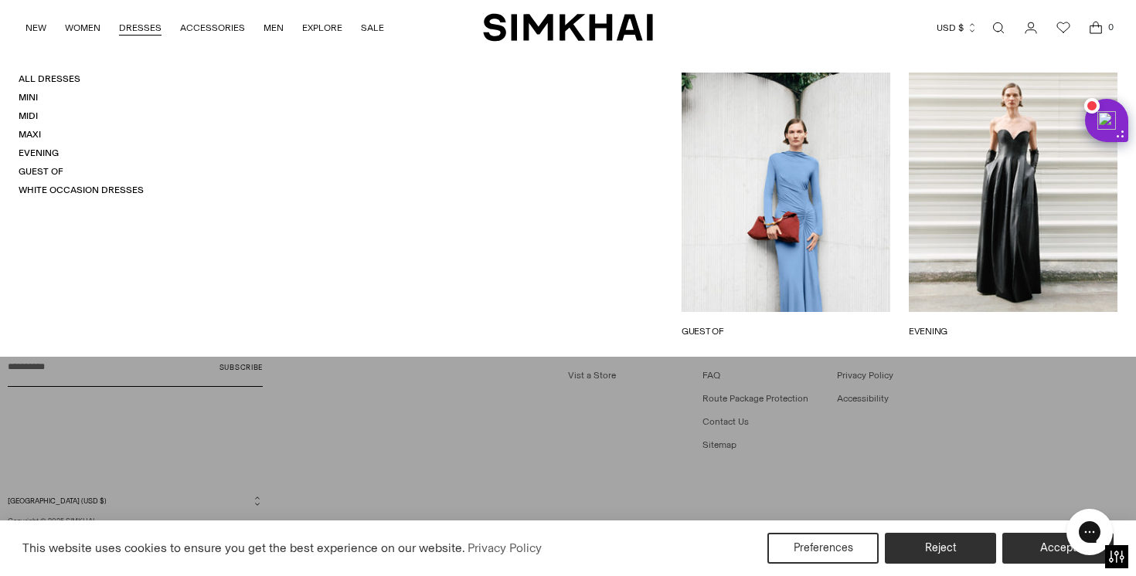
click at [122, 31] on link "DRESSES" at bounding box center [140, 28] width 42 height 34
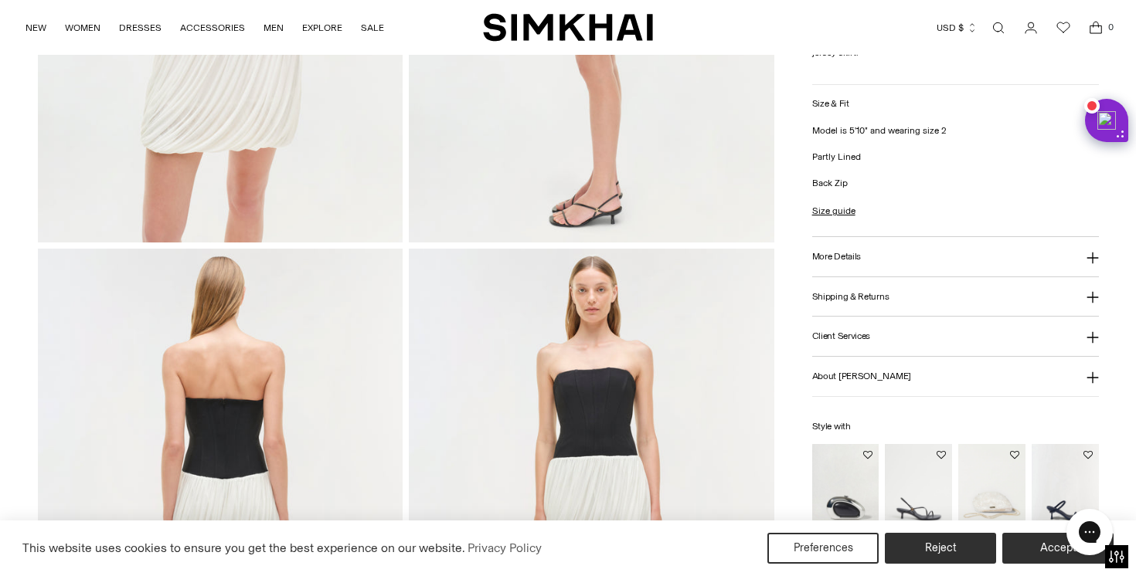
scroll to position [1203, 0]
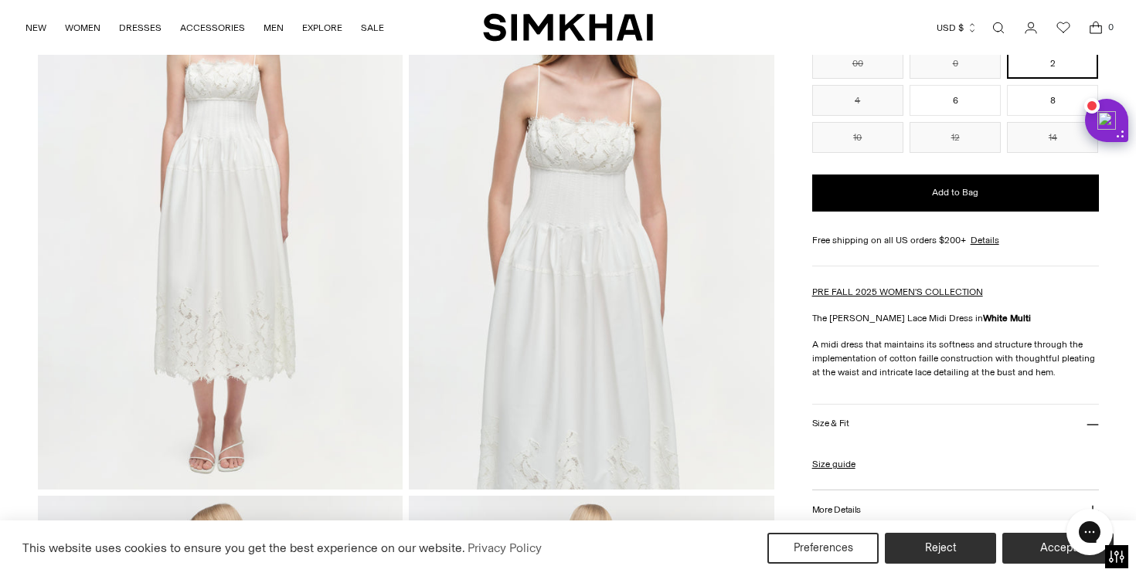
scroll to position [148, 0]
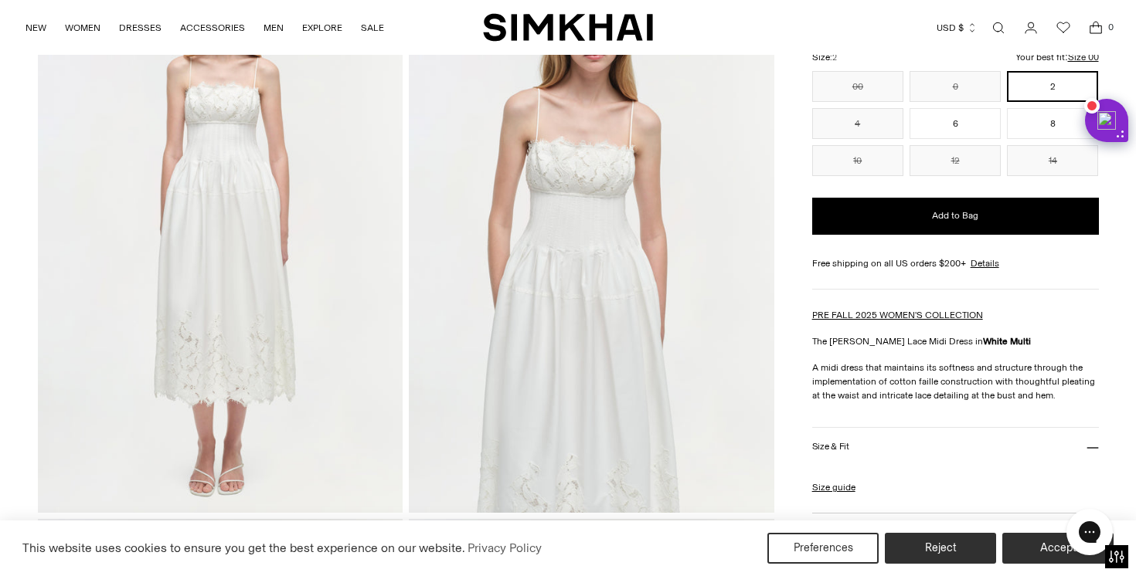
click at [637, 174] on img at bounding box center [591, 238] width 365 height 548
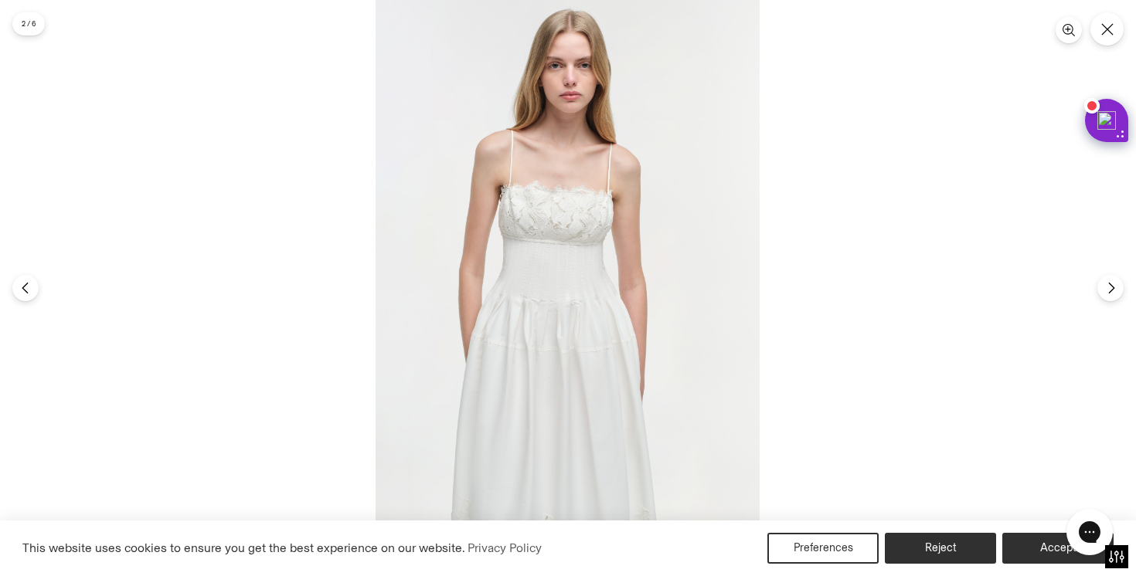
click at [637, 174] on img at bounding box center [567, 288] width 384 height 576
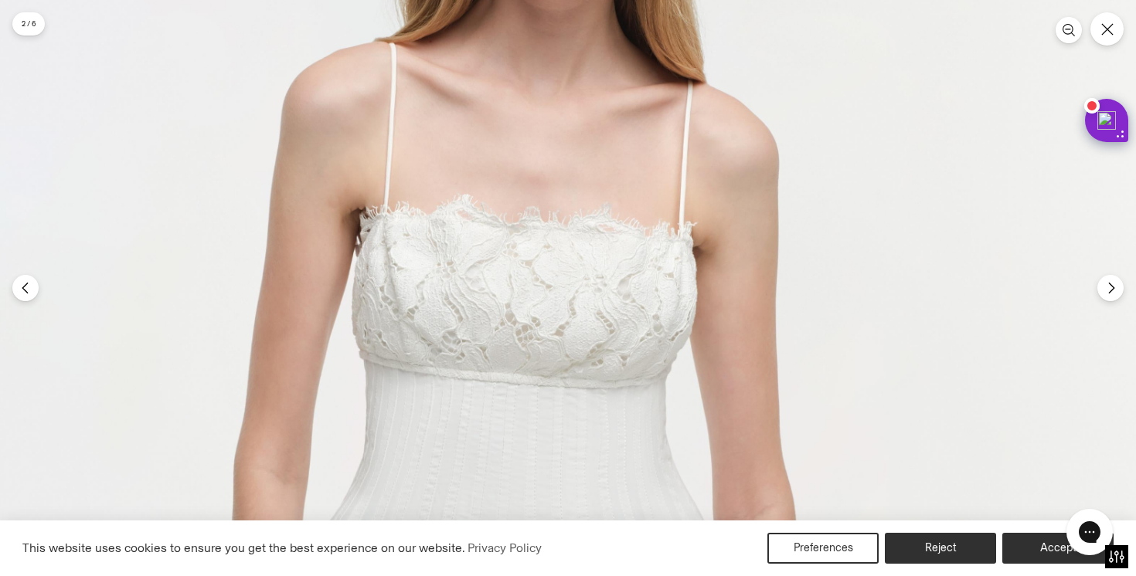
click at [637, 174] on img at bounding box center [559, 516] width 1153 height 1729
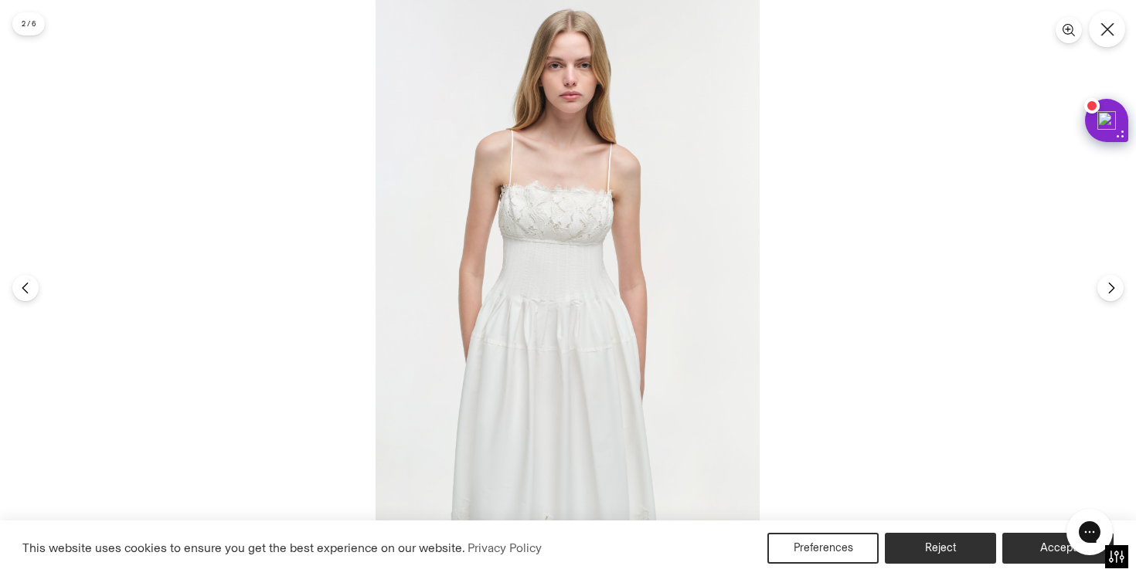
click at [1102, 24] on icon "Close" at bounding box center [1106, 28] width 13 height 13
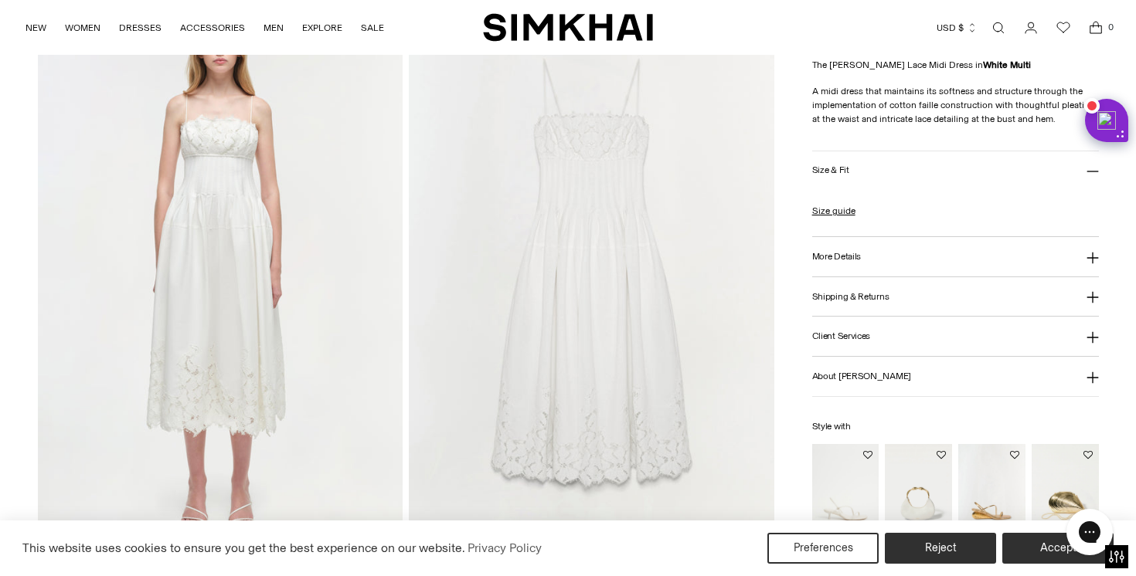
scroll to position [1172, 0]
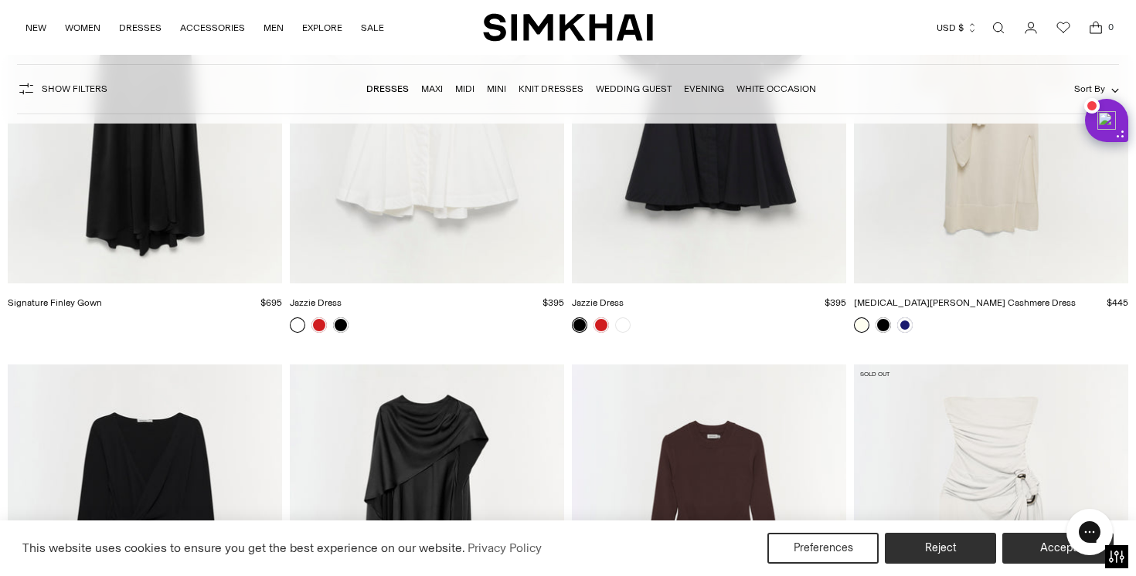
scroll to position [16903, 0]
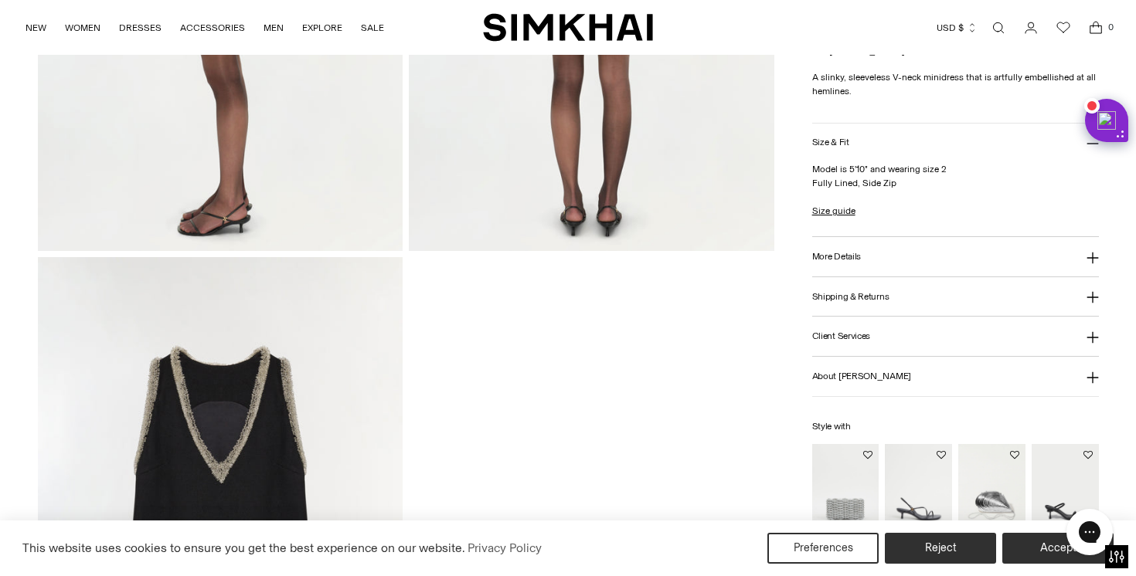
scroll to position [1223, 0]
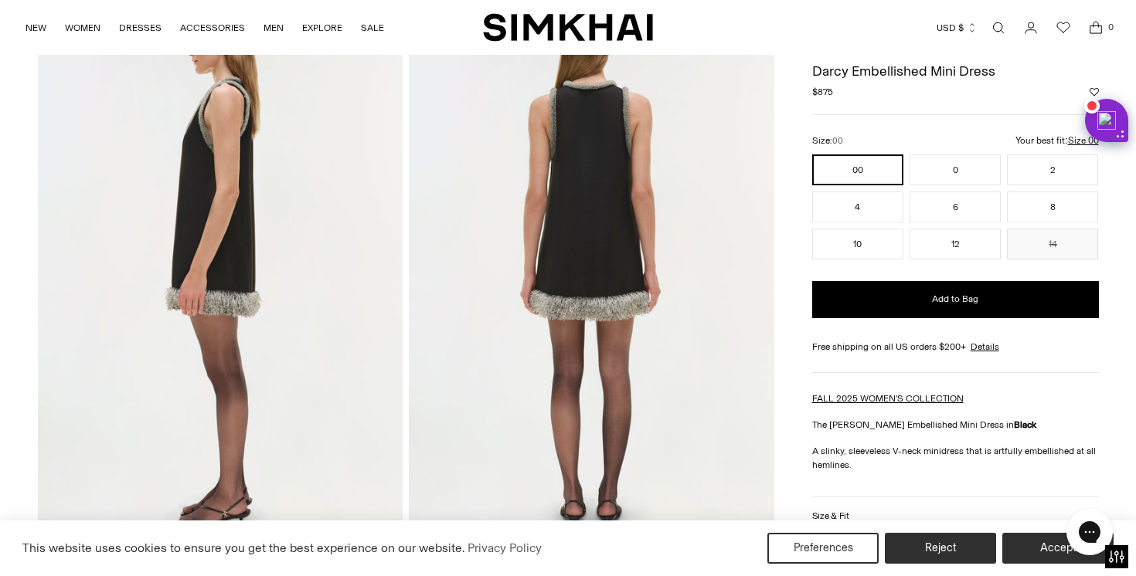
click at [597, 211] on img at bounding box center [591, 272] width 365 height 548
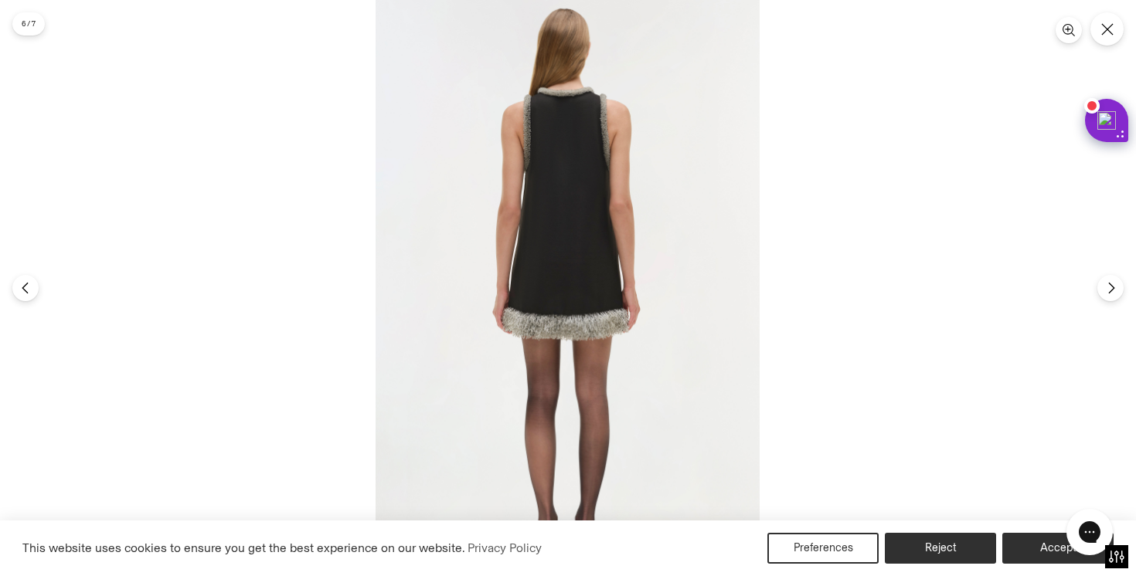
click at [597, 211] on img at bounding box center [567, 288] width 384 height 576
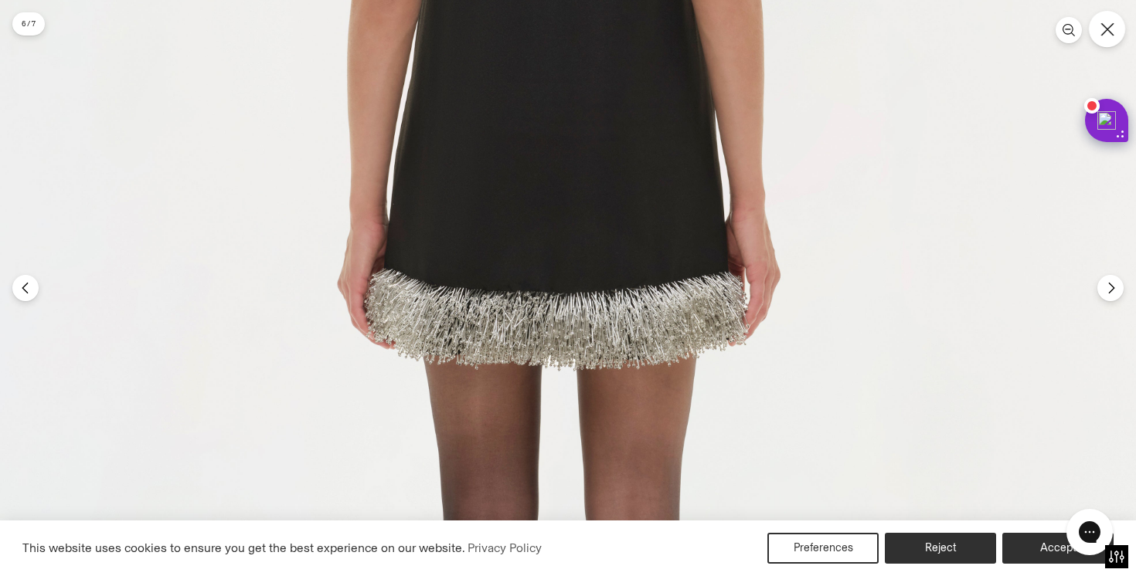
click at [1106, 34] on icon "Close" at bounding box center [1107, 29] width 14 height 14
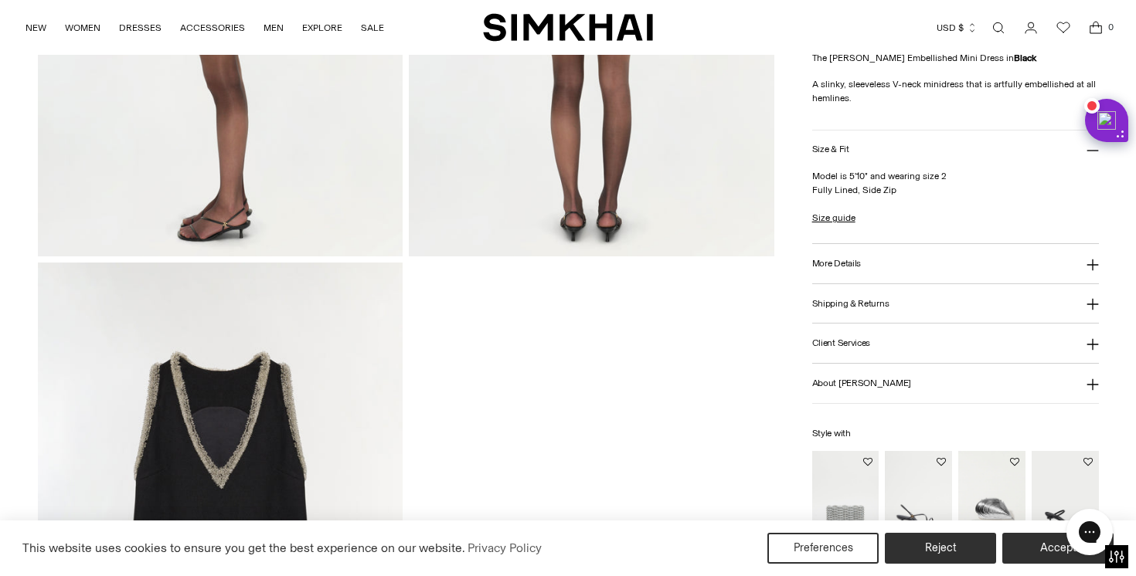
scroll to position [1653, 0]
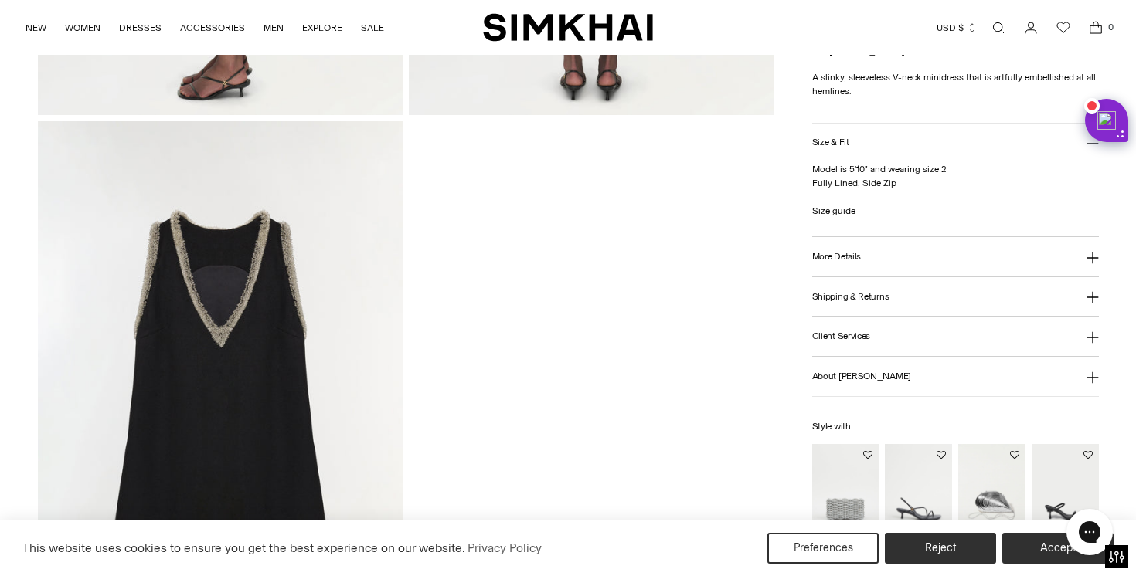
click at [249, 315] on img at bounding box center [220, 395] width 365 height 548
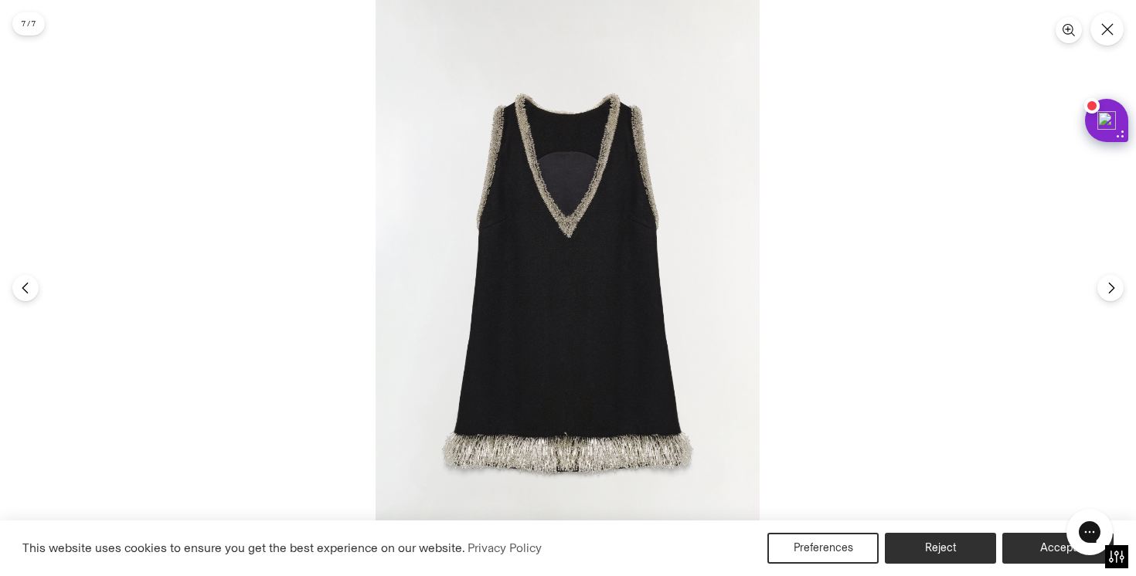
click at [555, 134] on img at bounding box center [567, 288] width 384 height 576
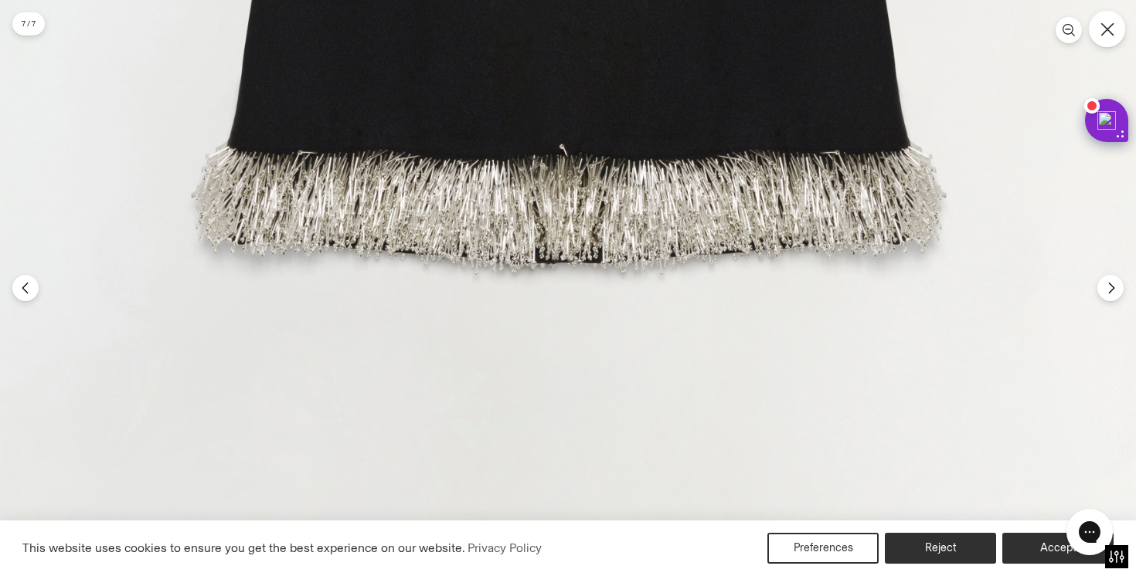
click at [1101, 40] on button "Close" at bounding box center [1107, 29] width 36 height 36
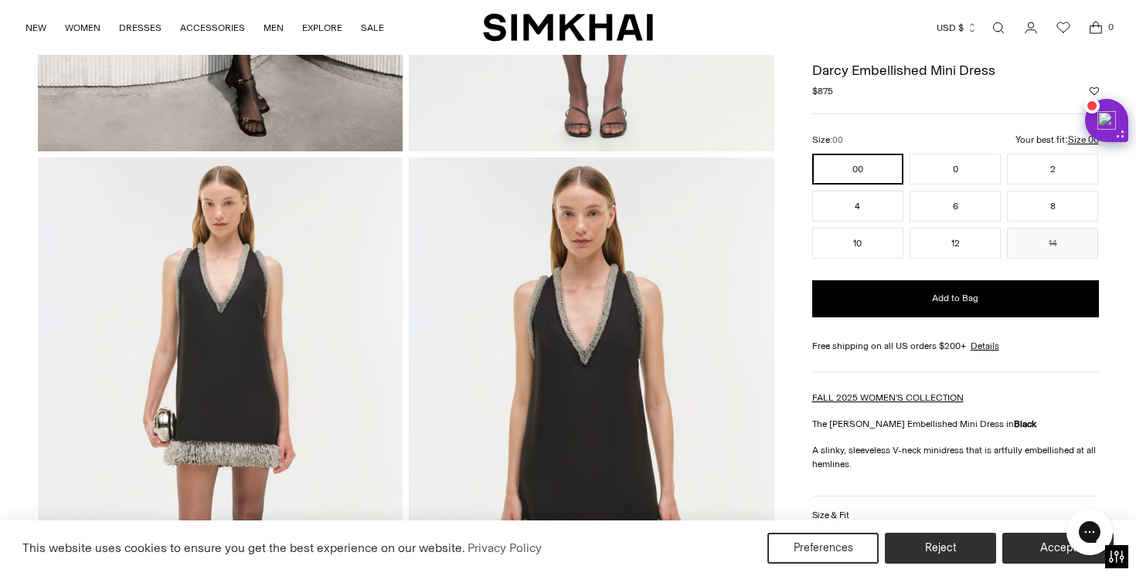
scroll to position [0, 0]
